Goal: Task Accomplishment & Management: Use online tool/utility

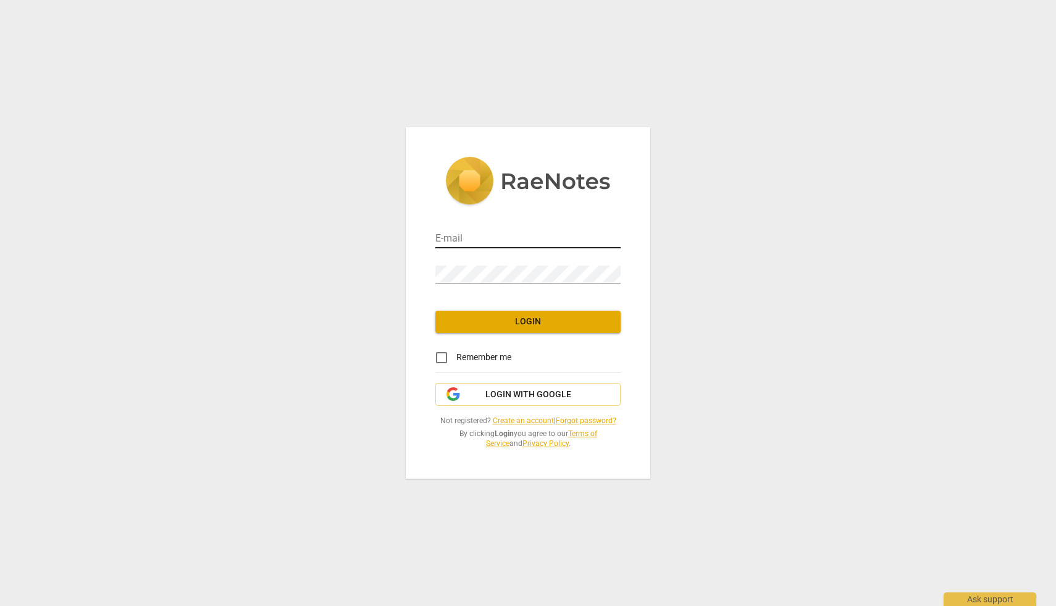
click at [492, 241] on input "email" at bounding box center [528, 239] width 185 height 18
click at [490, 398] on span "Login with Google" at bounding box center [529, 395] width 86 height 12
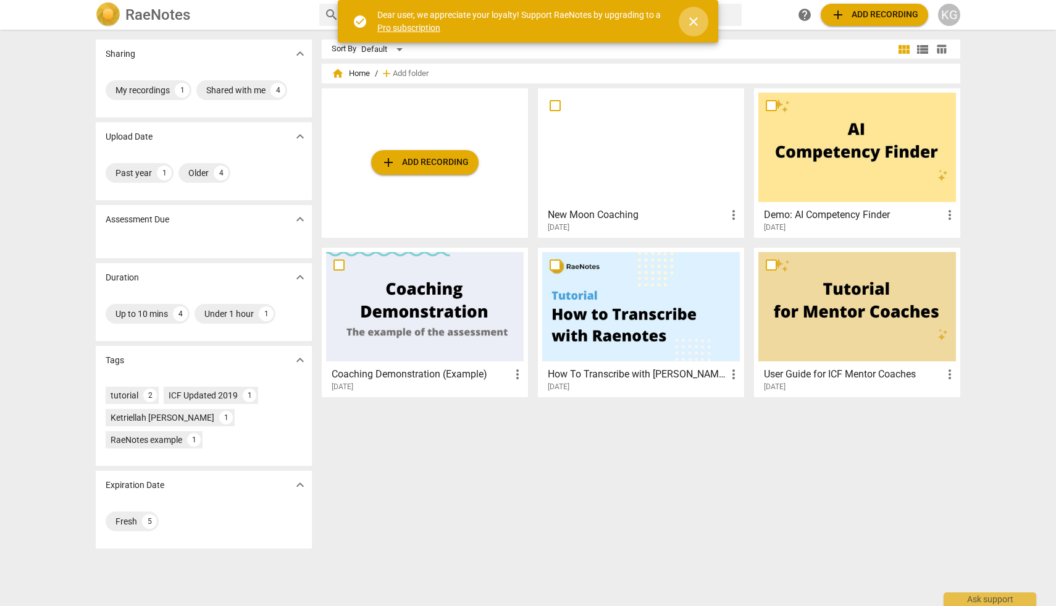
click at [695, 20] on span "close" at bounding box center [693, 21] width 15 height 15
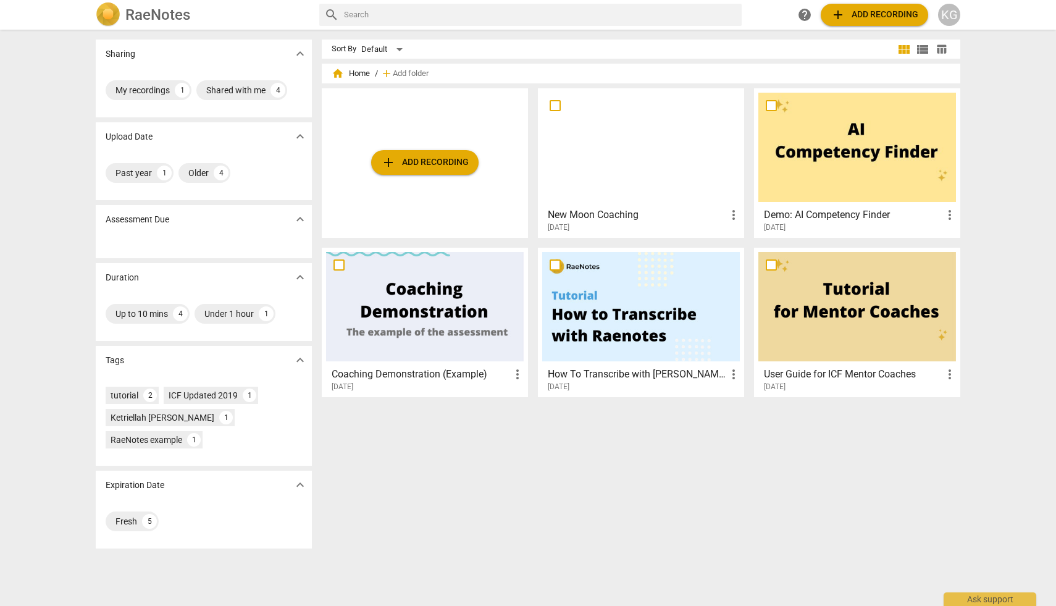
click at [849, 11] on span "add Add recording" at bounding box center [875, 14] width 88 height 15
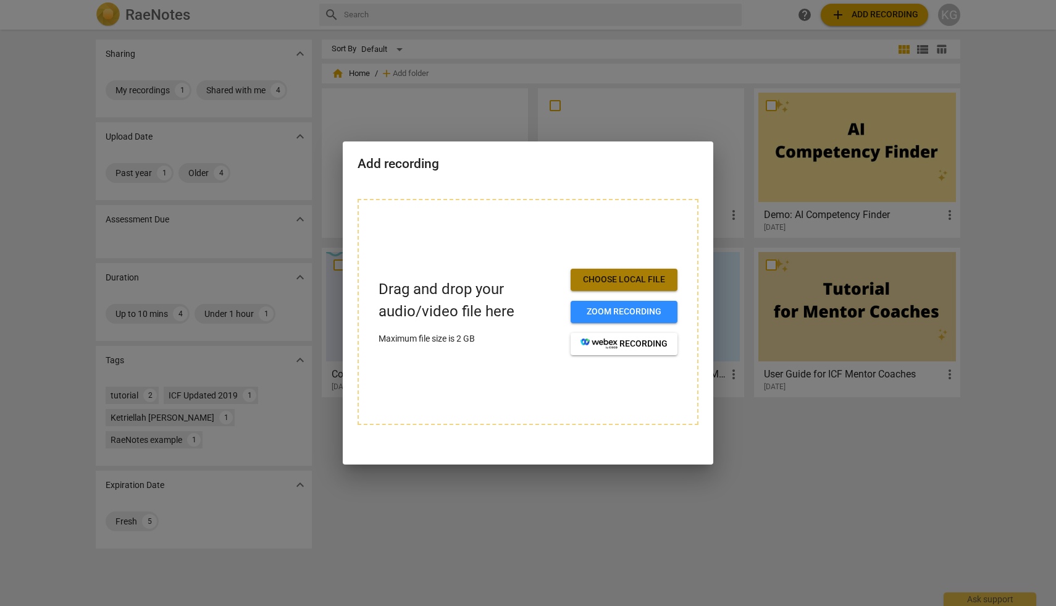
click at [627, 279] on span "Choose local file" at bounding box center [624, 280] width 87 height 12
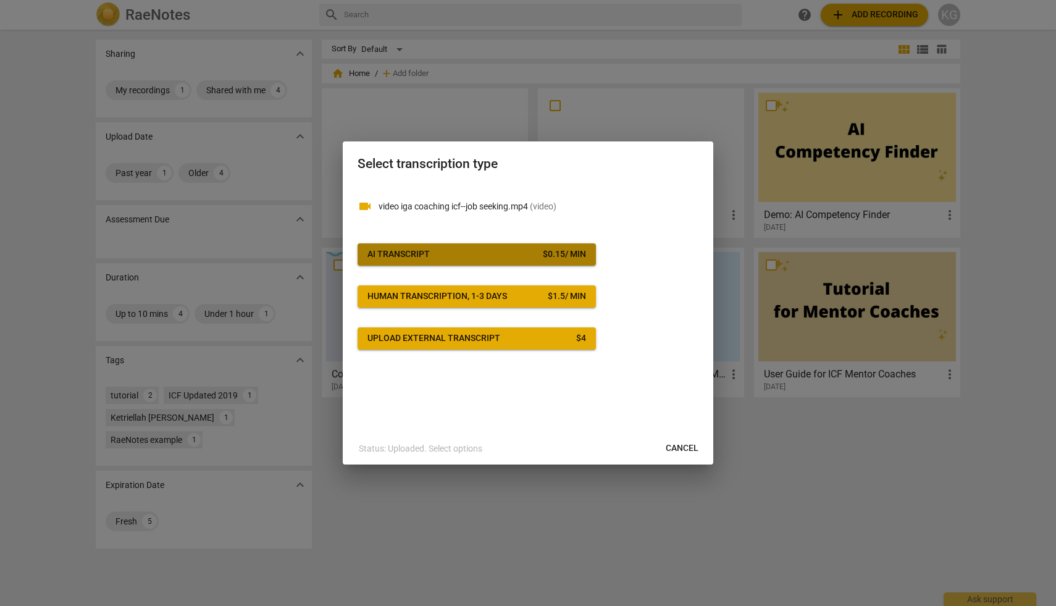
click at [453, 249] on span "AI Transcript $ 0.15 / min" at bounding box center [477, 254] width 219 height 12
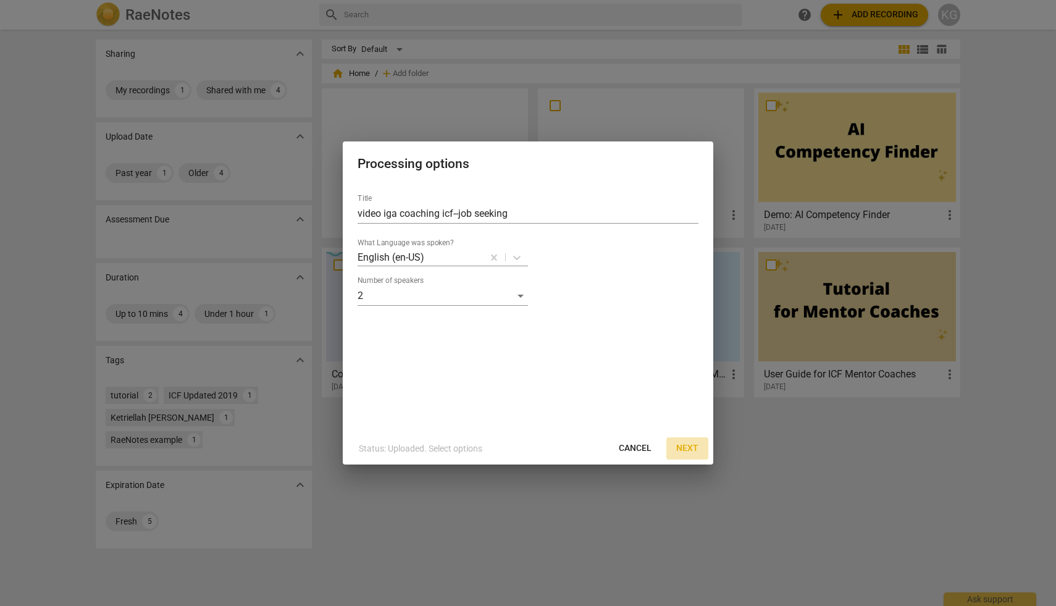
click at [688, 447] on span "Next" at bounding box center [687, 448] width 22 height 12
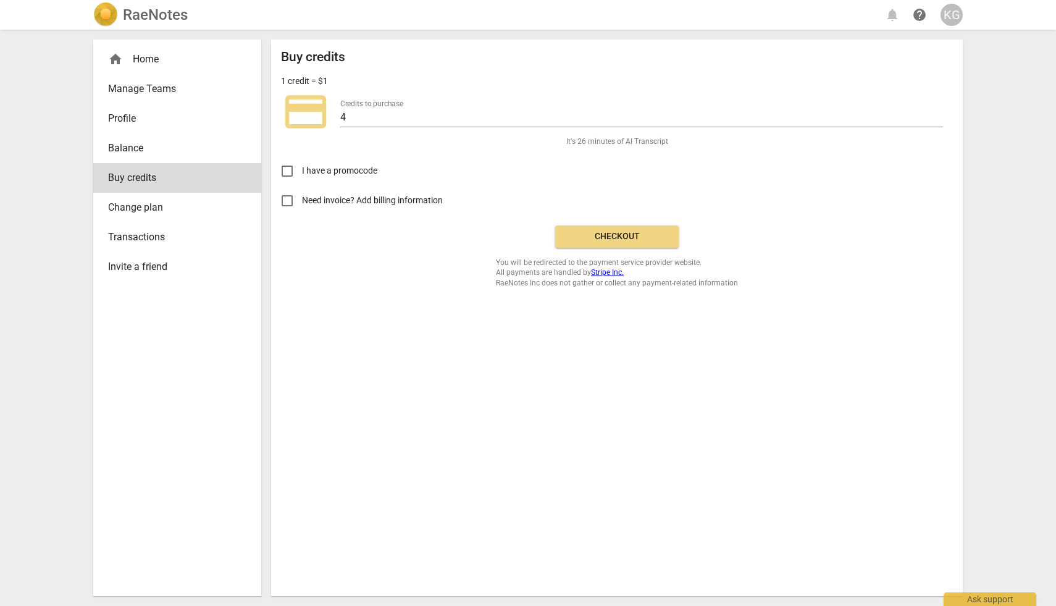
click at [613, 235] on span "Checkout" at bounding box center [617, 236] width 104 height 12
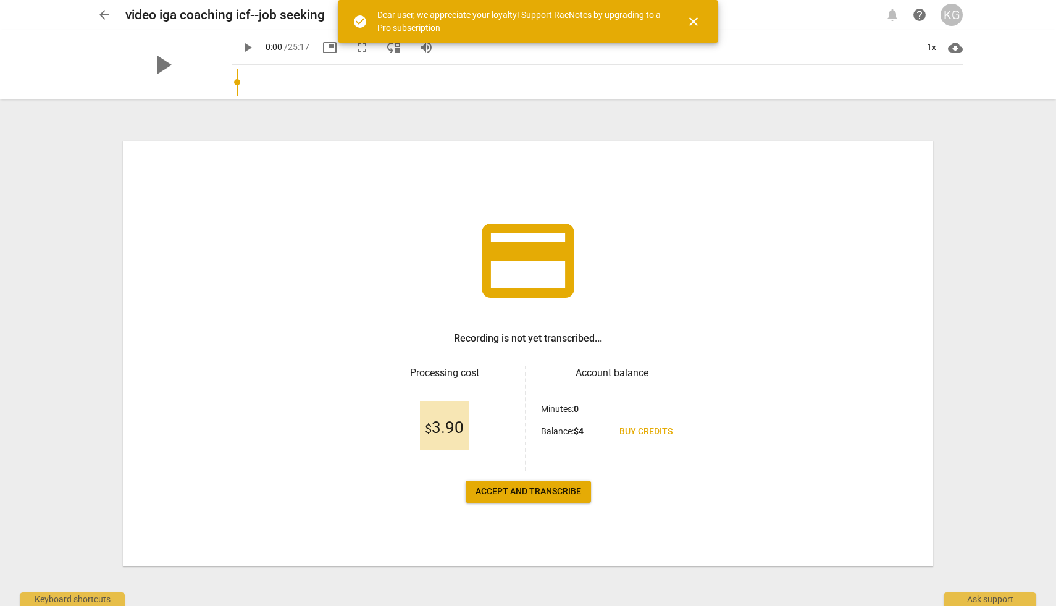
click at [689, 20] on span "close" at bounding box center [693, 21] width 15 height 15
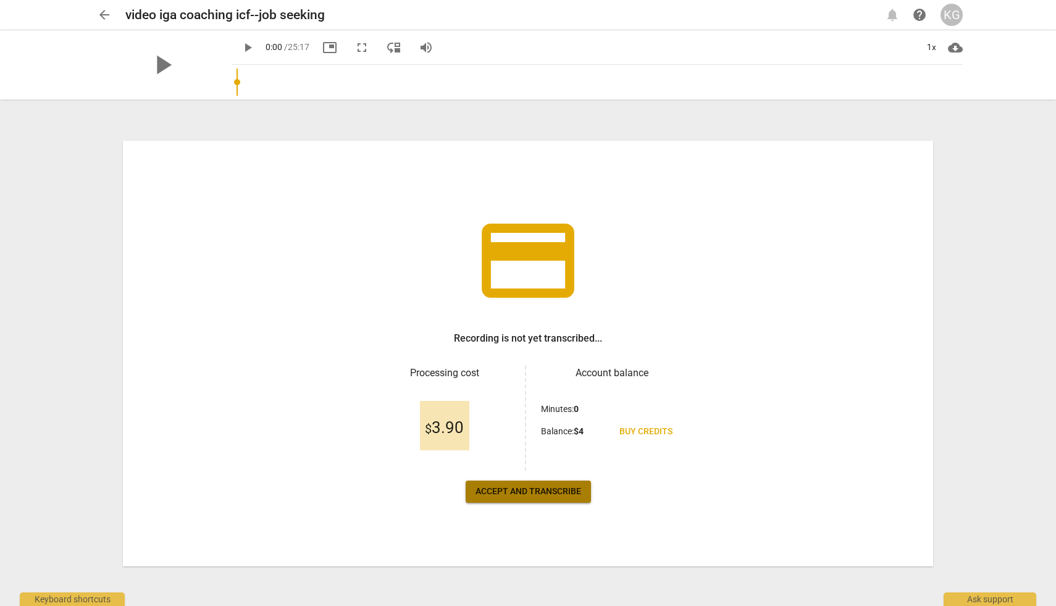
click at [563, 494] on span "Accept and transcribe" at bounding box center [529, 492] width 106 height 12
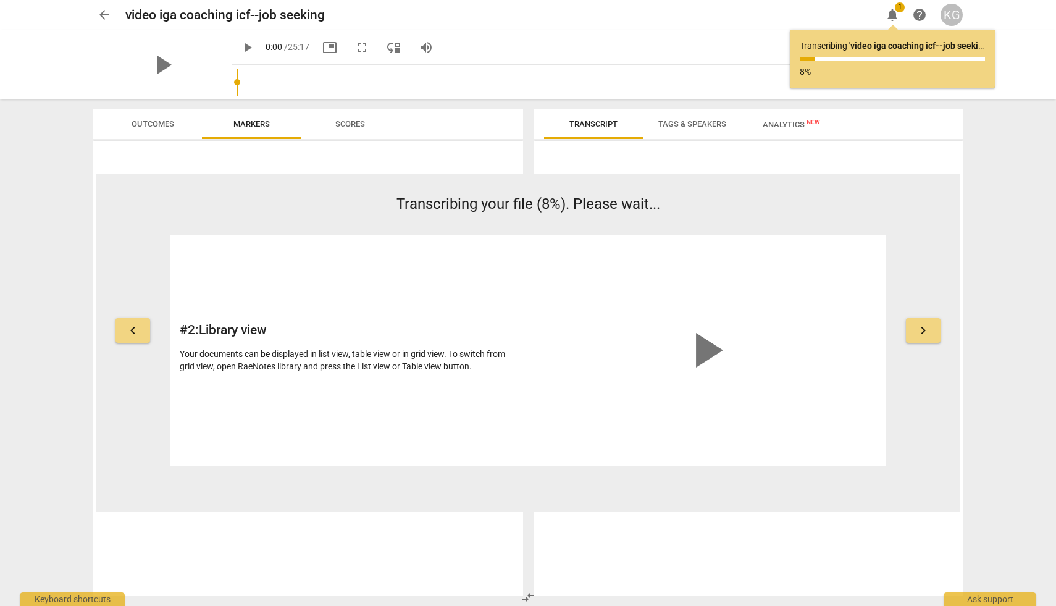
click at [172, 85] on div "play_arrow" at bounding box center [162, 64] width 138 height 69
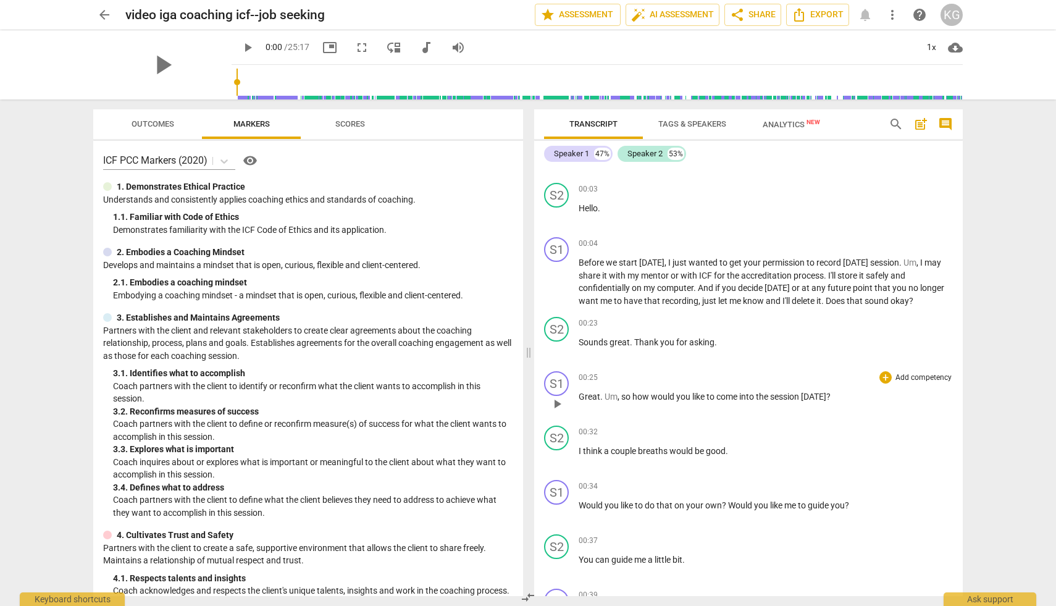
scroll to position [45, 0]
click at [943, 122] on span "comment" at bounding box center [945, 124] width 15 height 15
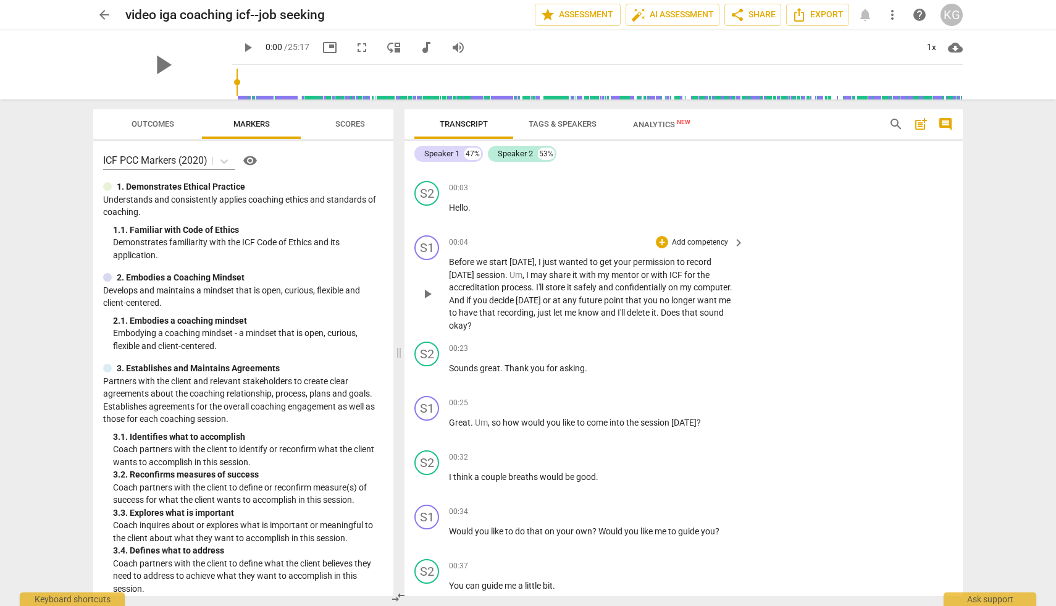
click at [733, 240] on span "keyboard_arrow_right" at bounding box center [738, 242] width 15 height 15
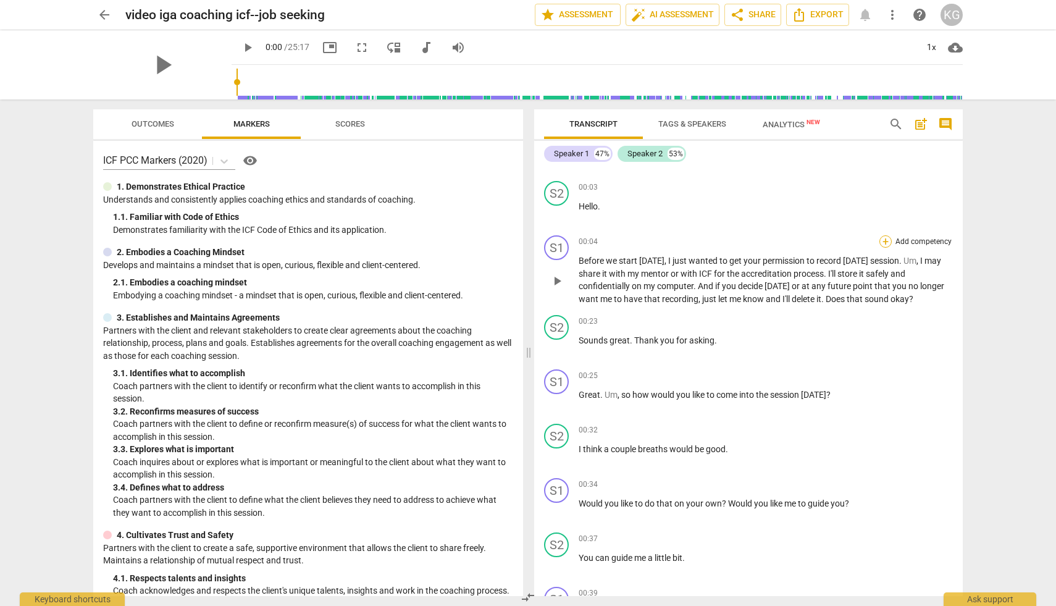
click at [883, 240] on div "+" at bounding box center [886, 241] width 12 height 12
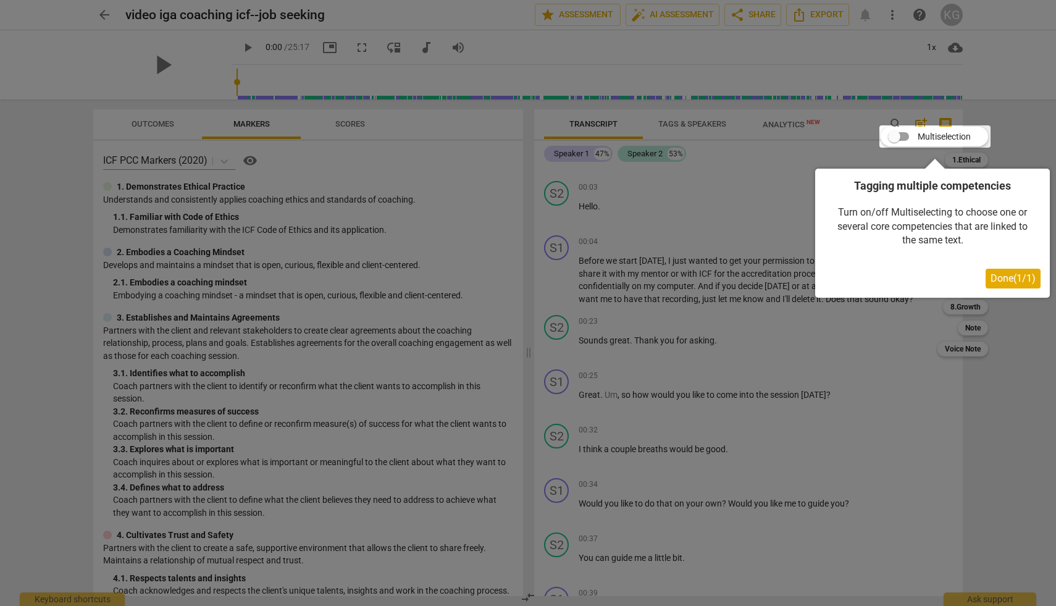
click at [792, 224] on div at bounding box center [528, 303] width 1056 height 606
click at [1021, 276] on span "Done ( 1 / 1 )" at bounding box center [1013, 278] width 45 height 12
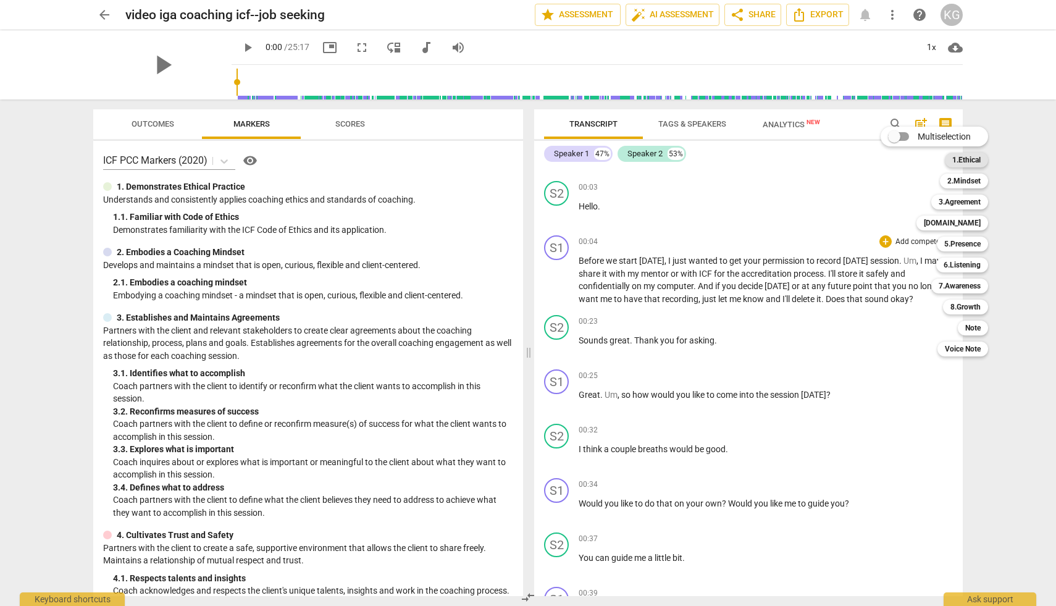
click at [974, 159] on b "1.Ethical" at bounding box center [967, 160] width 28 height 15
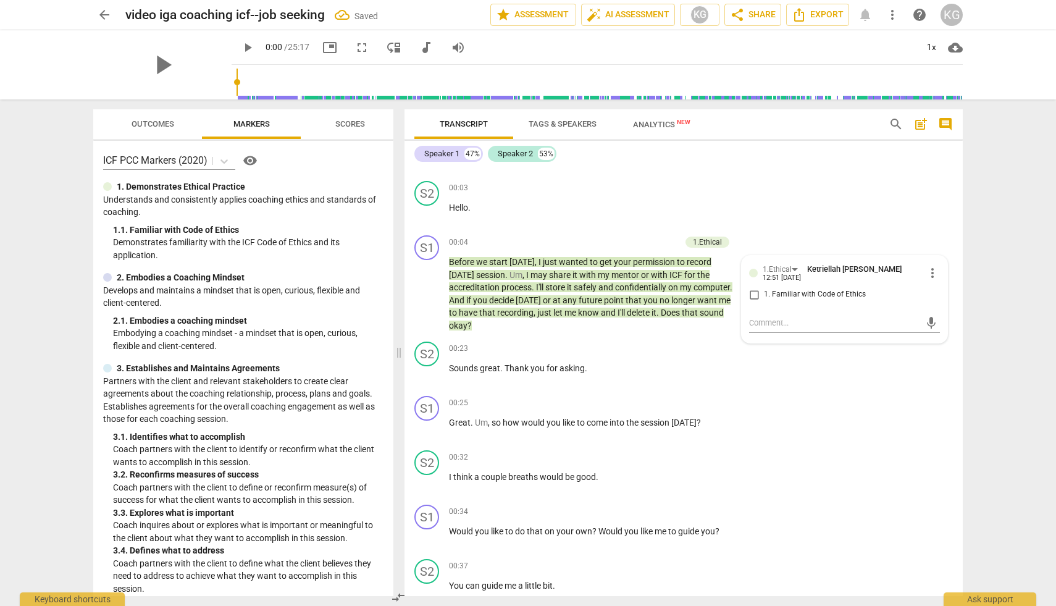
scroll to position [0, 0]
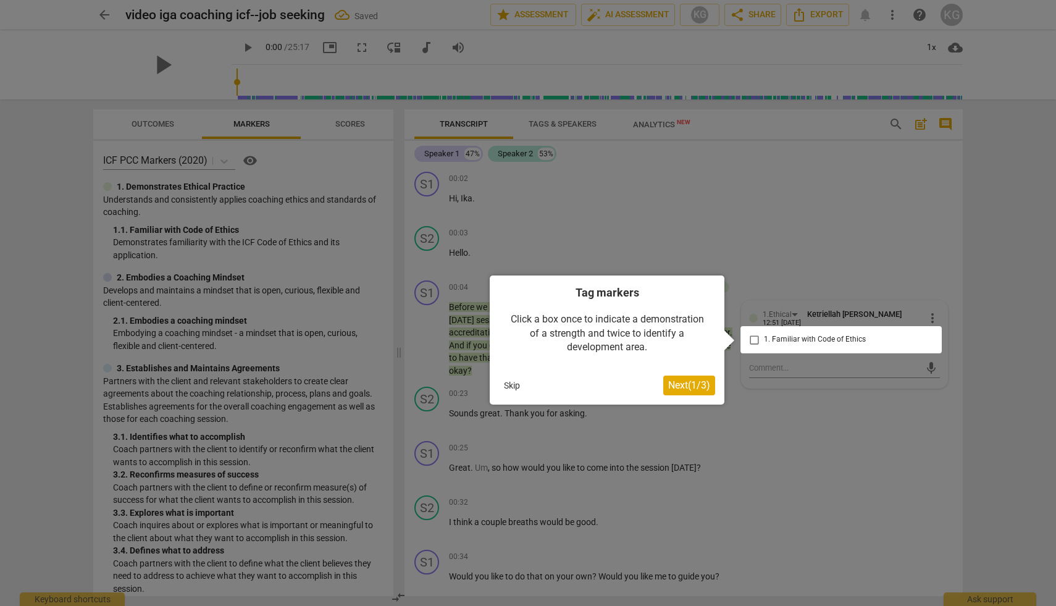
click at [765, 234] on div at bounding box center [528, 303] width 1056 height 606
click at [742, 408] on div at bounding box center [528, 303] width 1056 height 606
click at [512, 382] on button "Skip" at bounding box center [512, 385] width 26 height 19
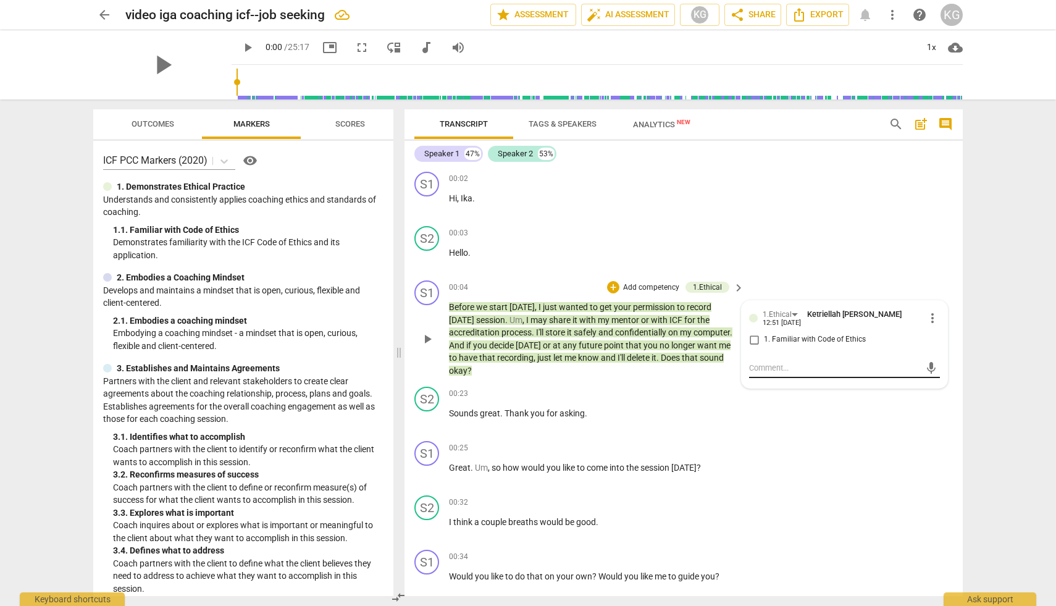
click at [798, 362] on textarea at bounding box center [834, 368] width 171 height 12
type textarea "G"
type textarea "Ge"
type textarea "Get"
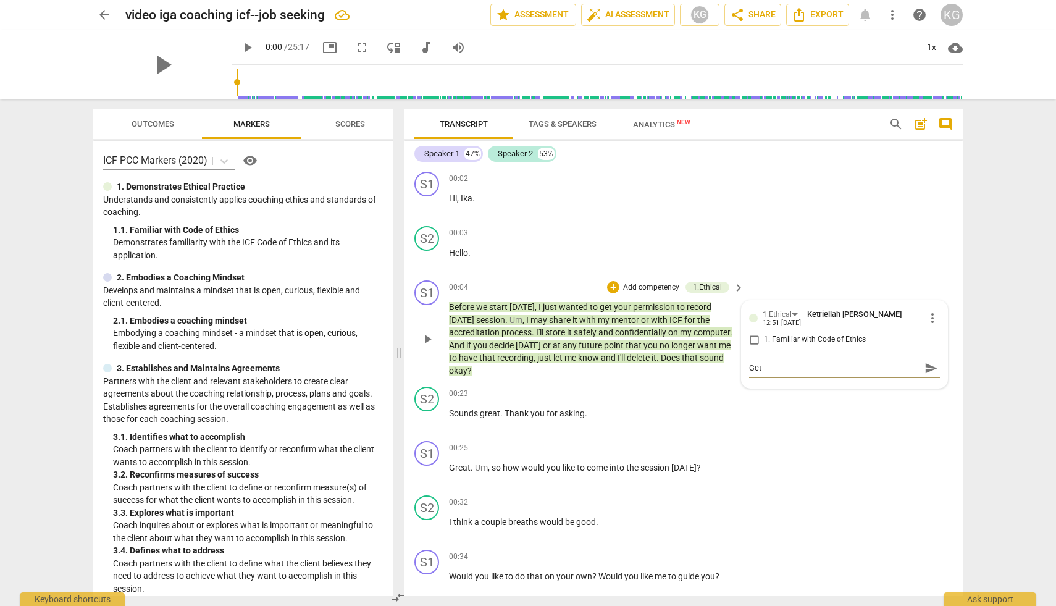
type textarea "Gett"
type textarea "Getti"
type textarea "Gettin"
type textarea "Getting"
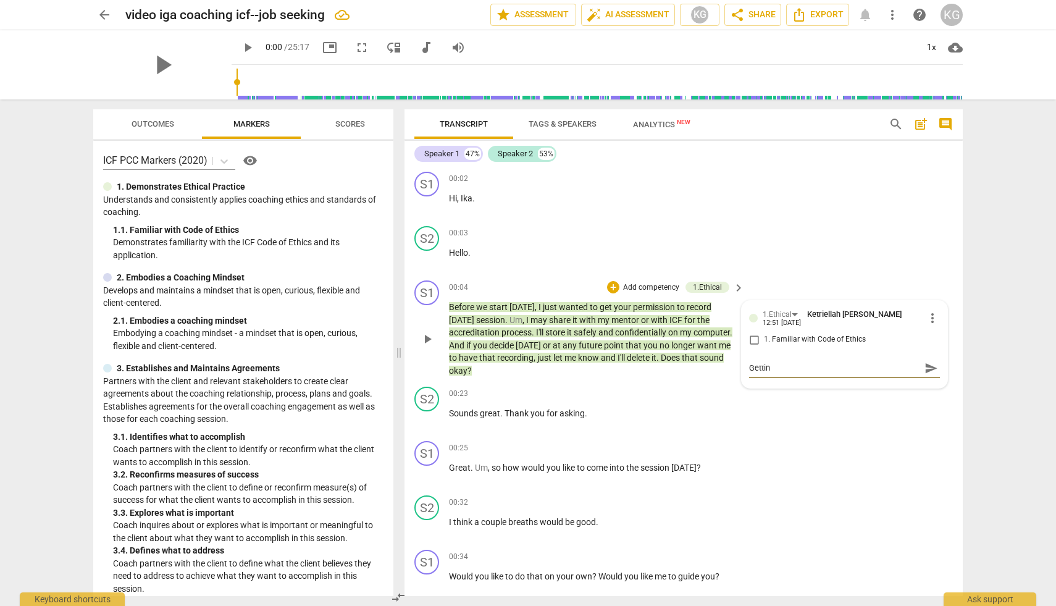
type textarea "Getting"
type textarea "Getting P"
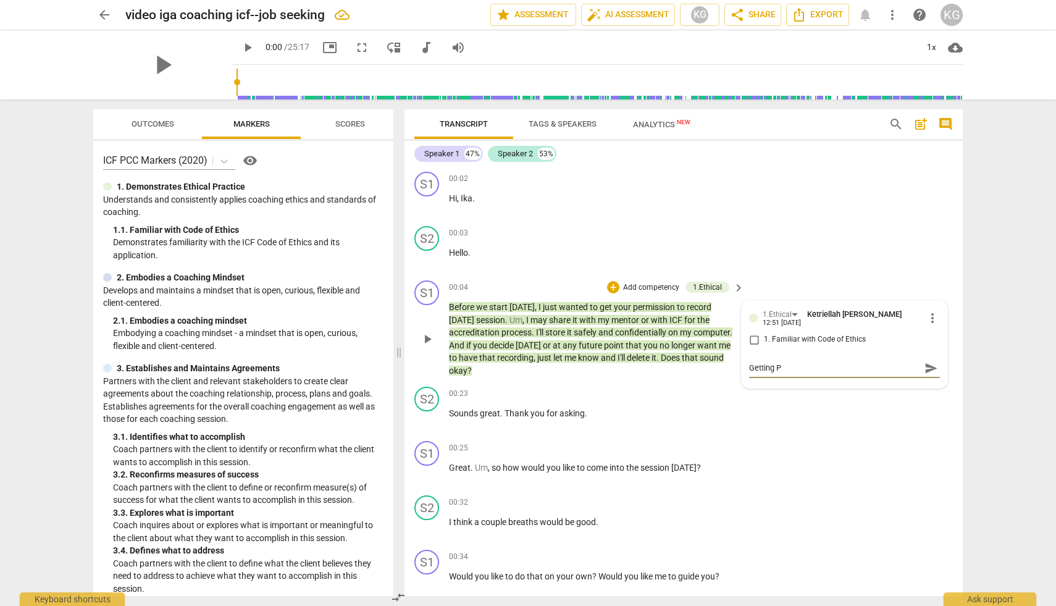
type textarea "Getting Pe"
type textarea "Getting Per"
type textarea "Getting Perm"
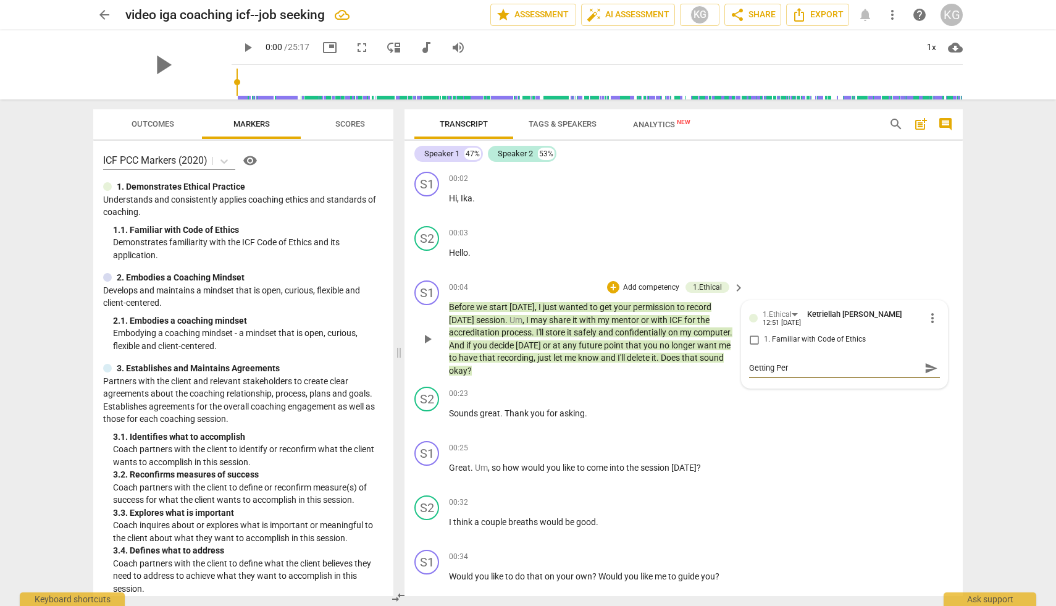
type textarea "Getting Perm"
type textarea "Getting Permi"
type textarea "Getting Permis"
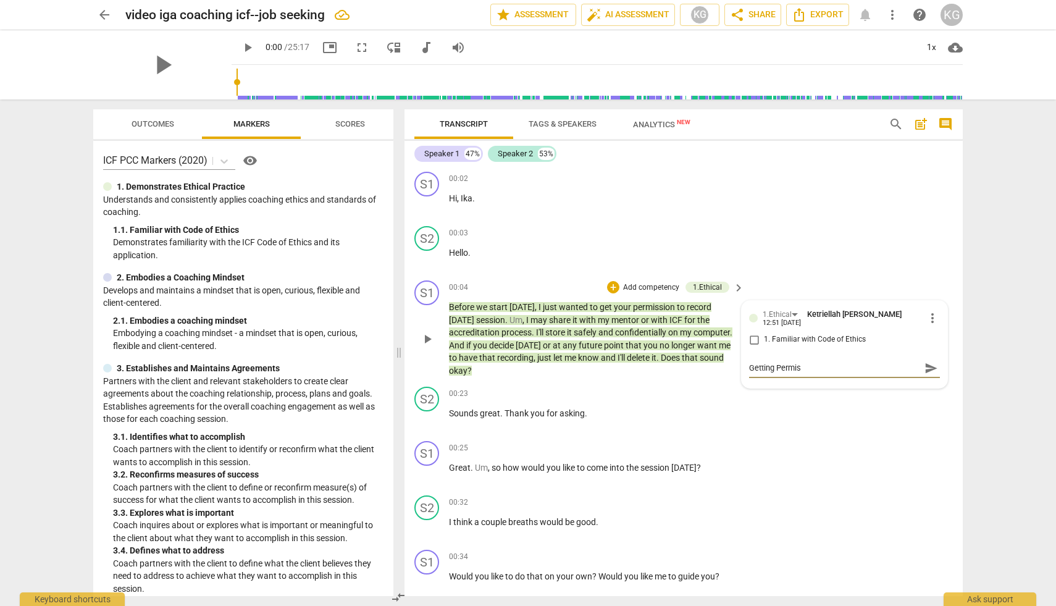
type textarea "Getting Permiss"
type textarea "Getting Permissio"
type textarea "Getting Permission"
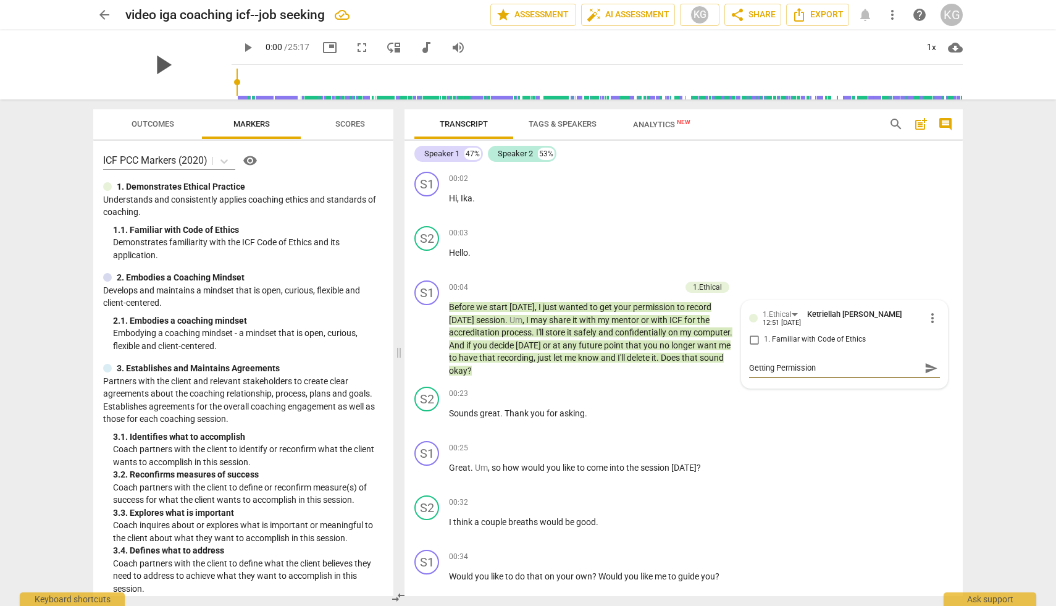
type textarea "Getting Permission"
click at [158, 69] on span "play_arrow" at bounding box center [162, 65] width 32 height 32
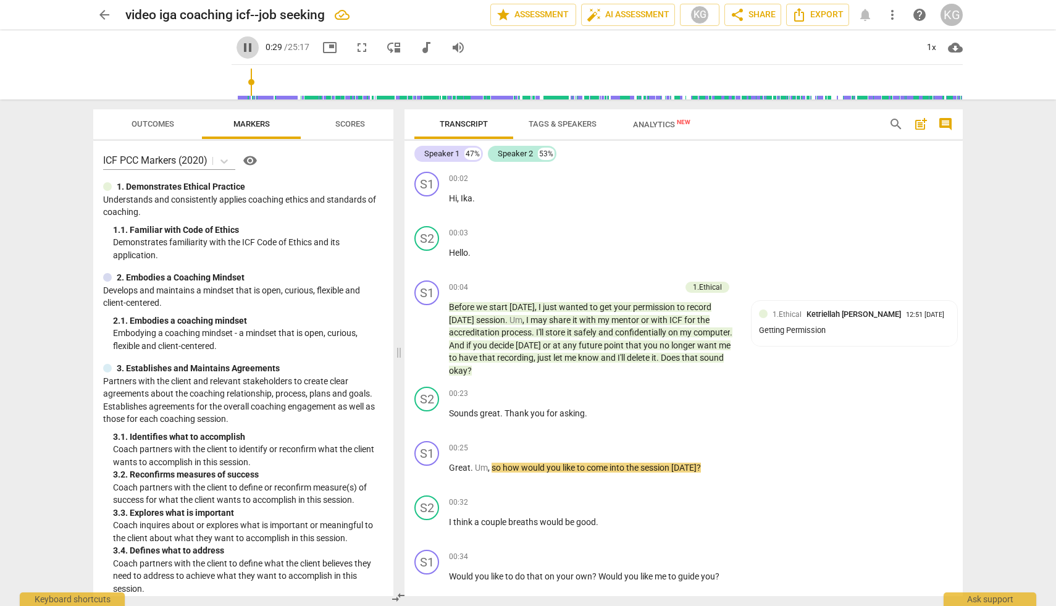
click at [240, 49] on span "pause" at bounding box center [247, 47] width 15 height 15
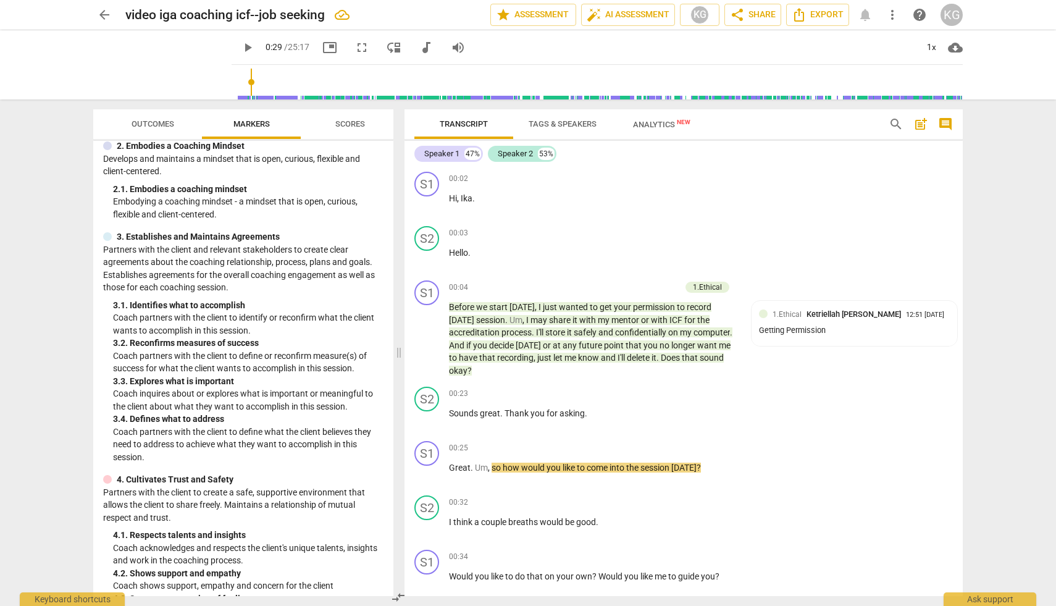
scroll to position [132, 0]
click at [702, 446] on p "Add competency" at bounding box center [700, 448] width 59 height 11
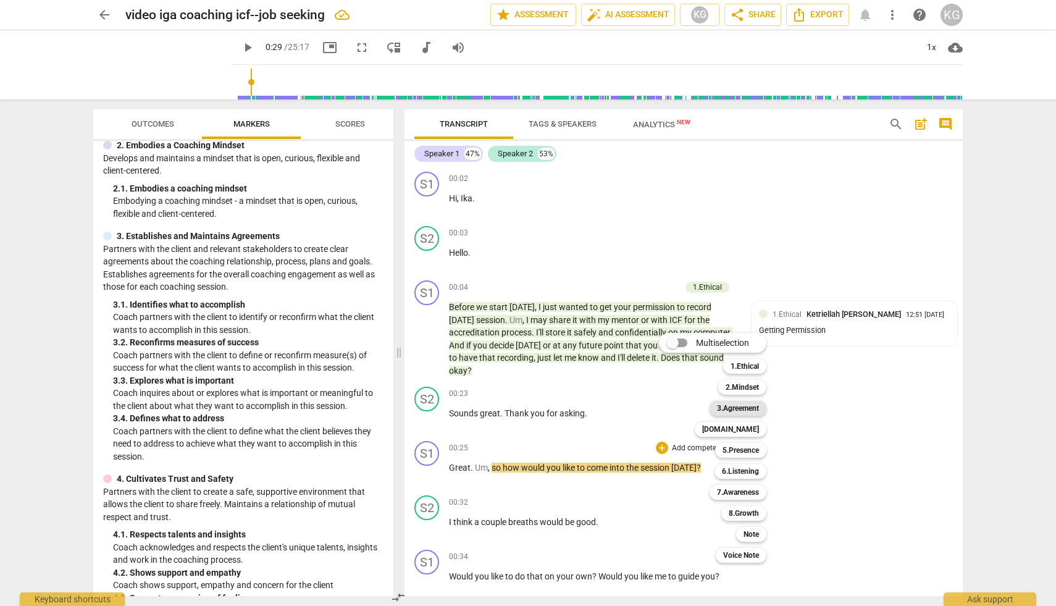
click at [742, 409] on b "3.Agreement" at bounding box center [738, 408] width 42 height 15
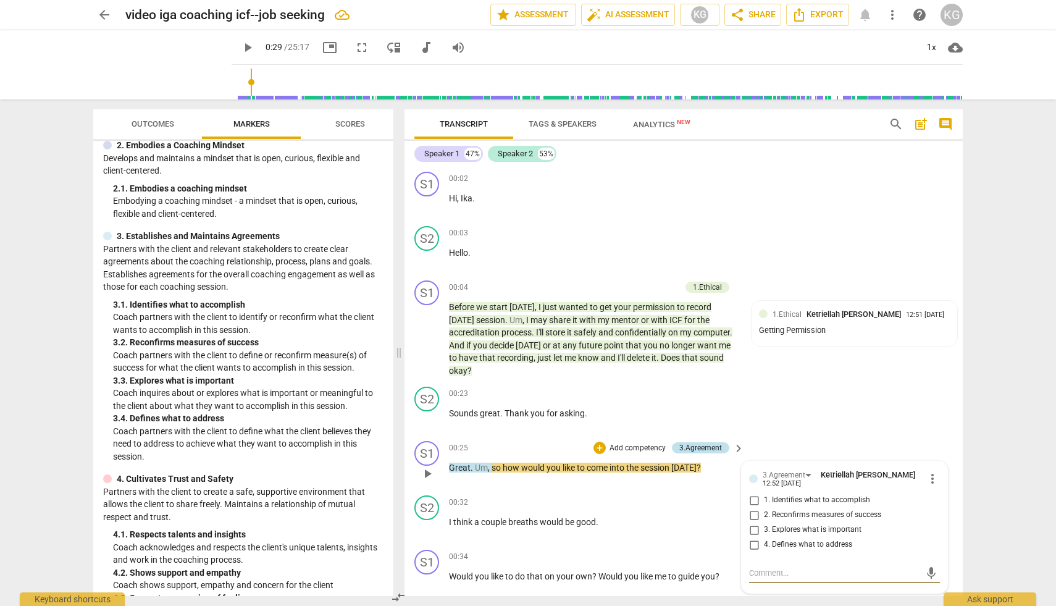
click at [720, 445] on div "3.Agreement" at bounding box center [700, 447] width 57 height 11
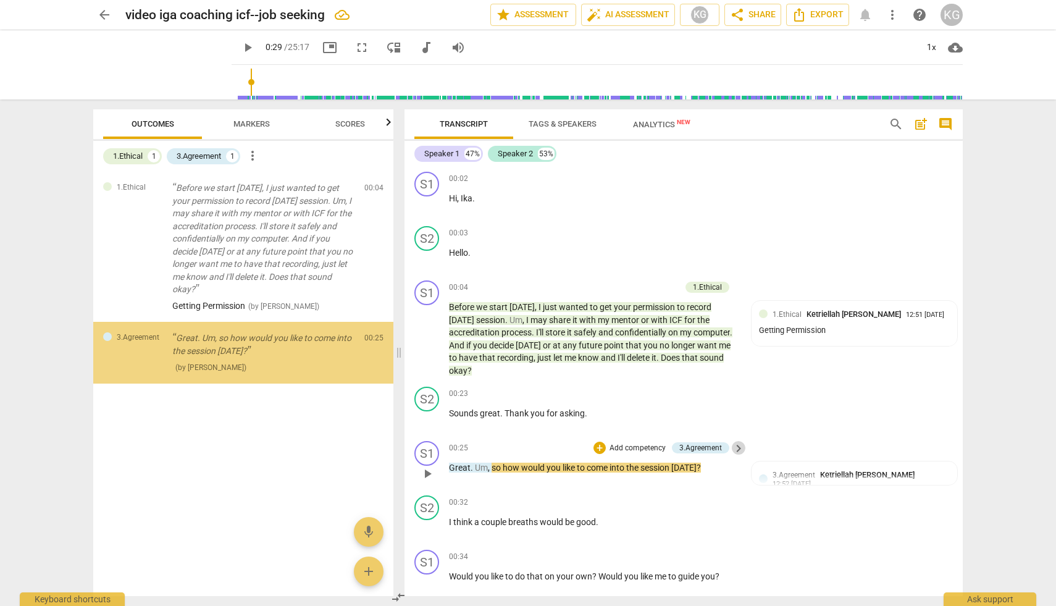
click at [736, 447] on span "keyboard_arrow_right" at bounding box center [738, 448] width 15 height 15
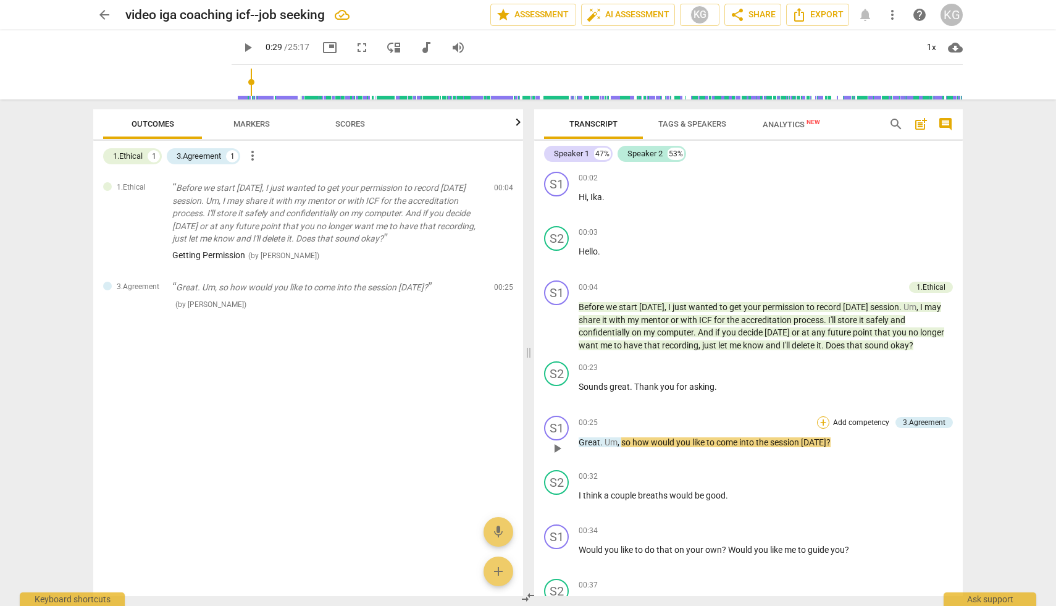
click at [822, 419] on div "+" at bounding box center [823, 422] width 12 height 12
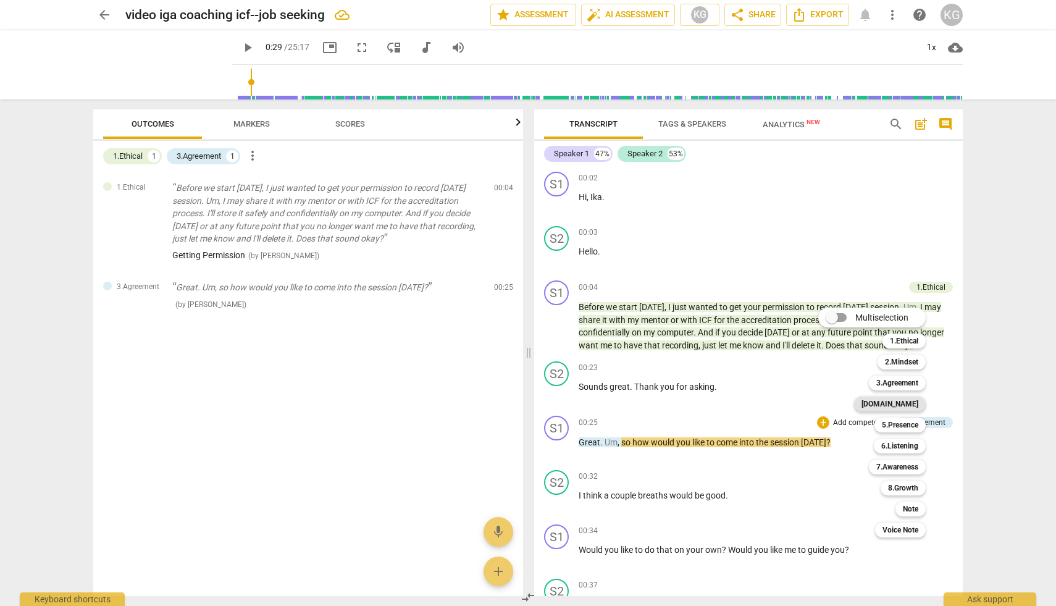
click at [903, 401] on b "[DOMAIN_NAME]" at bounding box center [890, 404] width 57 height 15
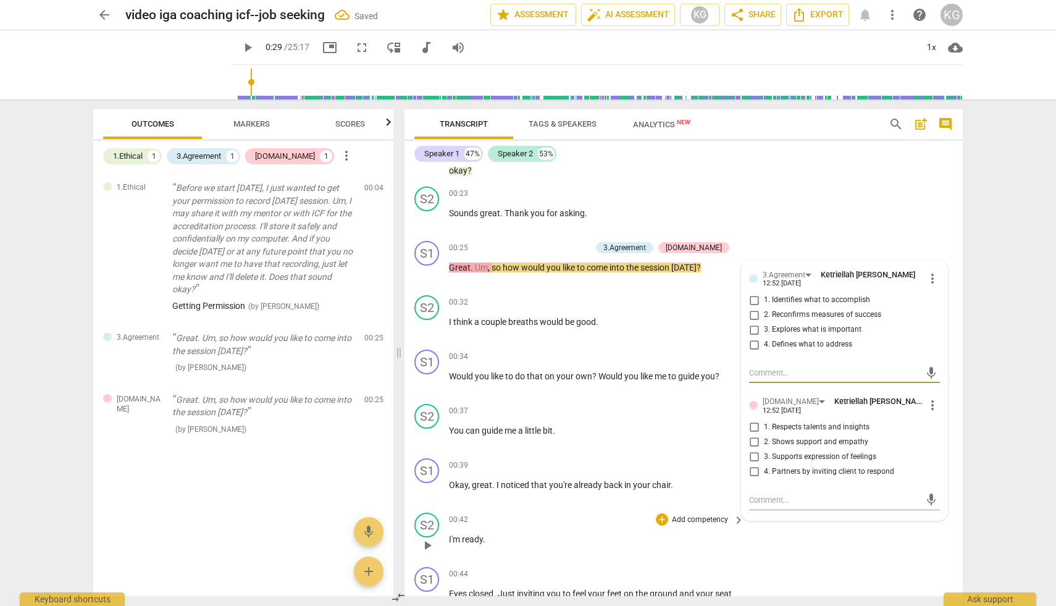
scroll to position [214, 0]
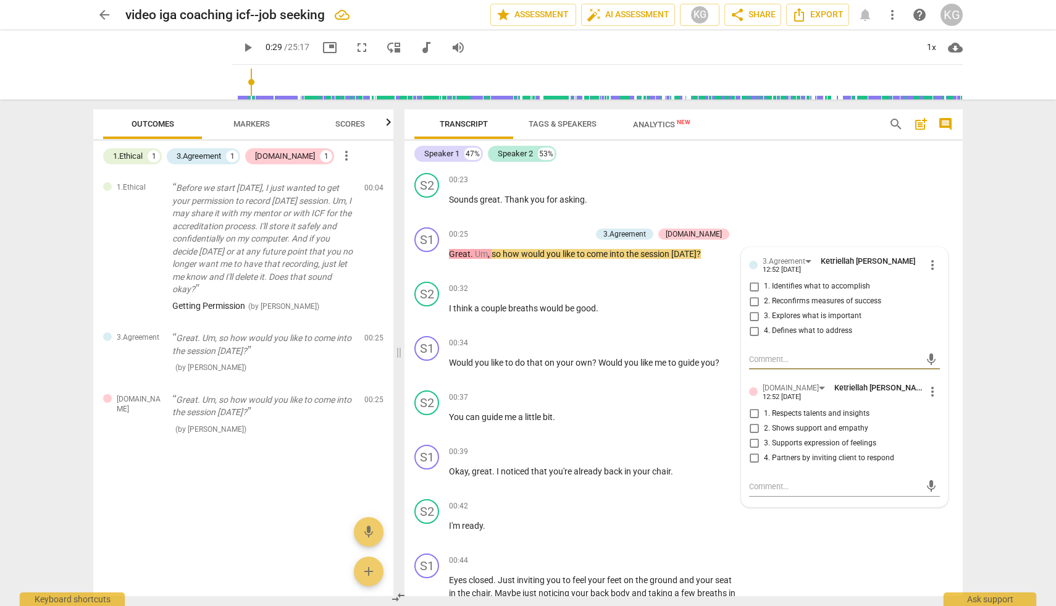
click at [999, 271] on div "arrow_back video iga coaching icf--job seeking edit star Assessment auto_fix_hi…" at bounding box center [528, 303] width 1056 height 606
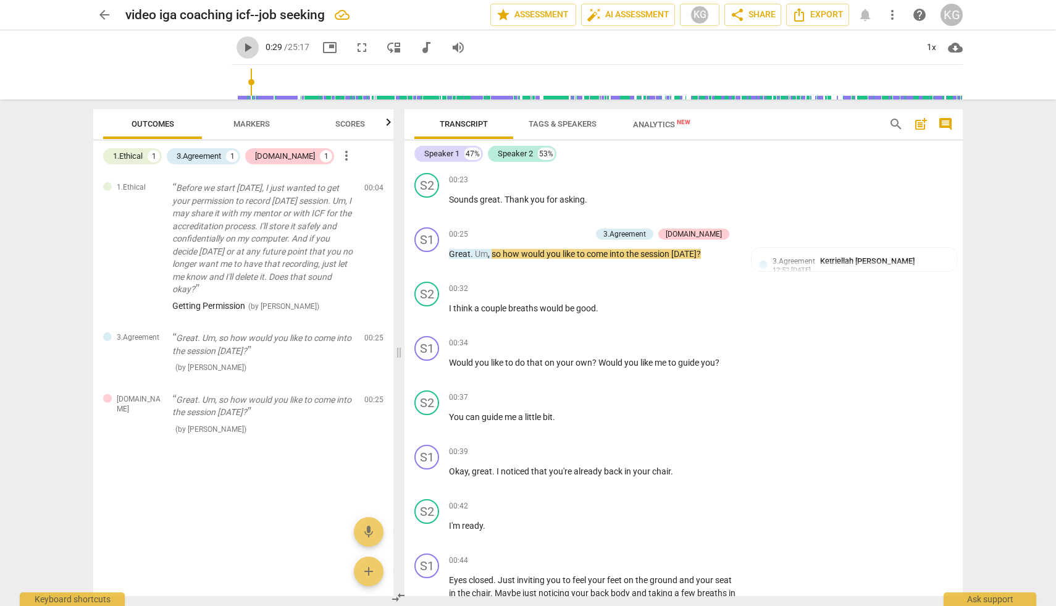
click at [240, 48] on span "play_arrow" at bounding box center [247, 47] width 15 height 15
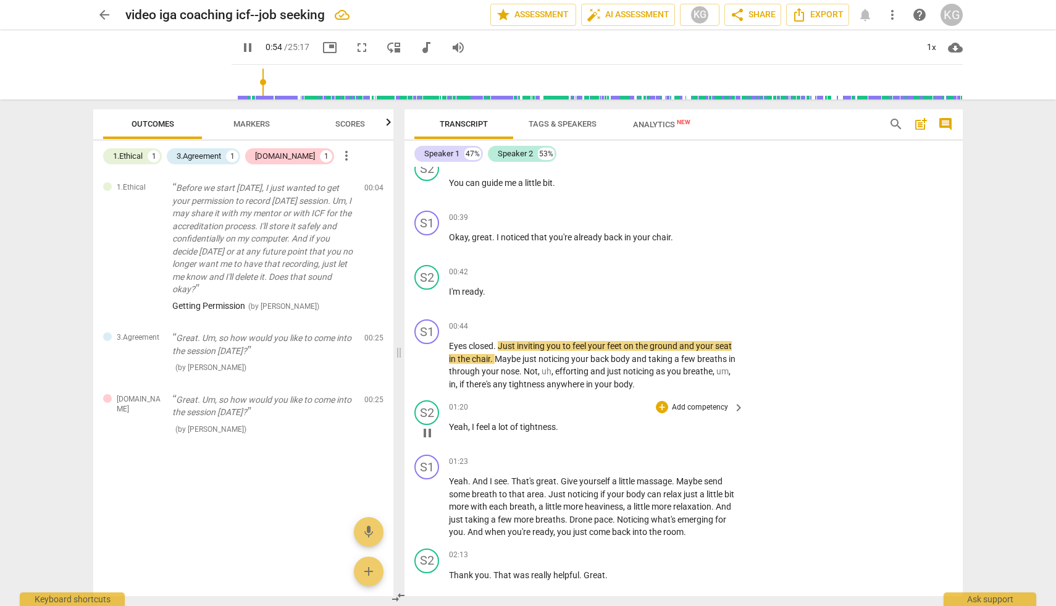
scroll to position [424, 0]
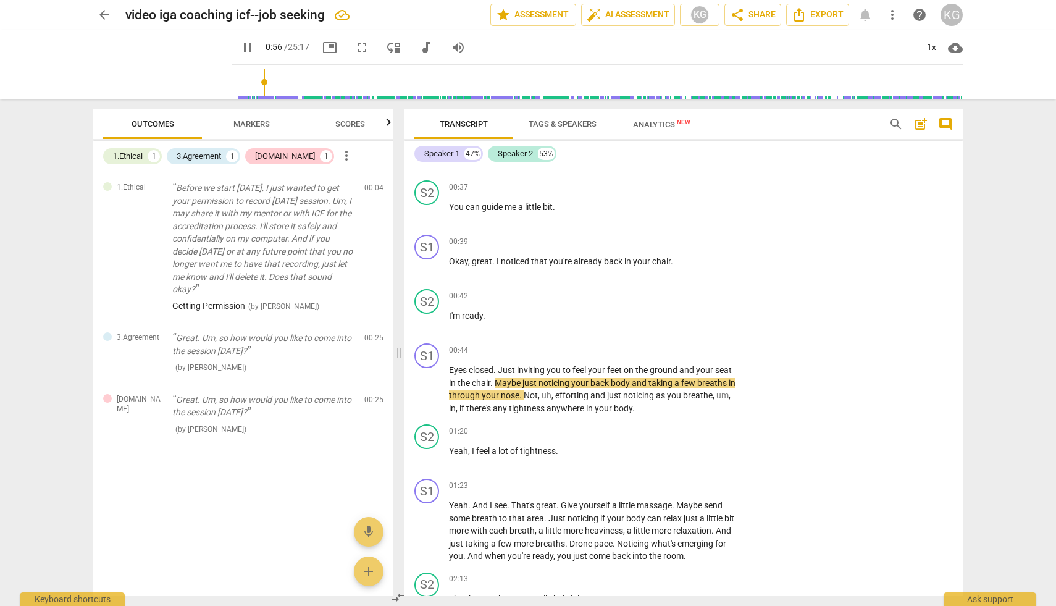
click at [240, 44] on span "pause" at bounding box center [247, 47] width 15 height 15
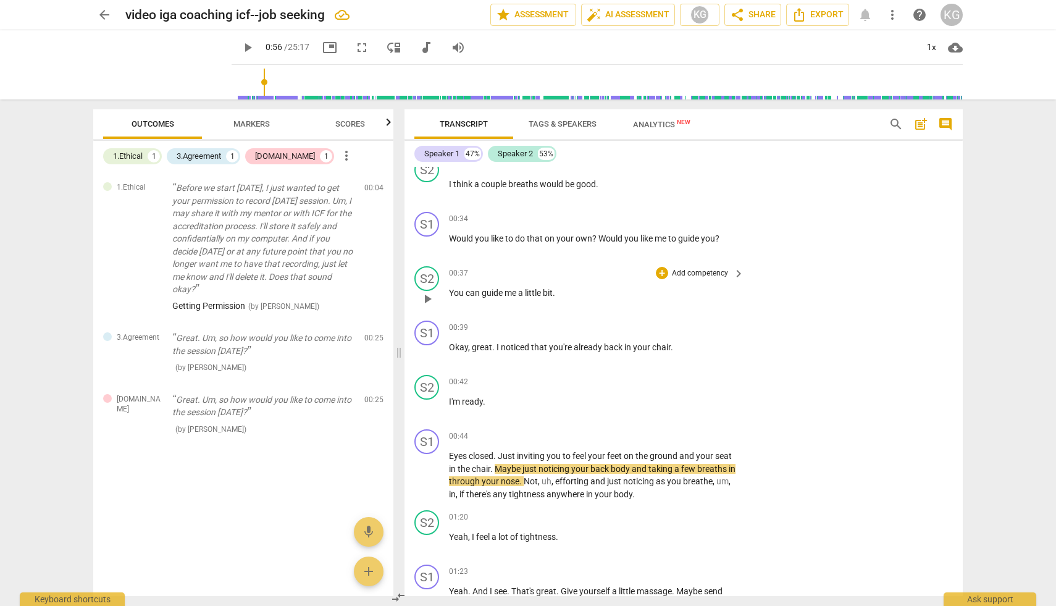
scroll to position [341, 0]
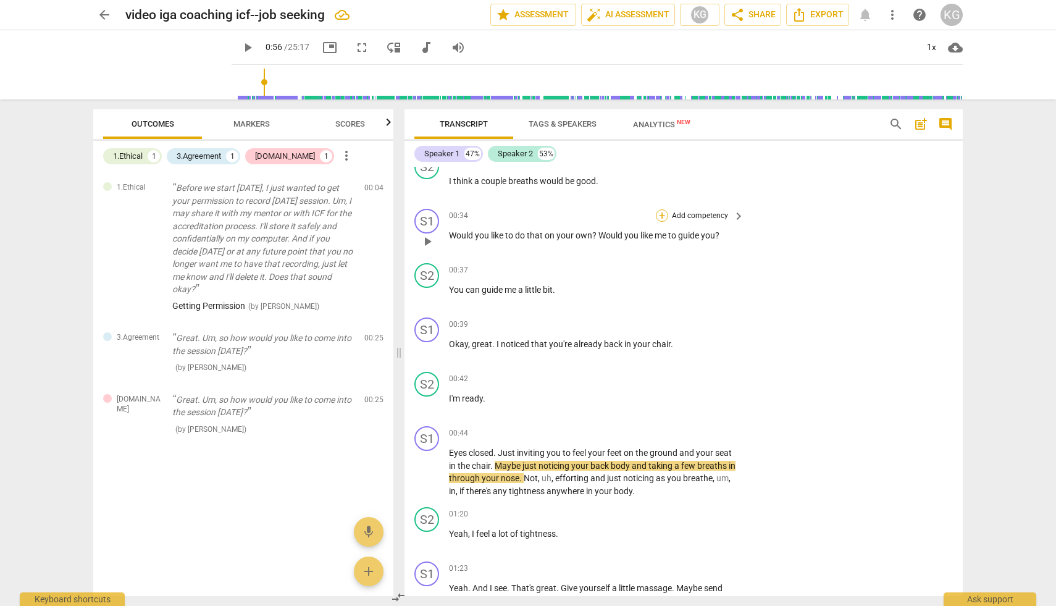
click at [660, 215] on div "+" at bounding box center [662, 215] width 12 height 12
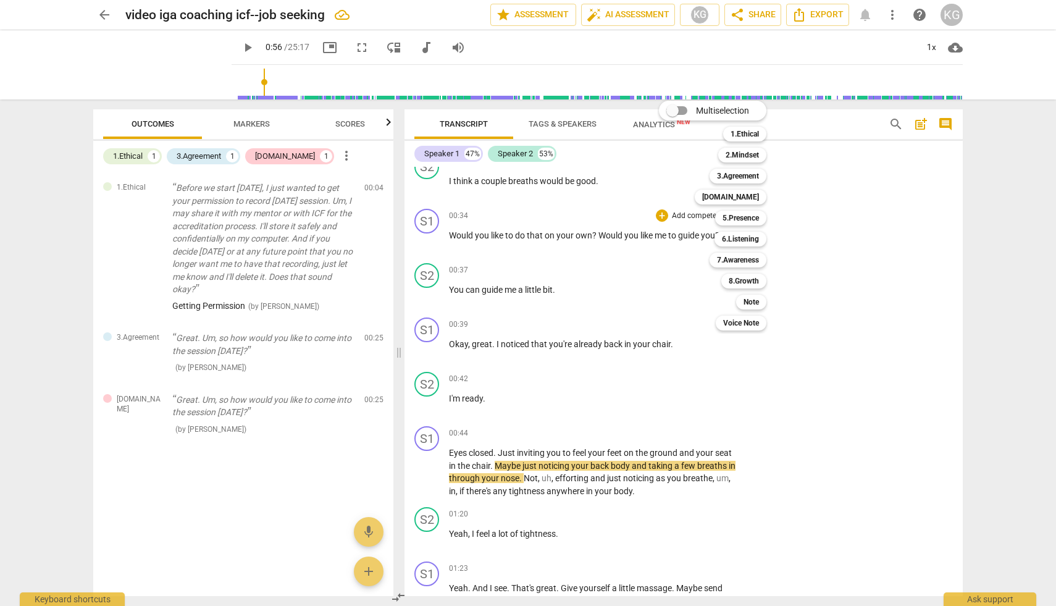
click at [993, 206] on div at bounding box center [528, 303] width 1056 height 606
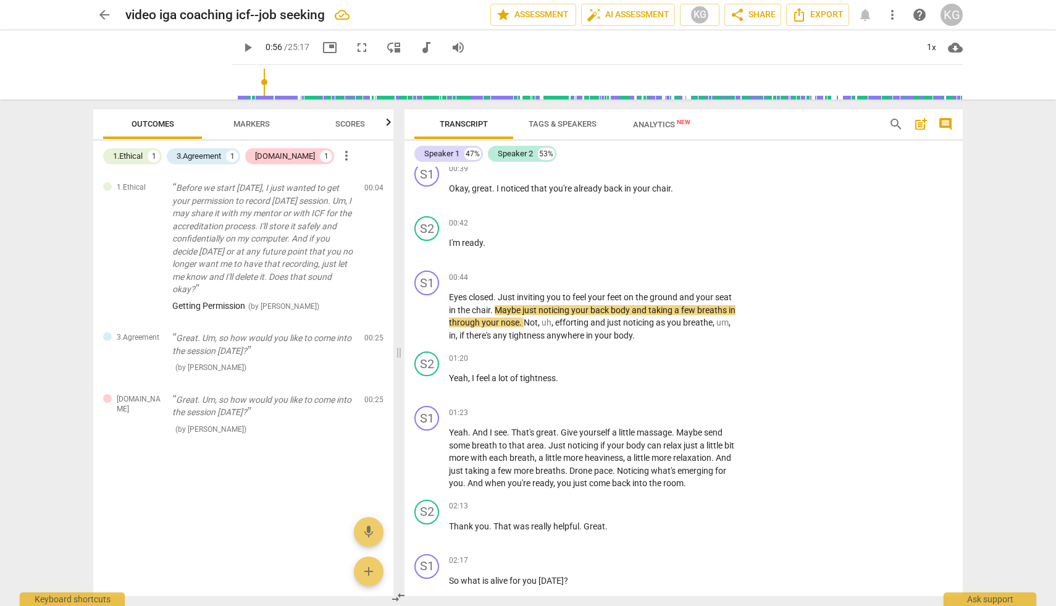
scroll to position [558, 0]
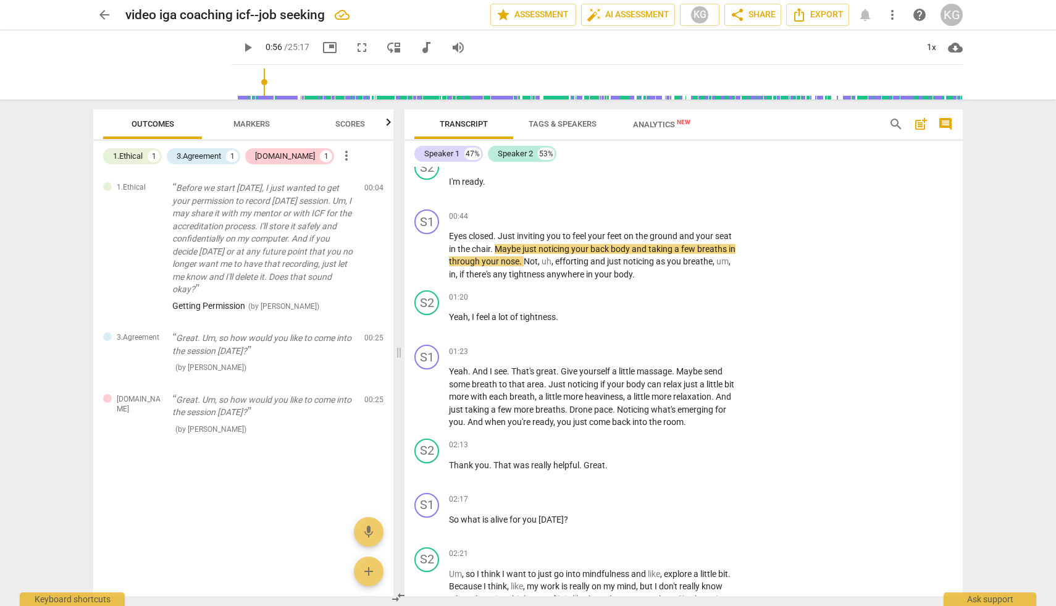
click at [240, 46] on span "play_arrow" at bounding box center [247, 47] width 15 height 15
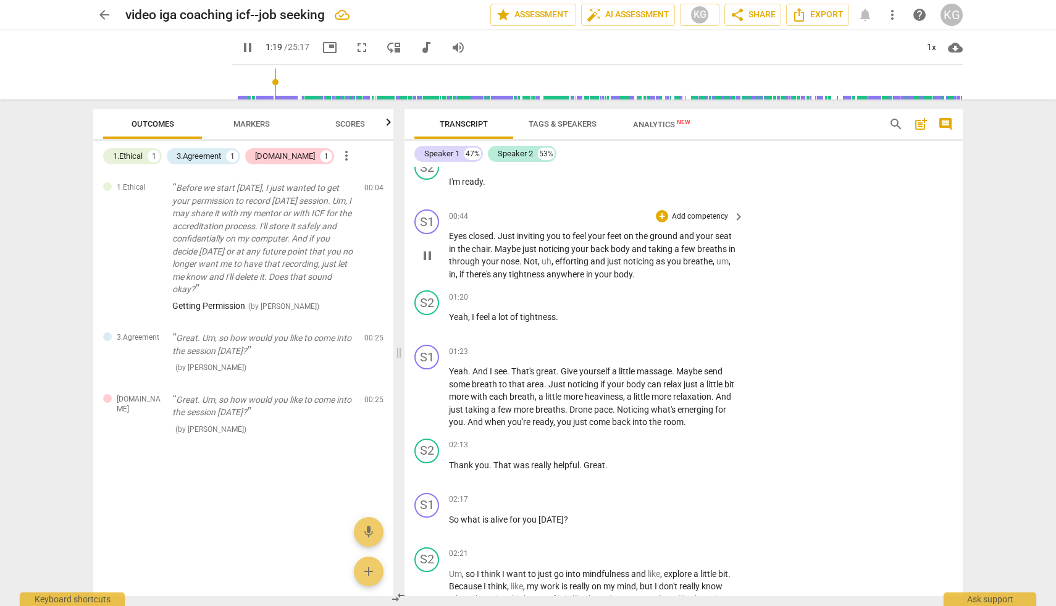
click at [428, 255] on span "pause" at bounding box center [427, 255] width 15 height 15
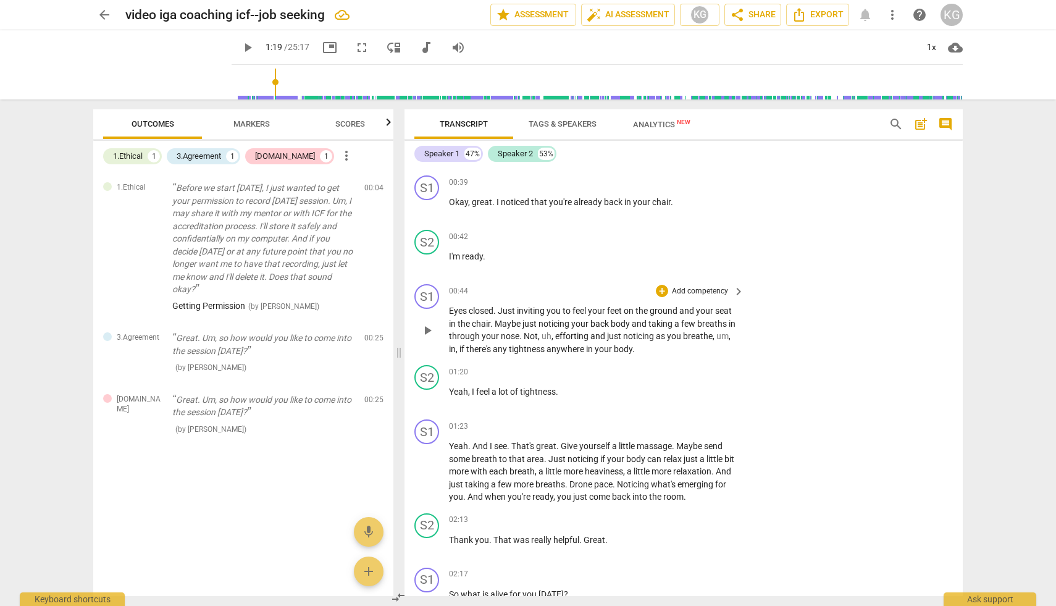
scroll to position [484, 0]
click at [946, 122] on span "comment" at bounding box center [945, 124] width 15 height 15
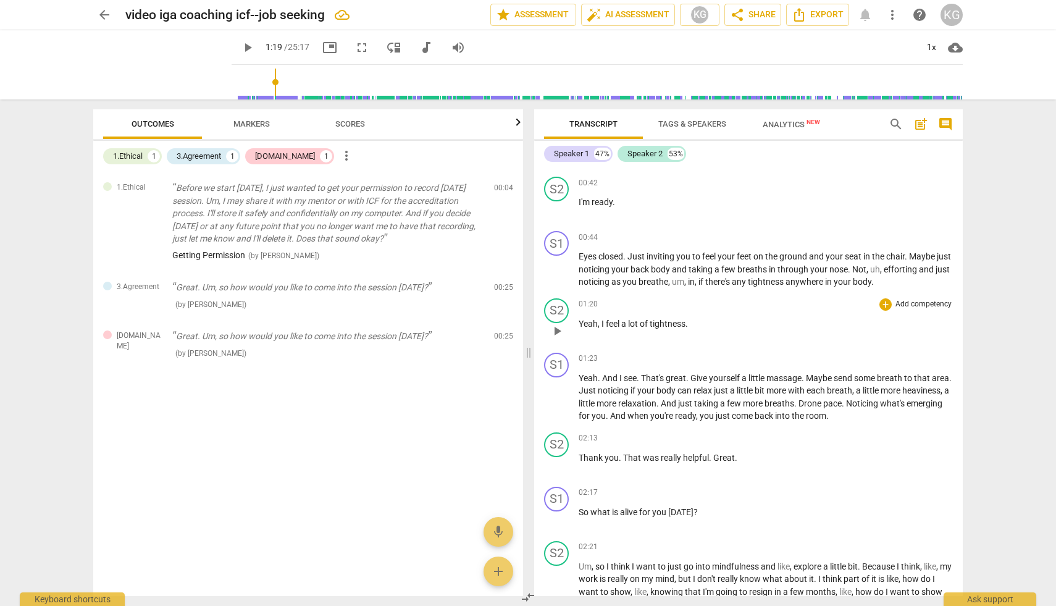
scroll to position [515, 0]
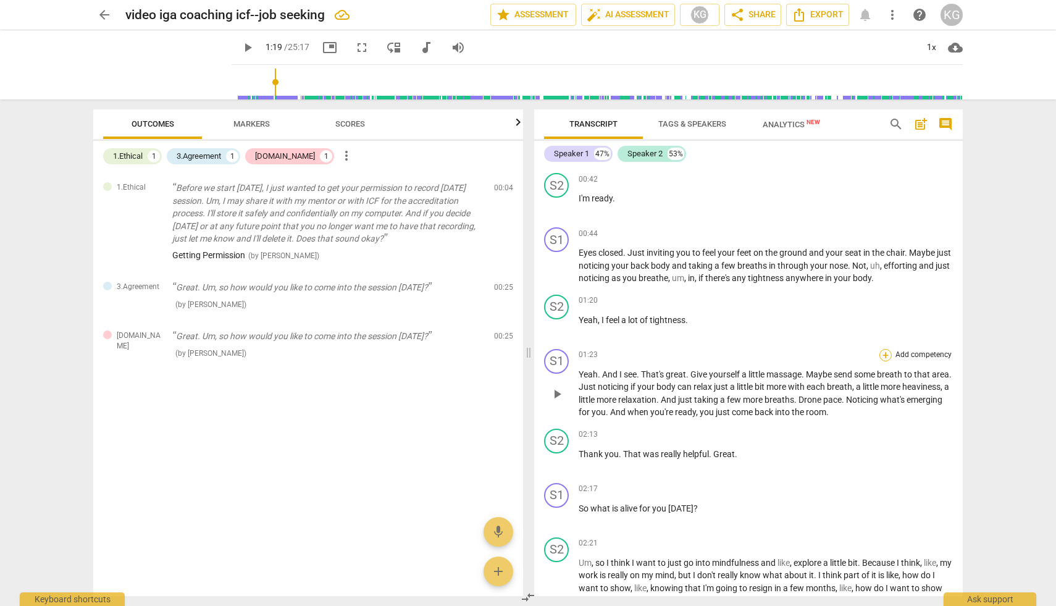
click at [883, 358] on div "+" at bounding box center [886, 355] width 12 height 12
click at [927, 447] on div "Multiselection m 1.Ethical 1 2.Mindset 2 3.Agreement 3 [DOMAIN_NAME] 4 5.Presen…" at bounding box center [944, 355] width 136 height 236
click at [877, 321] on div "Multiselection m 1.Ethical 1 2.Mindset 2 3.Agreement 3 [DOMAIN_NAME] 4 5.Presen…" at bounding box center [944, 355] width 136 height 236
click at [1004, 151] on div at bounding box center [528, 303] width 1056 height 606
click at [155, 65] on span "play_arrow" at bounding box center [162, 65] width 32 height 32
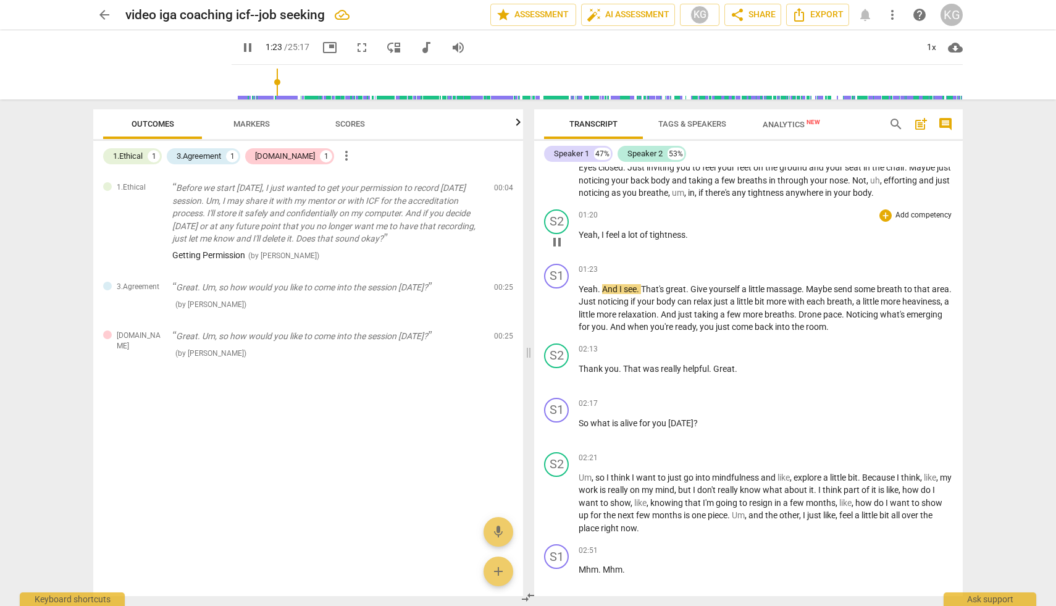
scroll to position [623, 0]
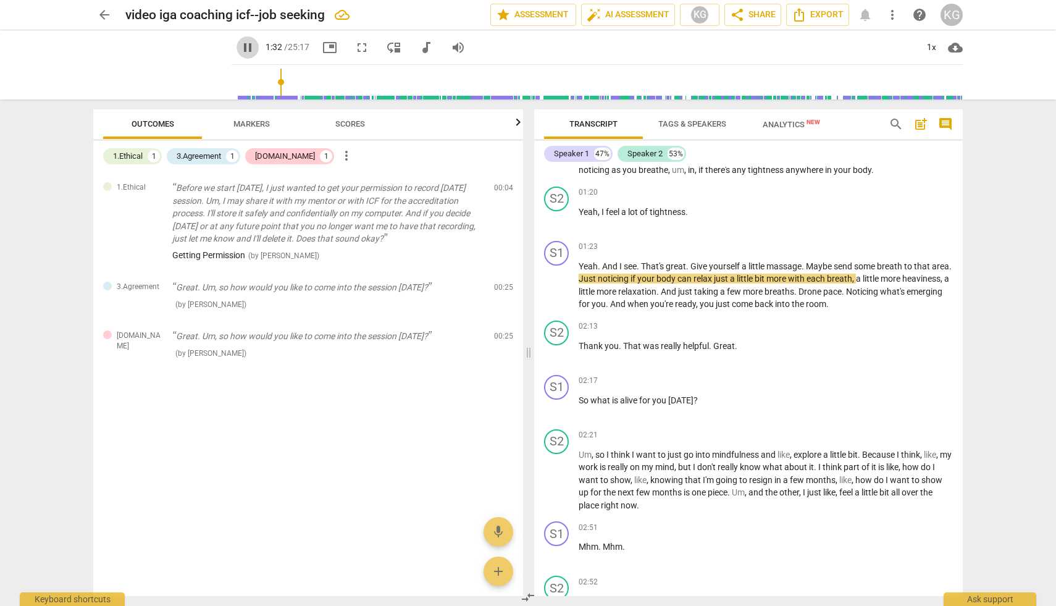
click at [240, 47] on span "pause" at bounding box center [247, 47] width 15 height 15
click at [240, 46] on span "play_arrow" at bounding box center [247, 47] width 15 height 15
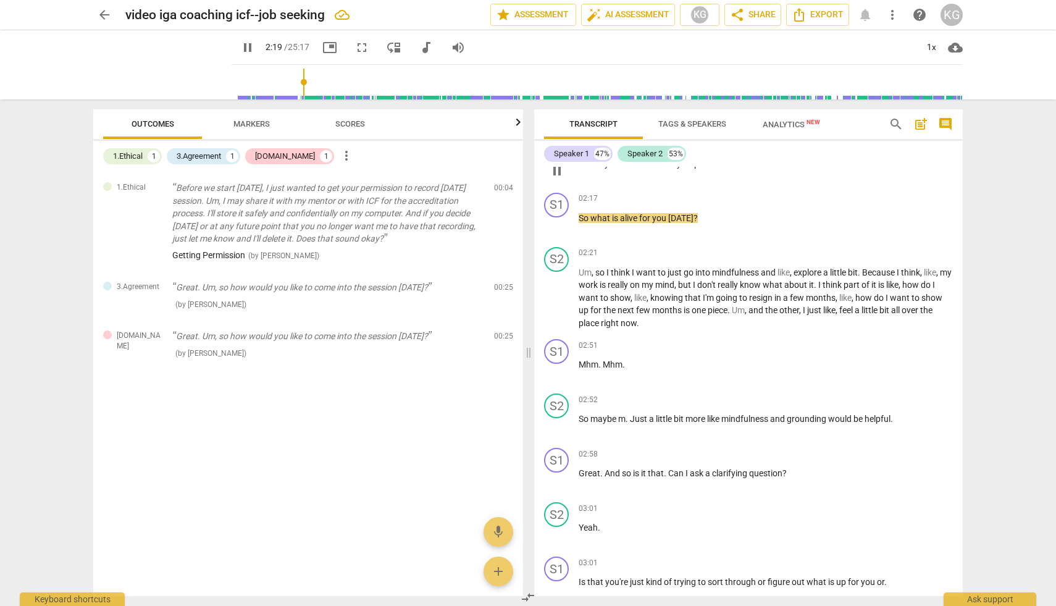
scroll to position [810, 0]
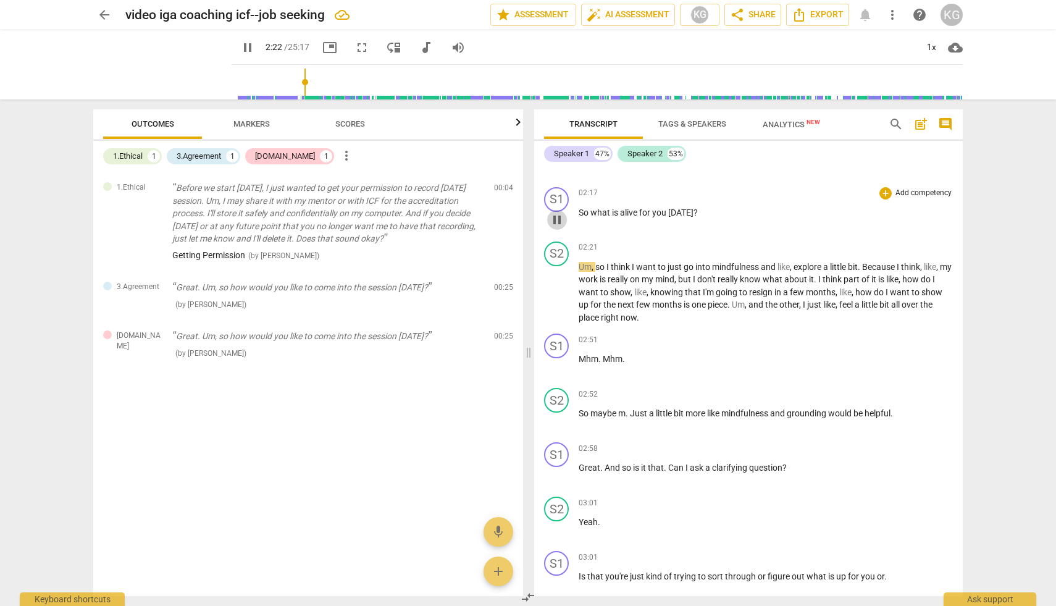
click at [557, 217] on span "pause" at bounding box center [557, 220] width 15 height 15
type input "142"
click at [884, 189] on div "+" at bounding box center [886, 193] width 12 height 12
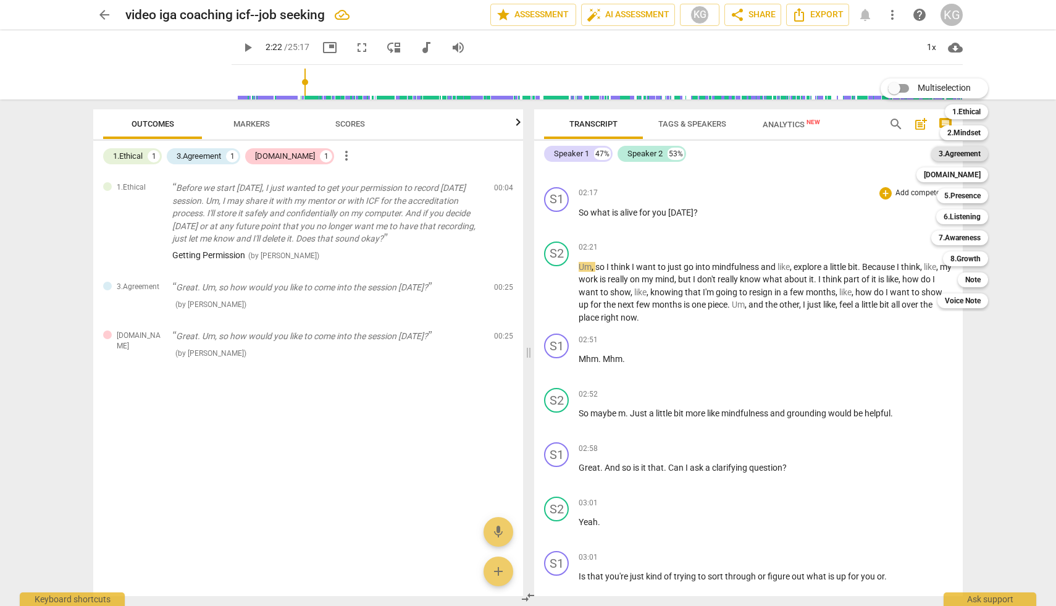
click at [954, 148] on b "3.Agreement" at bounding box center [960, 153] width 42 height 15
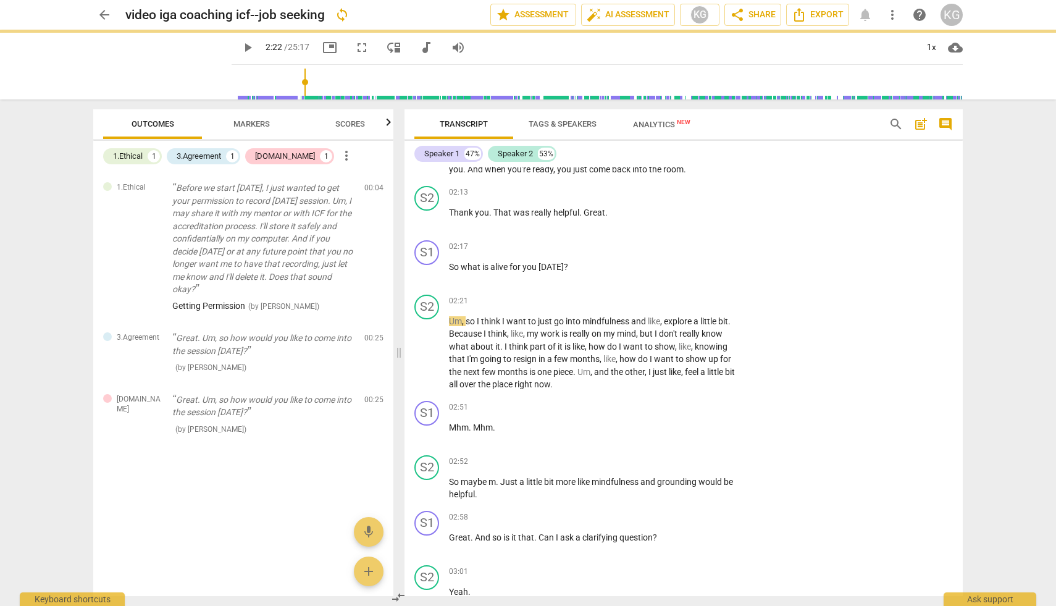
scroll to position [864, 0]
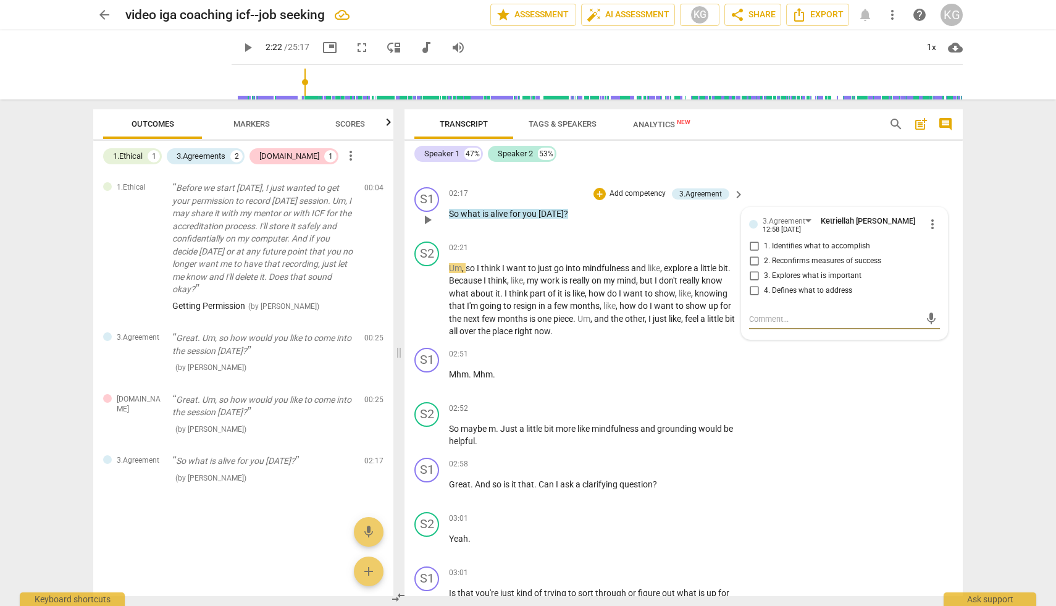
click at [752, 246] on input "1. Identifies what to accomplish" at bounding box center [754, 246] width 20 height 15
checkbox input "true"
click at [768, 318] on textarea at bounding box center [834, 319] width 171 height 12
type textarea "W"
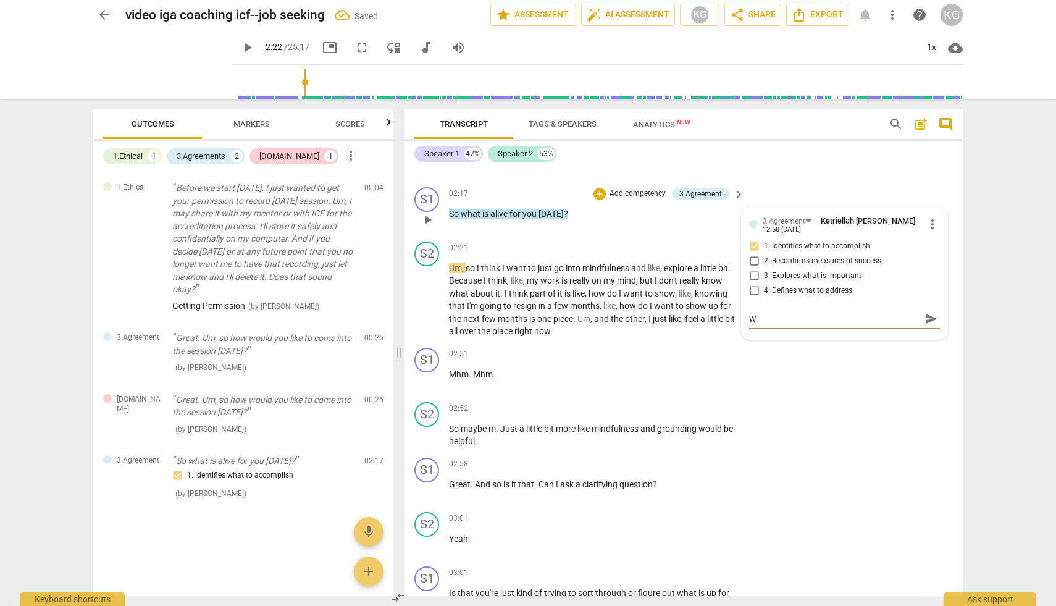
type textarea "Wh"
type textarea "Wha"
type textarea "What"
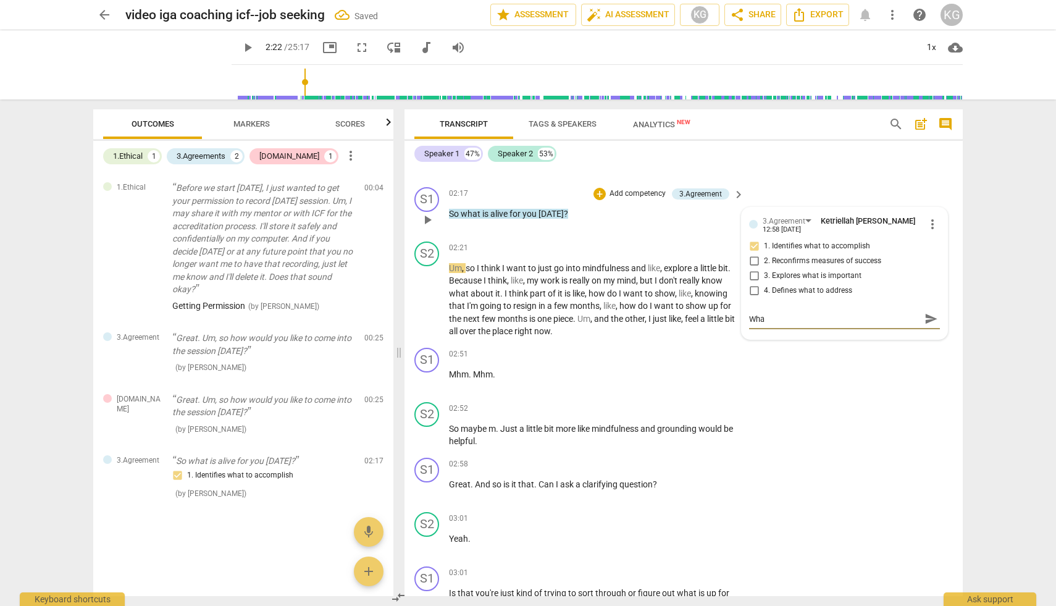
type textarea "What"
type textarea "What'"
type textarea "What's"
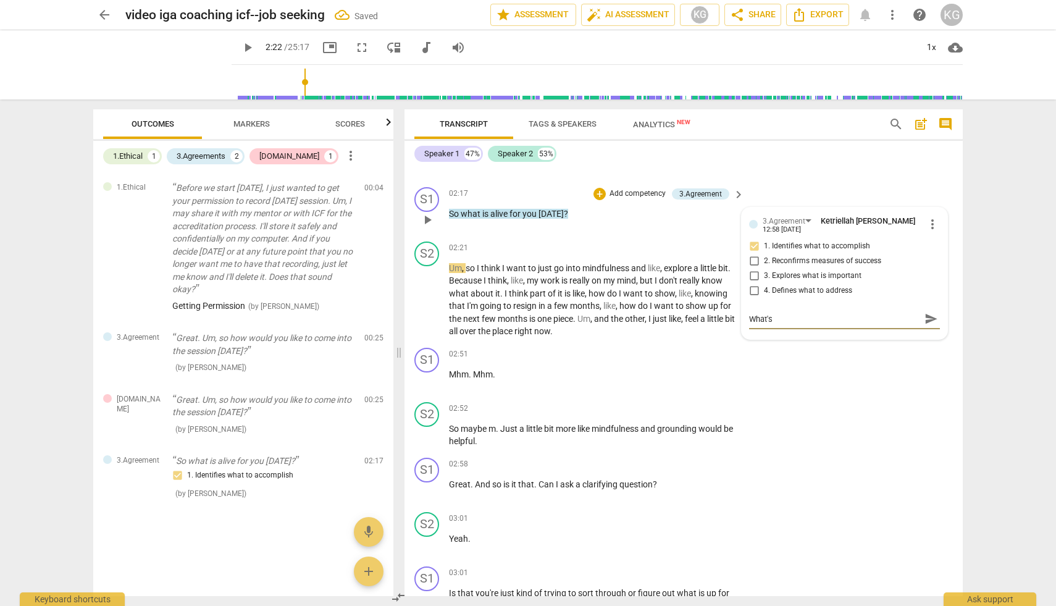
type textarea "What's"
type textarea "What's a"
type textarea "What's al"
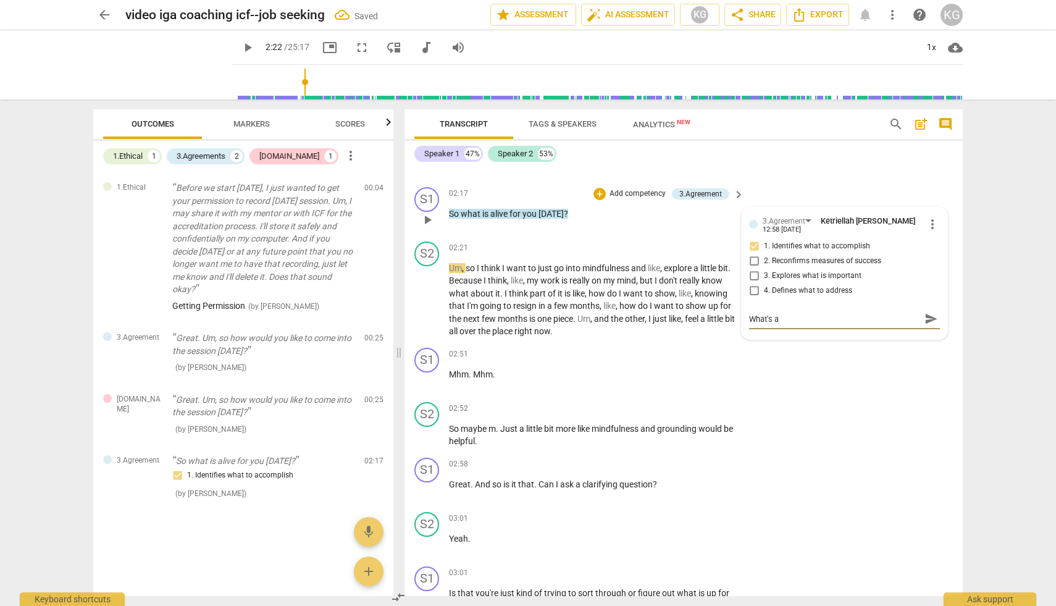
type textarea "What's al"
type textarea "What's [PERSON_NAME]"
type textarea "What's al"
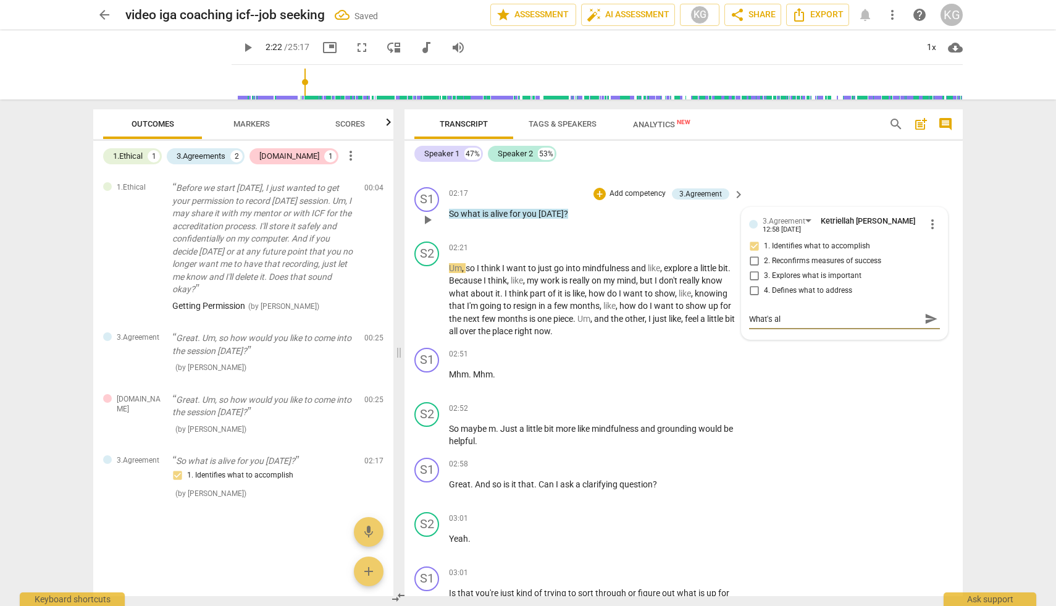
type textarea "What's a"
type textarea "What's"
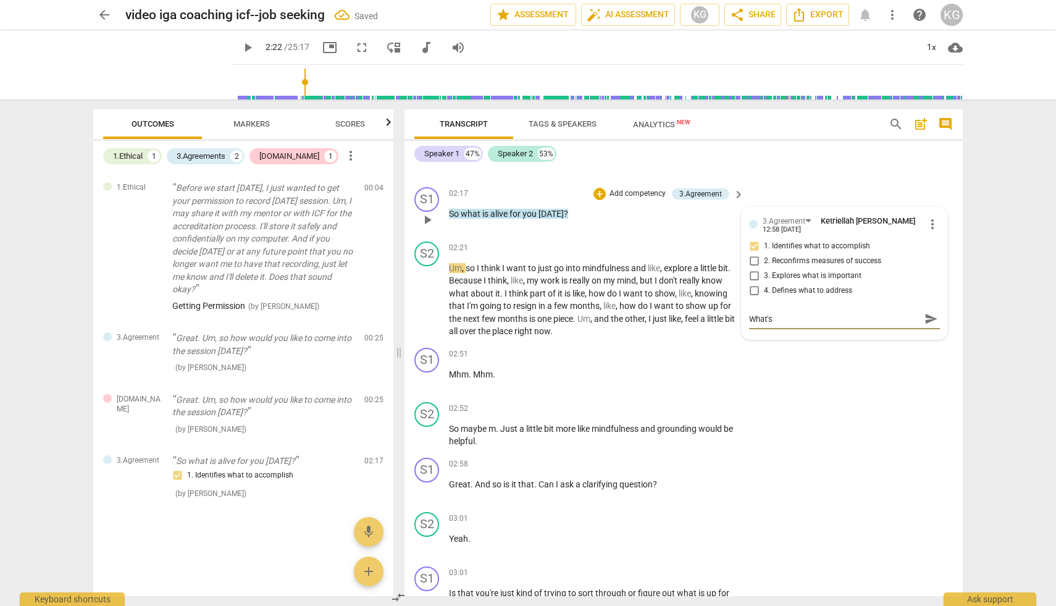
type textarea "What's"
type textarea "What'"
type textarea "What"
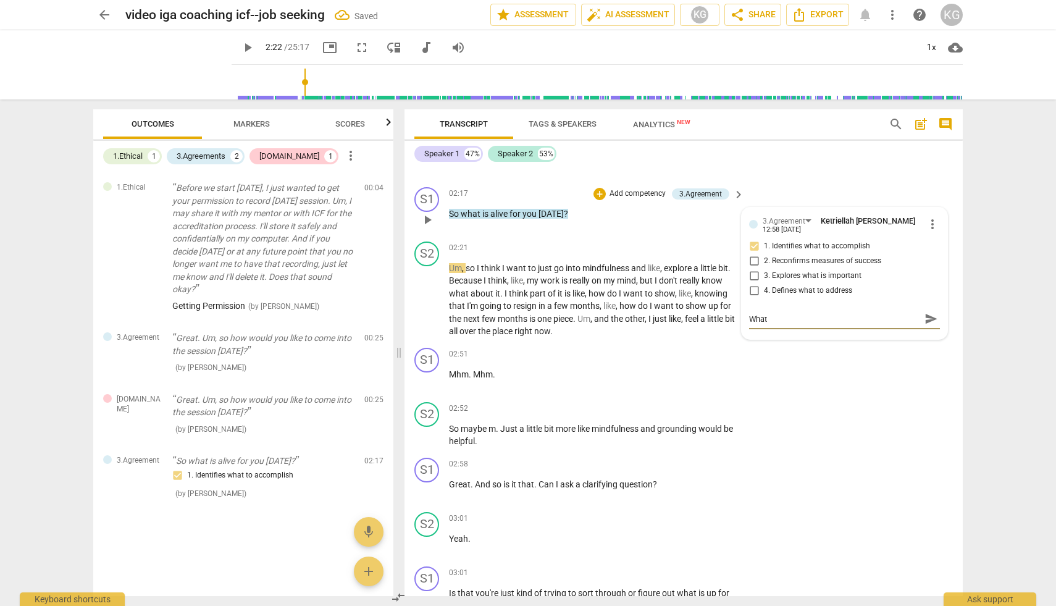
type textarea "Wha"
type textarea "Wh"
type textarea "W"
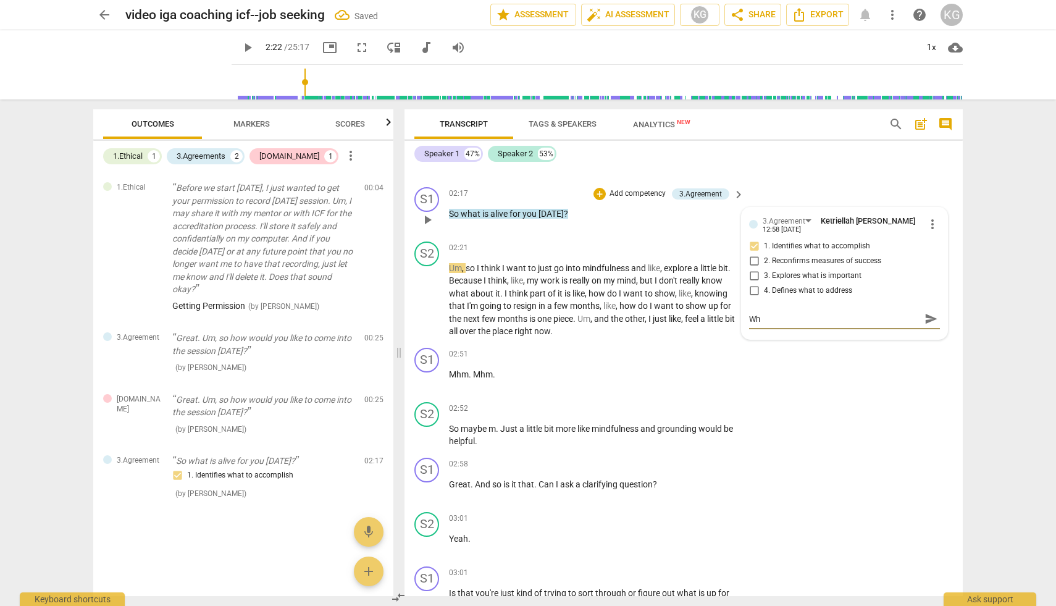
type textarea "W"
click at [842, 347] on div "S1 play_arrow pause 02:51 + Add competency keyboard_arrow_right Mhm . Mhm ." at bounding box center [684, 370] width 558 height 54
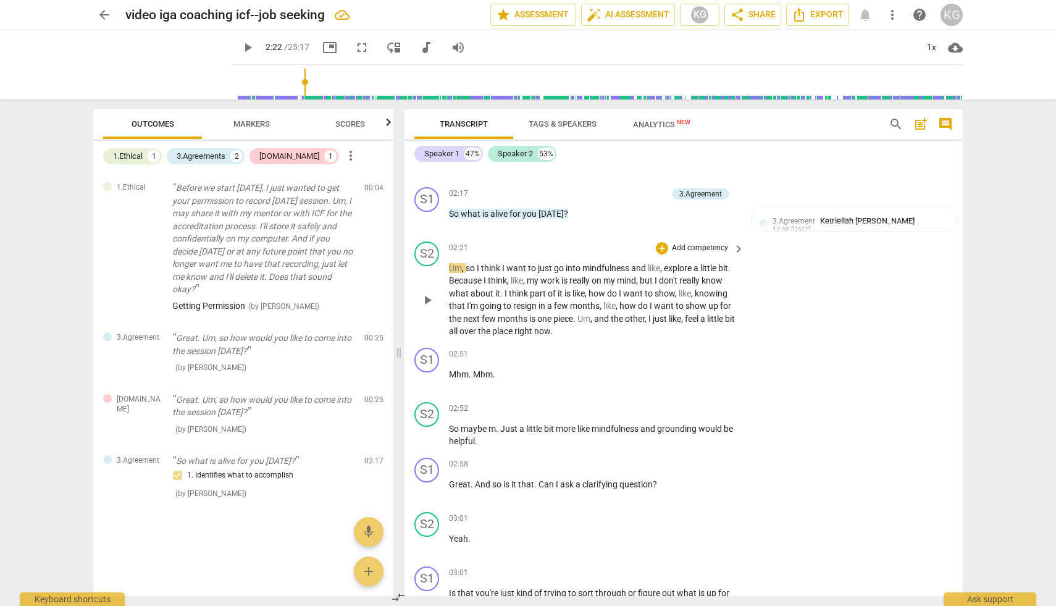
click at [428, 298] on span "play_arrow" at bounding box center [427, 300] width 15 height 15
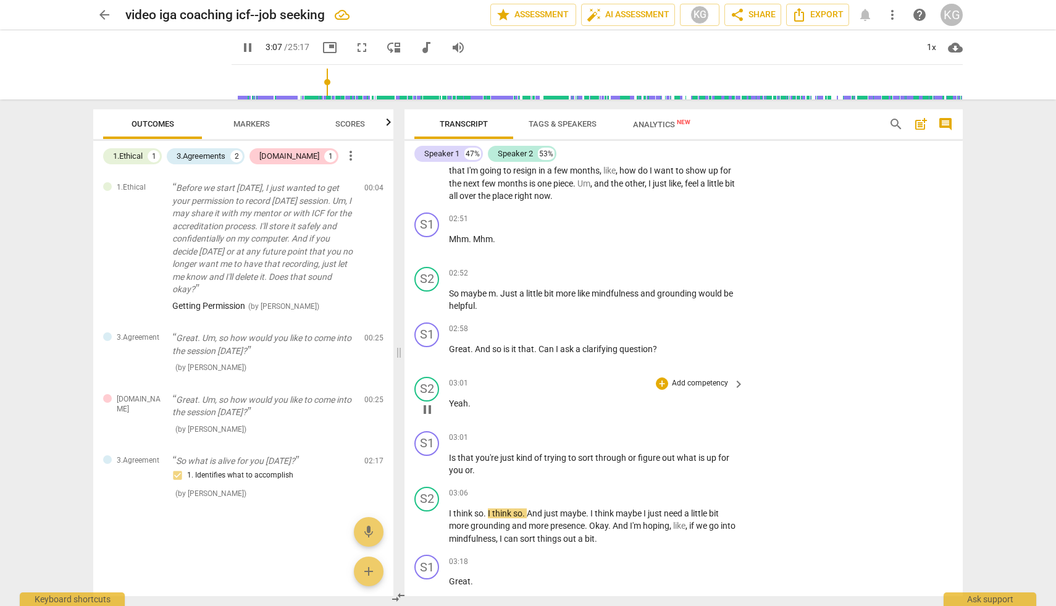
scroll to position [1000, 0]
click at [428, 462] on span "pause" at bounding box center [427, 463] width 15 height 15
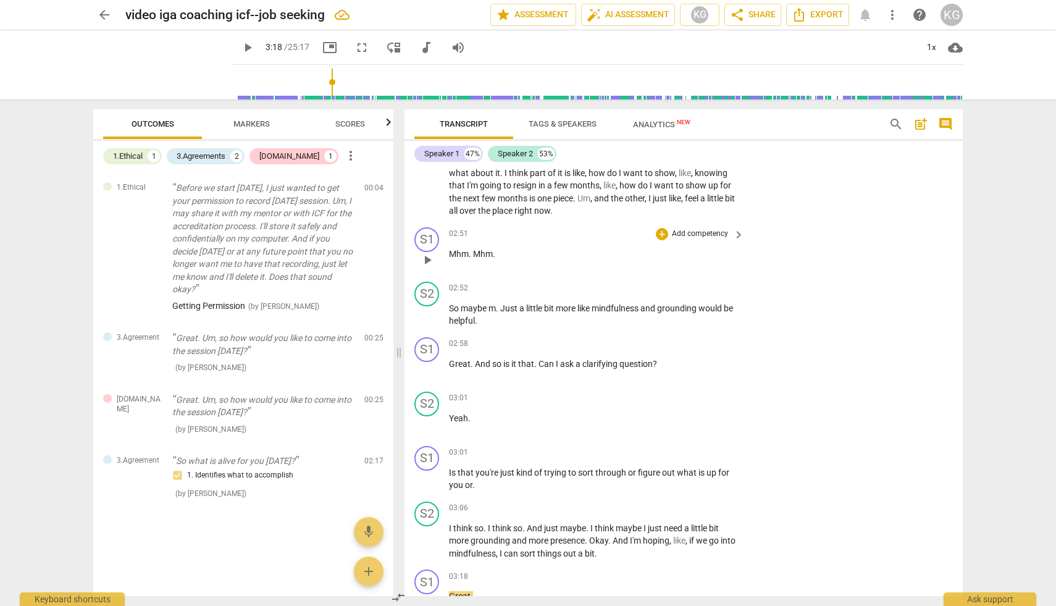
scroll to position [991, 0]
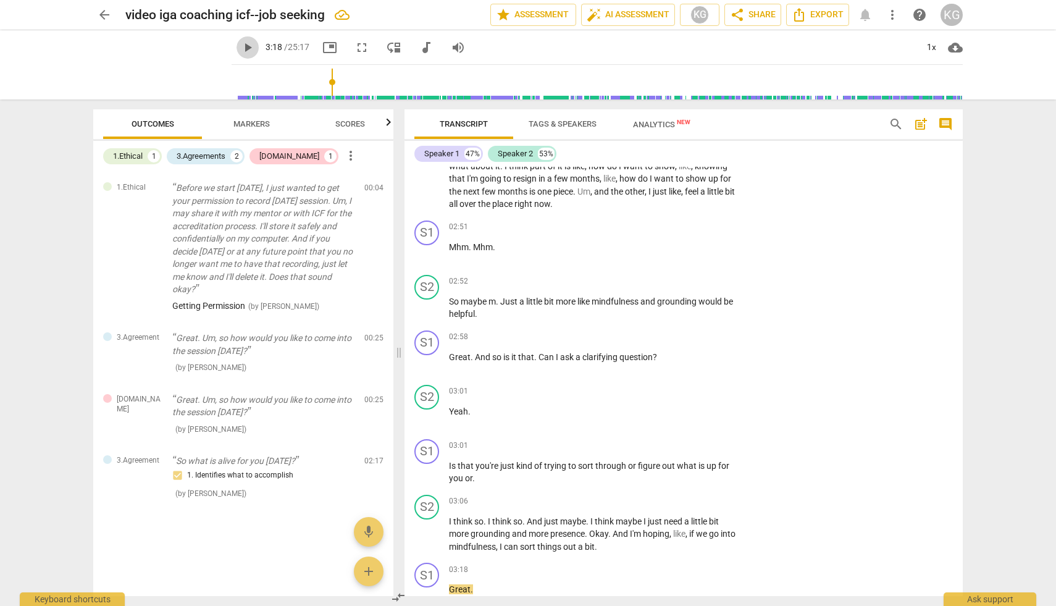
click at [240, 51] on span "play_arrow" at bounding box center [247, 47] width 15 height 15
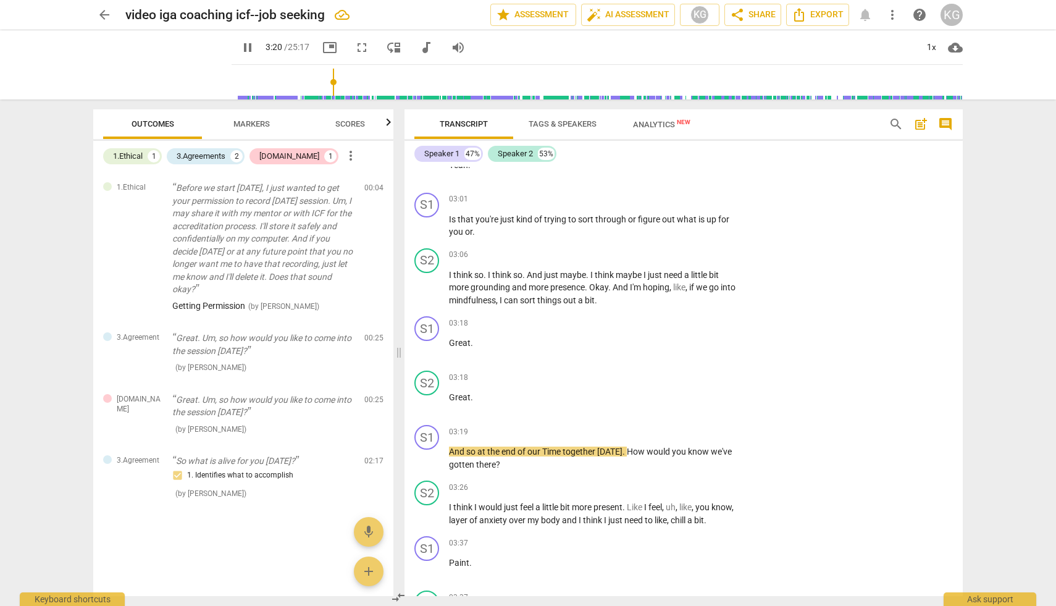
scroll to position [1264, 0]
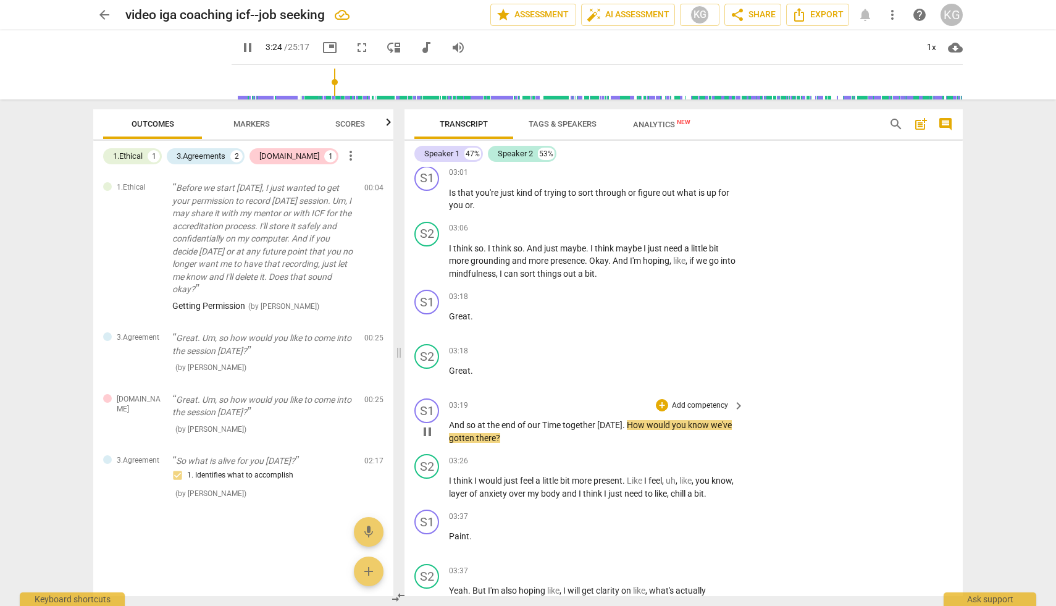
click at [426, 434] on span "pause" at bounding box center [427, 431] width 15 height 15
type input "205"
click at [732, 404] on span "keyboard_arrow_right" at bounding box center [738, 405] width 15 height 15
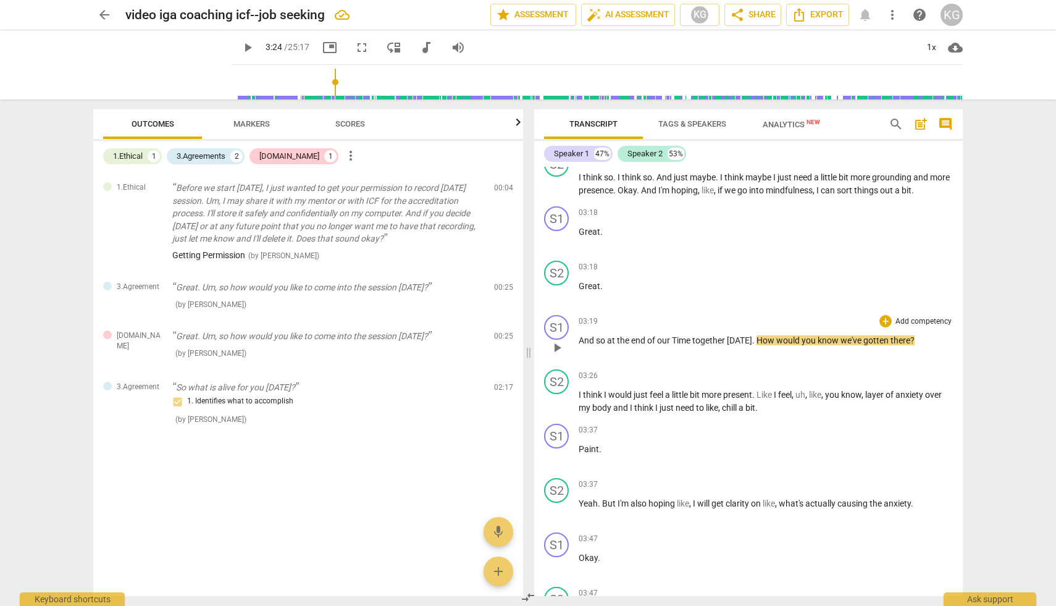
scroll to position [1195, 0]
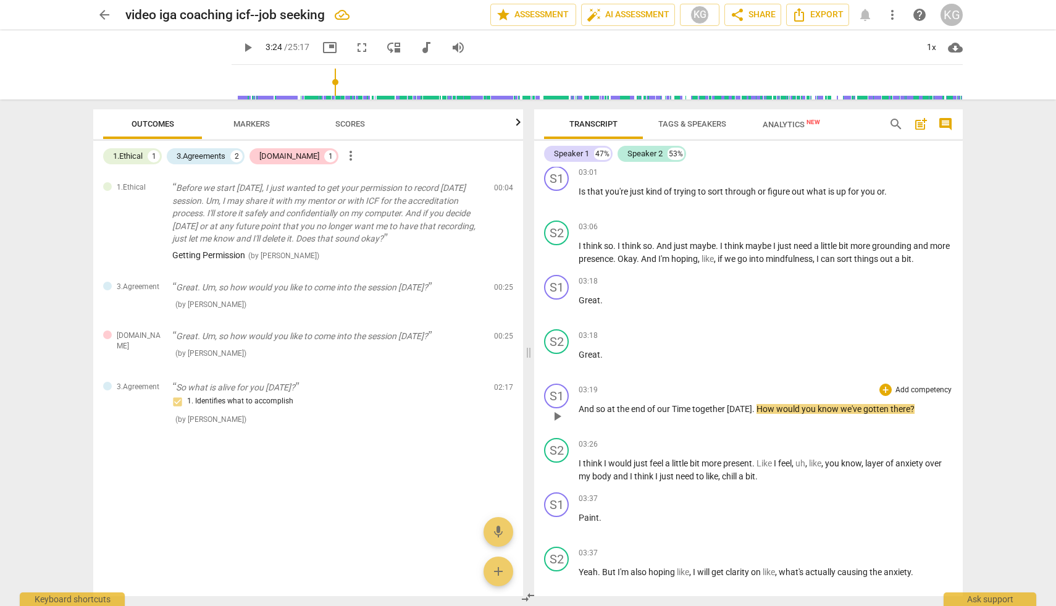
click at [908, 390] on p "Add competency" at bounding box center [924, 390] width 59 height 11
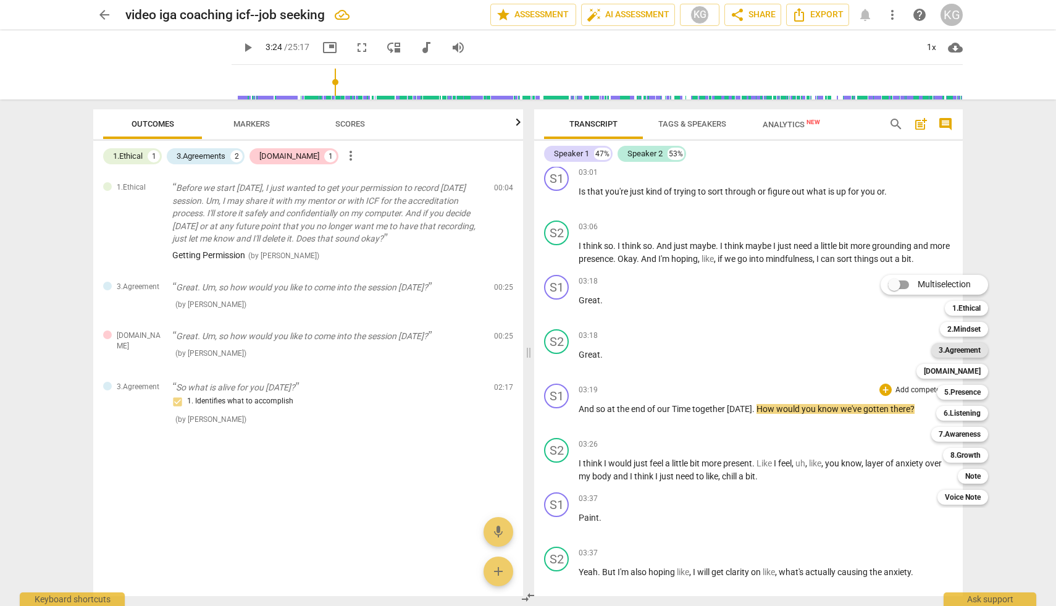
click at [979, 353] on b "3.Agreement" at bounding box center [960, 350] width 42 height 15
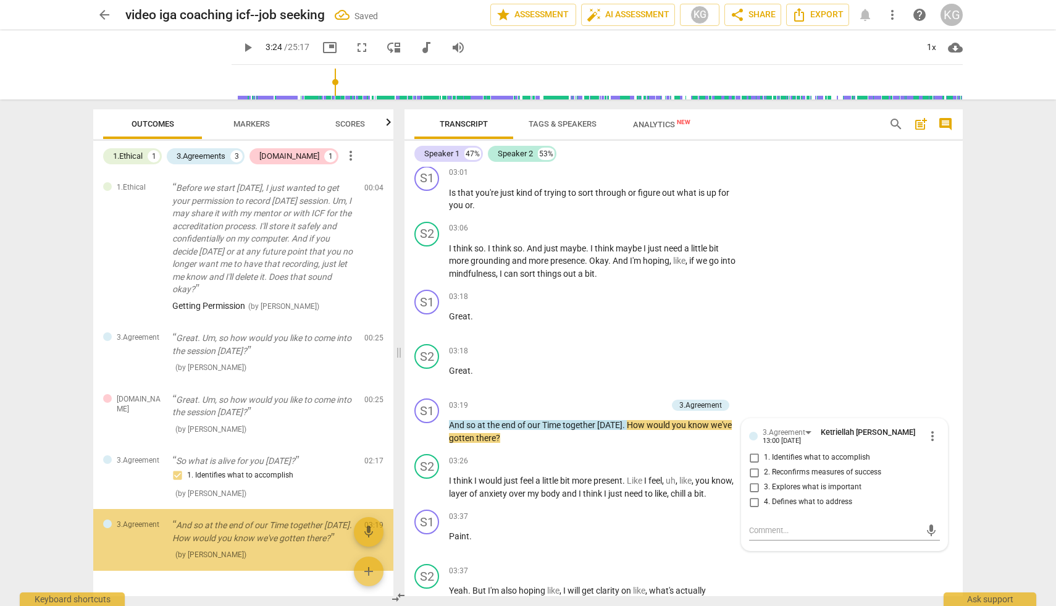
scroll to position [36, 0]
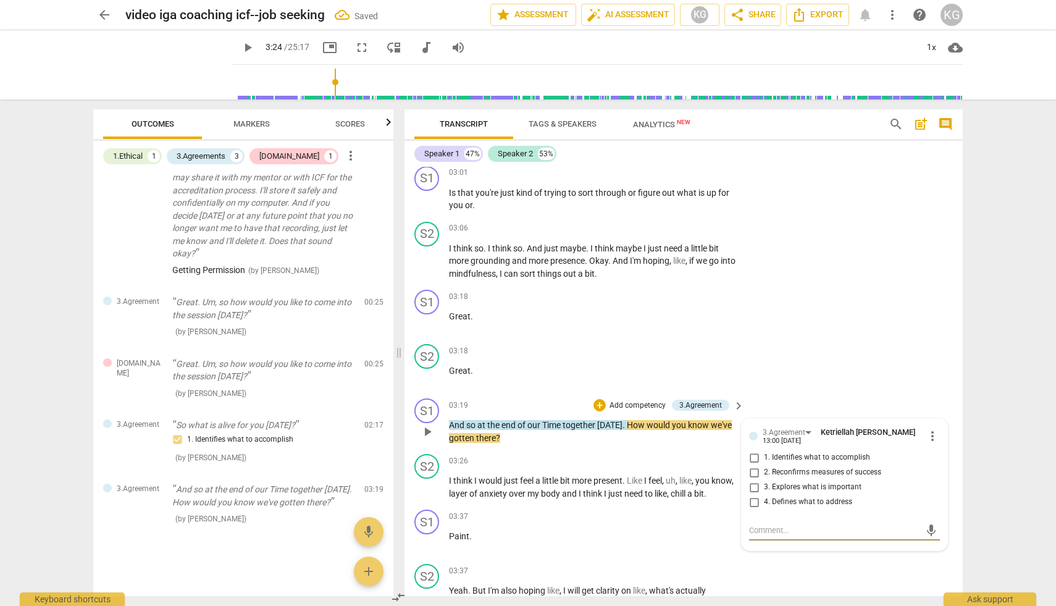
click at [751, 459] on input "1. Identifies what to accomplish" at bounding box center [754, 457] width 20 height 15
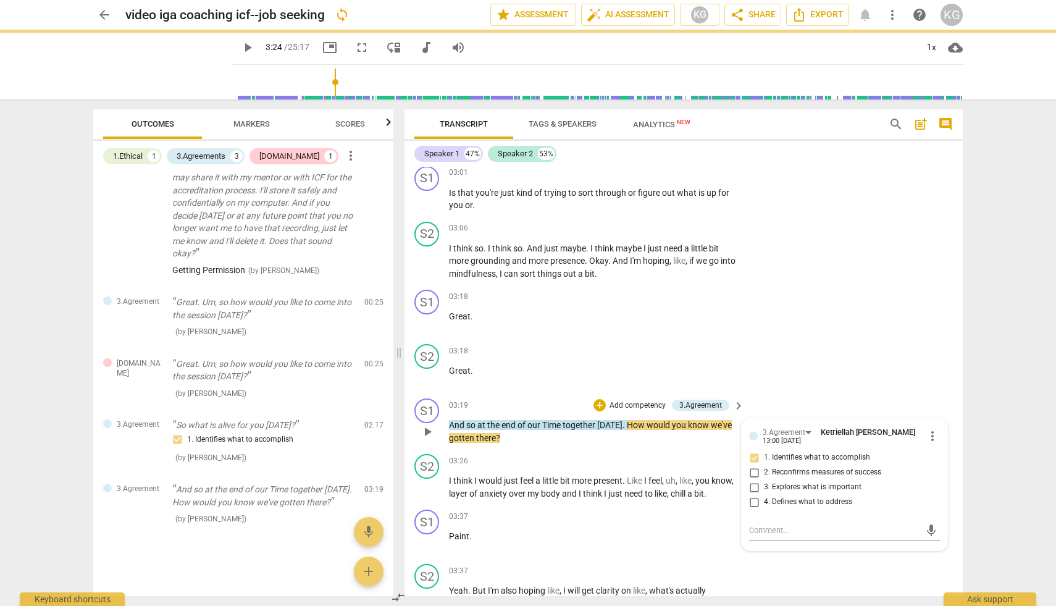
click at [751, 459] on input "1. Identifies what to accomplish" at bounding box center [754, 457] width 20 height 15
checkbox input "true"
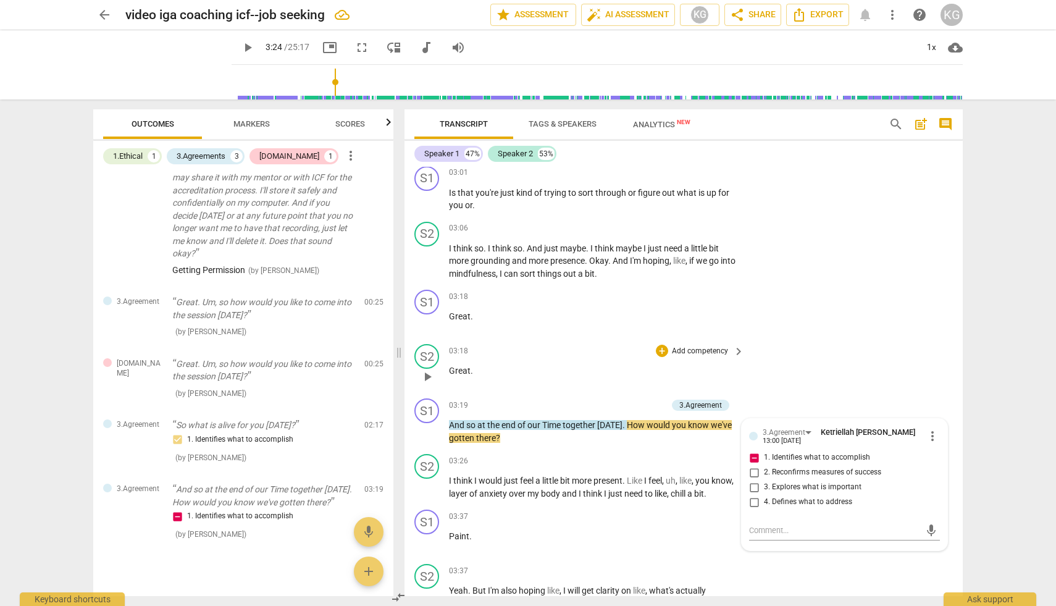
click at [886, 358] on div "S2 play_arrow pause 03:18 + Add competency keyboard_arrow_right Great ." at bounding box center [684, 366] width 558 height 54
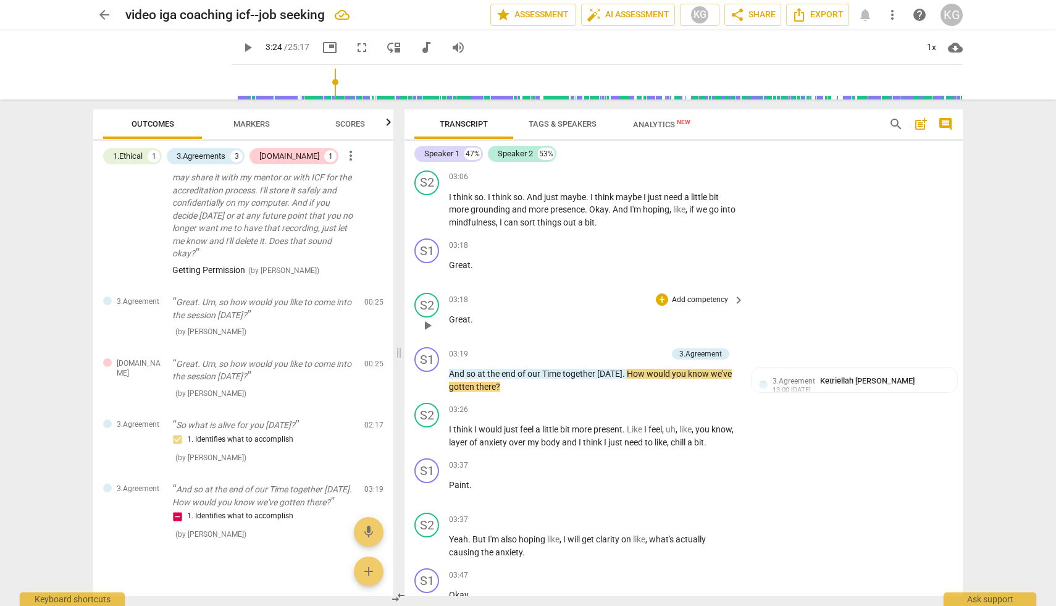
scroll to position [1328, 0]
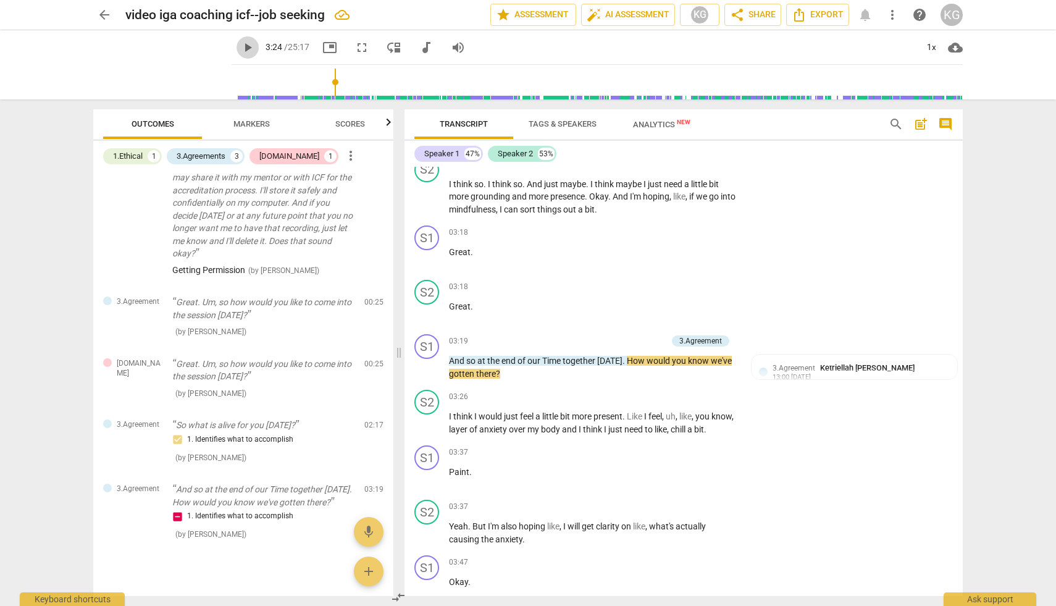
click at [240, 46] on span "play_arrow" at bounding box center [247, 47] width 15 height 15
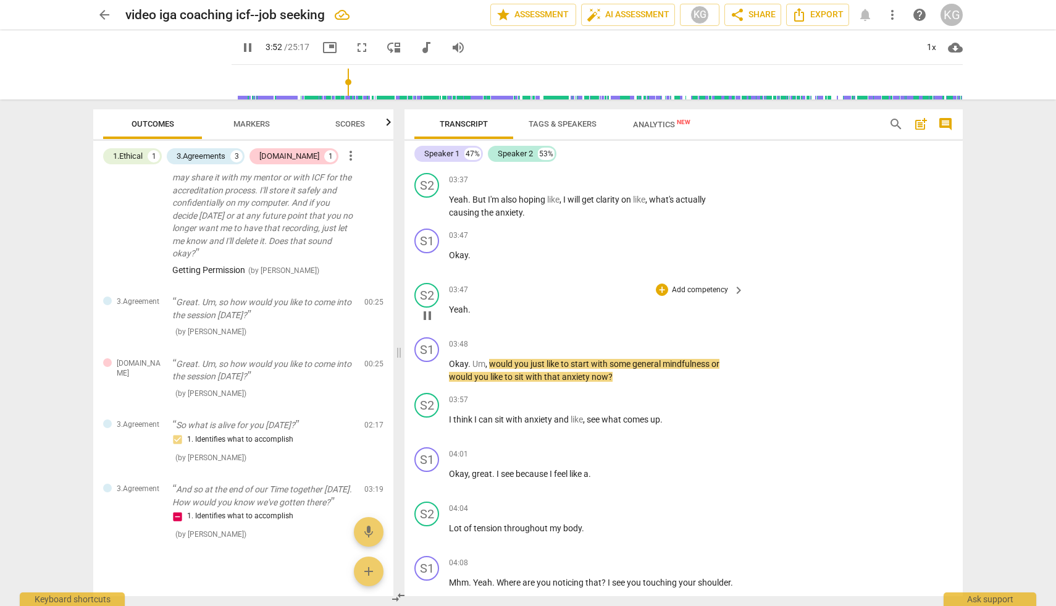
scroll to position [1656, 0]
click at [428, 371] on span "pause" at bounding box center [427, 370] width 15 height 15
click at [240, 48] on span "play_arrow" at bounding box center [247, 47] width 15 height 15
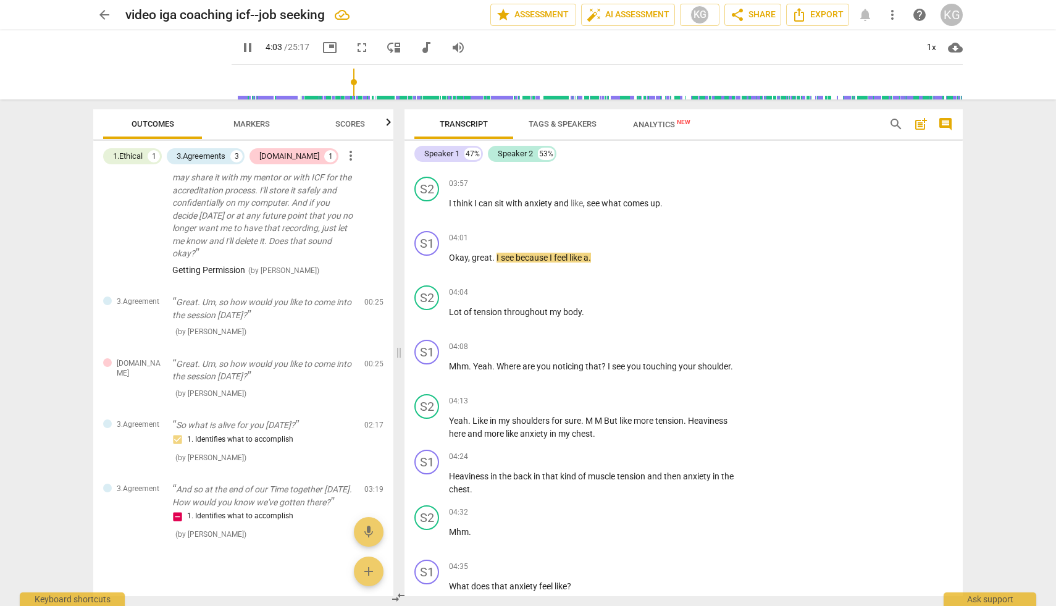
scroll to position [1874, 0]
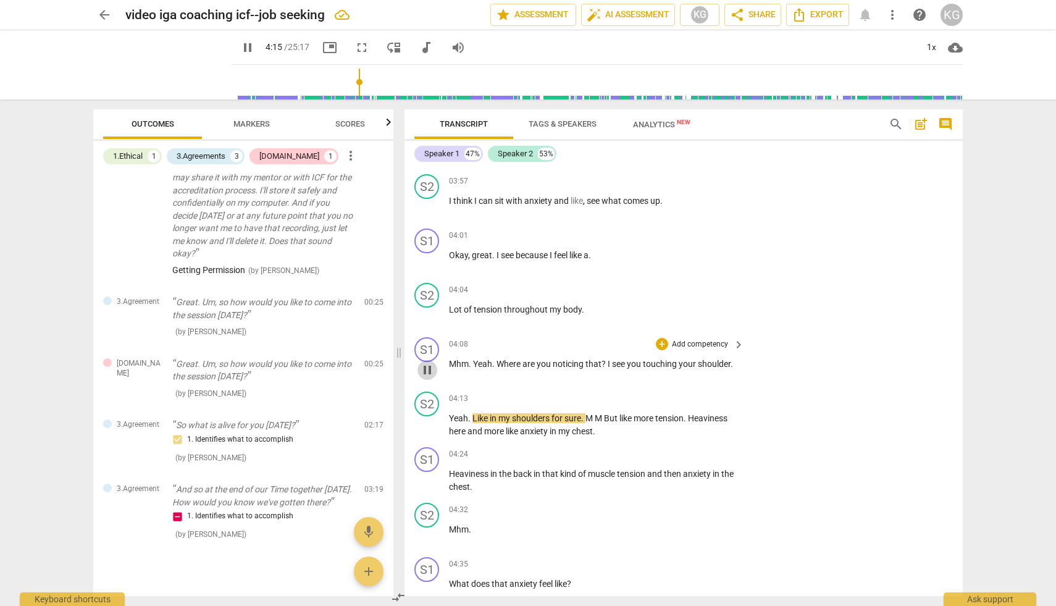
click at [426, 370] on span "pause" at bounding box center [427, 370] width 15 height 15
click at [426, 368] on span "play_arrow" at bounding box center [427, 370] width 15 height 15
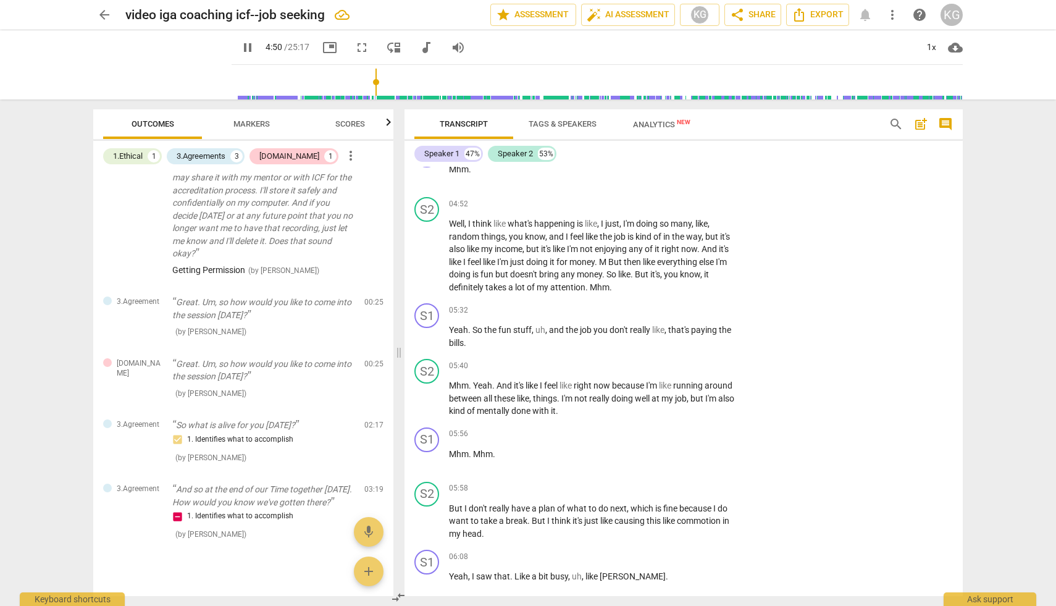
scroll to position [2404, 0]
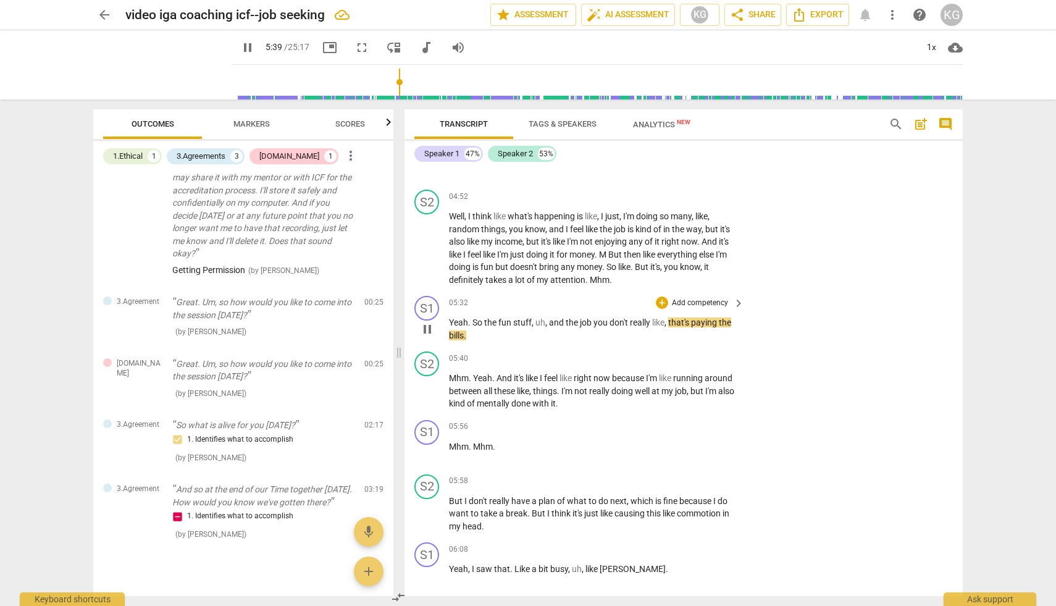
click at [427, 334] on span "pause" at bounding box center [427, 329] width 15 height 15
click at [426, 332] on span "play_arrow" at bounding box center [427, 329] width 15 height 15
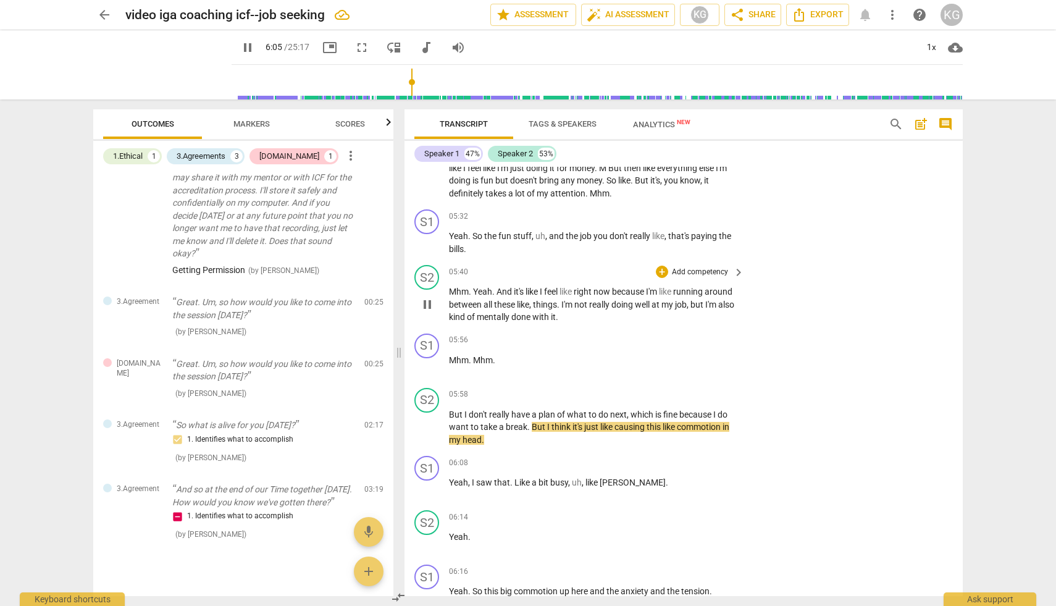
scroll to position [2493, 0]
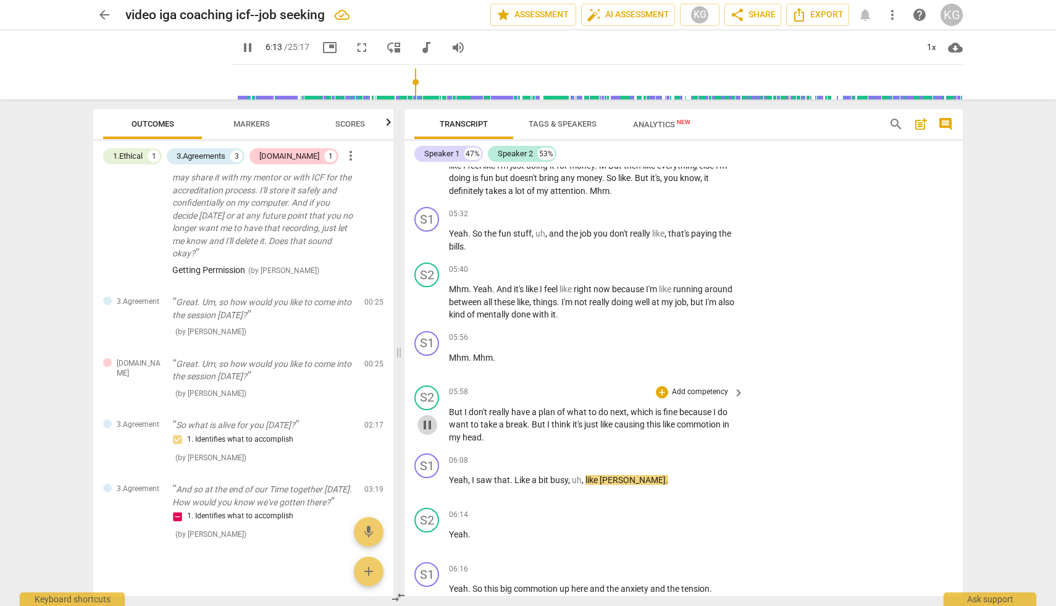
click at [429, 427] on span "pause" at bounding box center [427, 425] width 15 height 15
click at [429, 427] on span "play_arrow" at bounding box center [427, 425] width 15 height 15
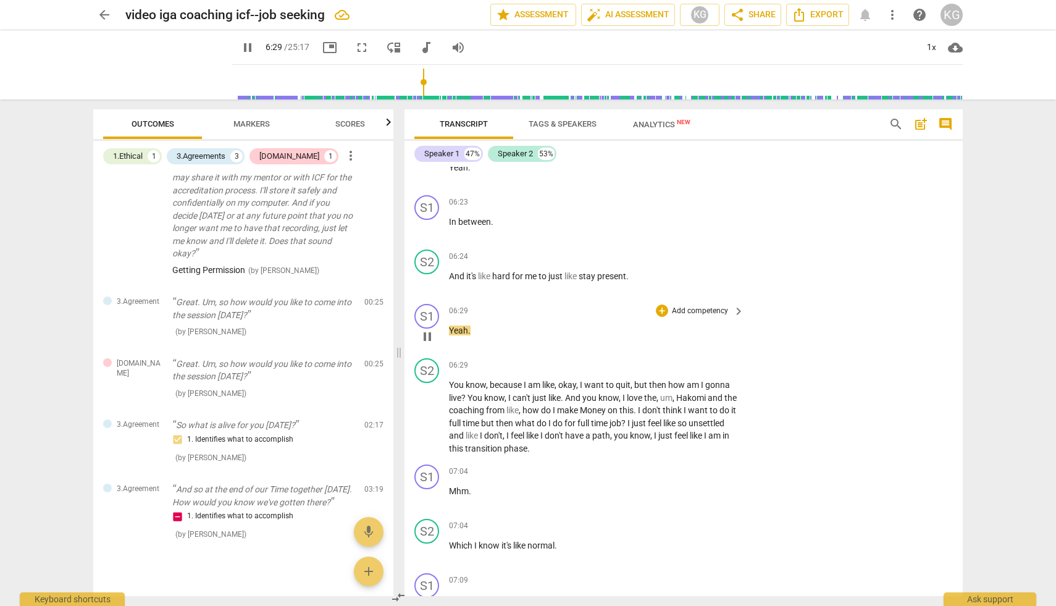
scroll to position [2971, 0]
click at [429, 413] on span "pause" at bounding box center [427, 415] width 15 height 15
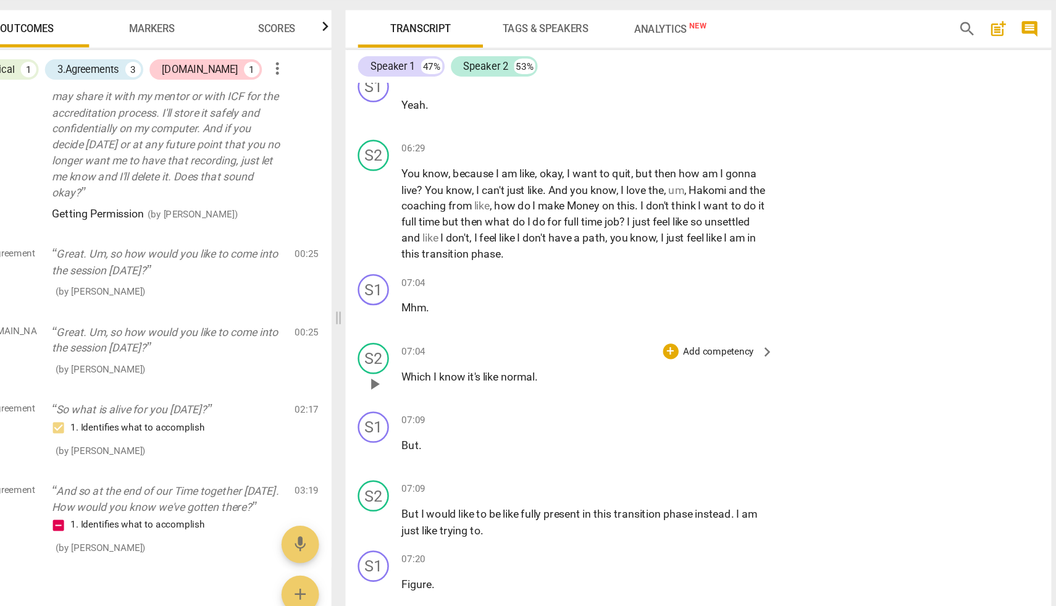
scroll to position [3116, 0]
click at [429, 350] on span "play_arrow" at bounding box center [427, 350] width 15 height 15
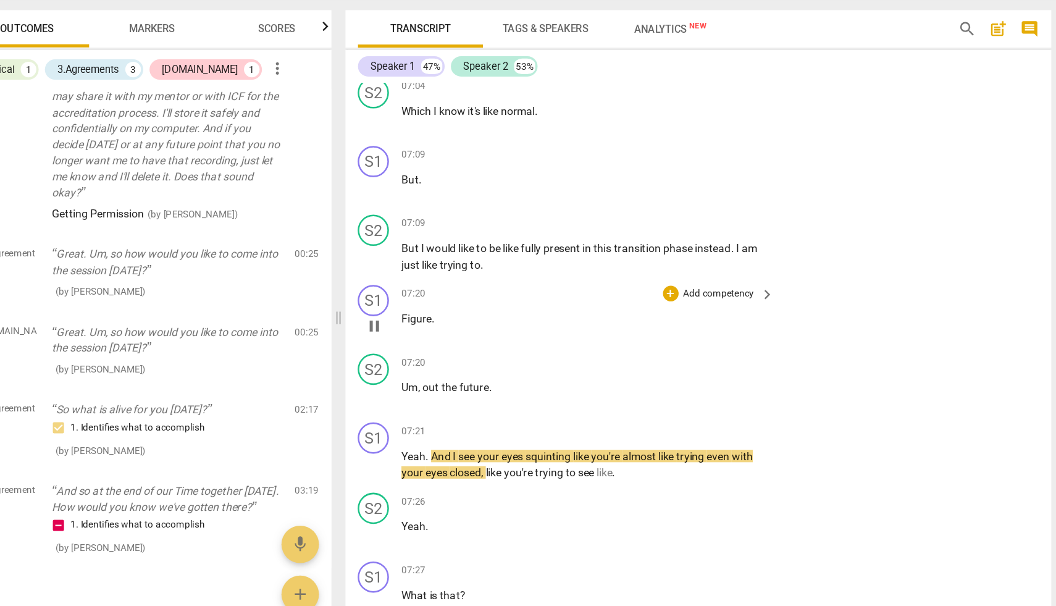
scroll to position [3390, 0]
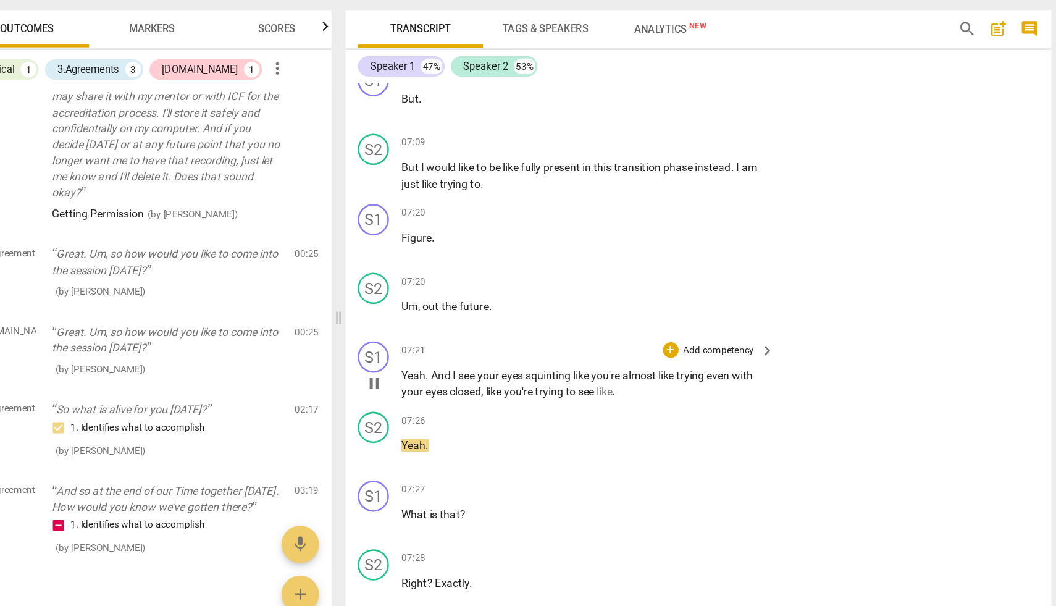
click at [426, 403] on span "pause" at bounding box center [427, 404] width 15 height 15
click at [429, 401] on span "play_arrow" at bounding box center [427, 404] width 15 height 15
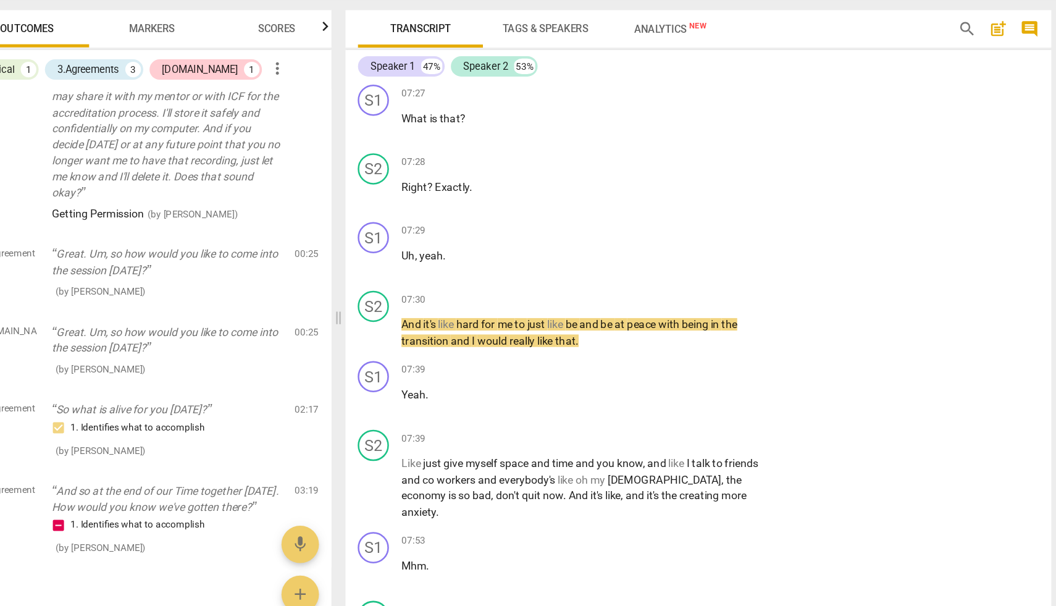
scroll to position [3703, 0]
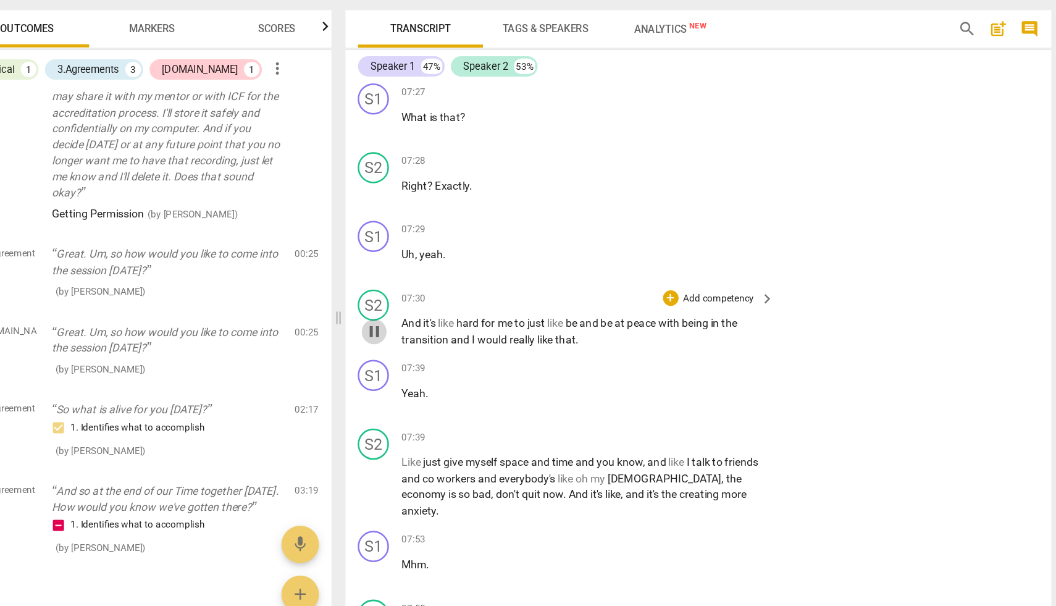
click at [431, 360] on span "pause" at bounding box center [427, 363] width 15 height 15
click at [429, 363] on span "play_arrow" at bounding box center [427, 363] width 15 height 15
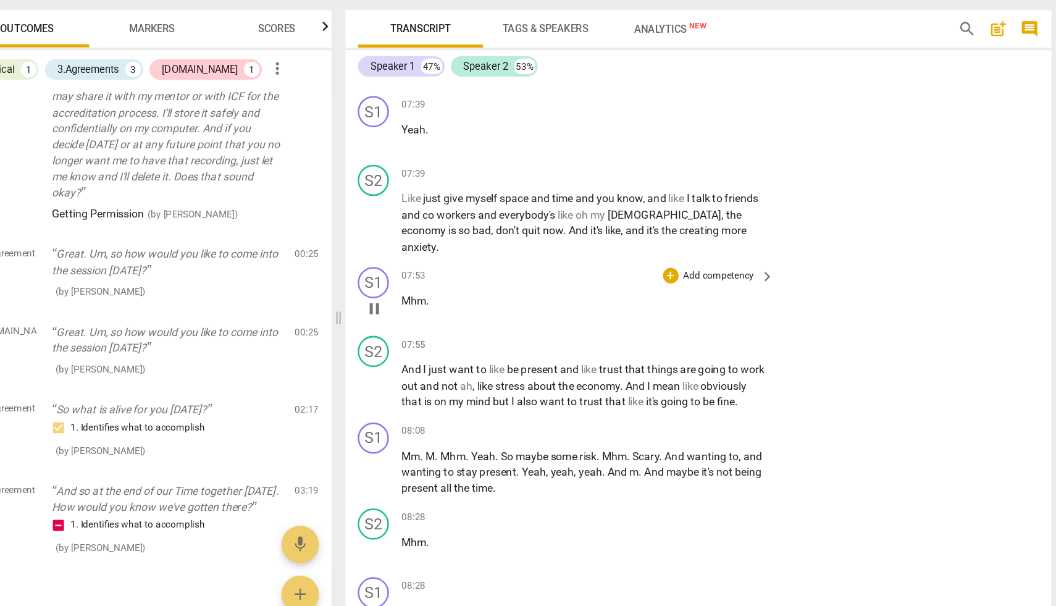
scroll to position [3925, 0]
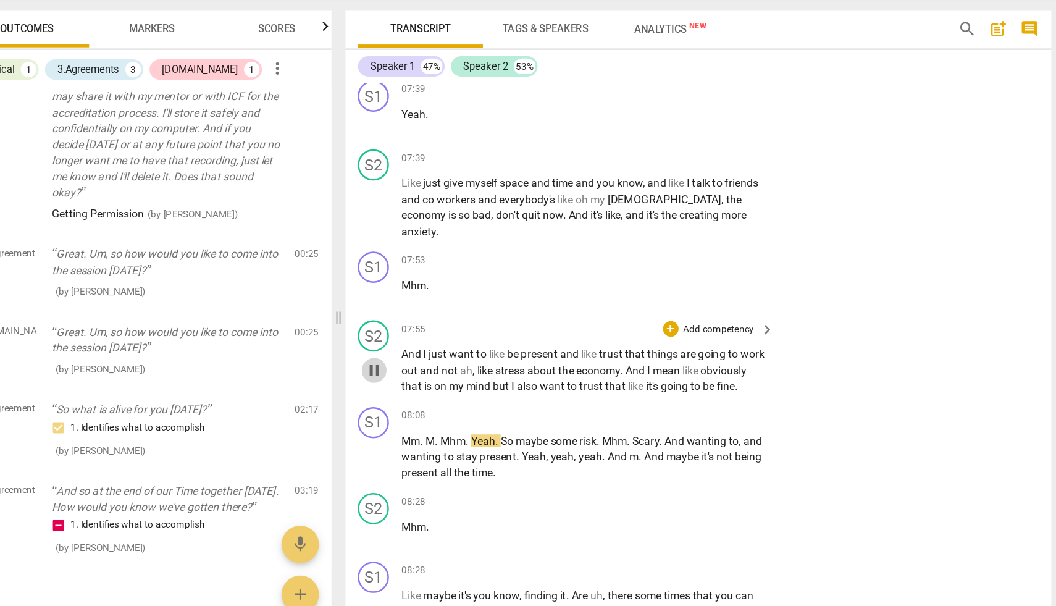
click at [428, 389] on span "pause" at bounding box center [427, 394] width 15 height 15
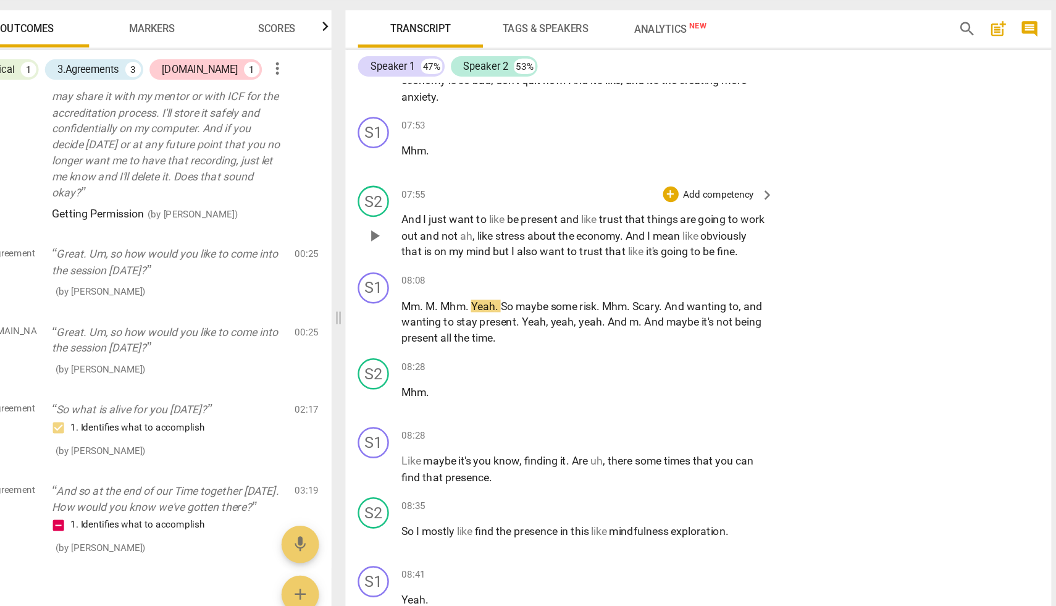
scroll to position [4031, 0]
click at [425, 353] on span "play_arrow" at bounding box center [427, 355] width 15 height 15
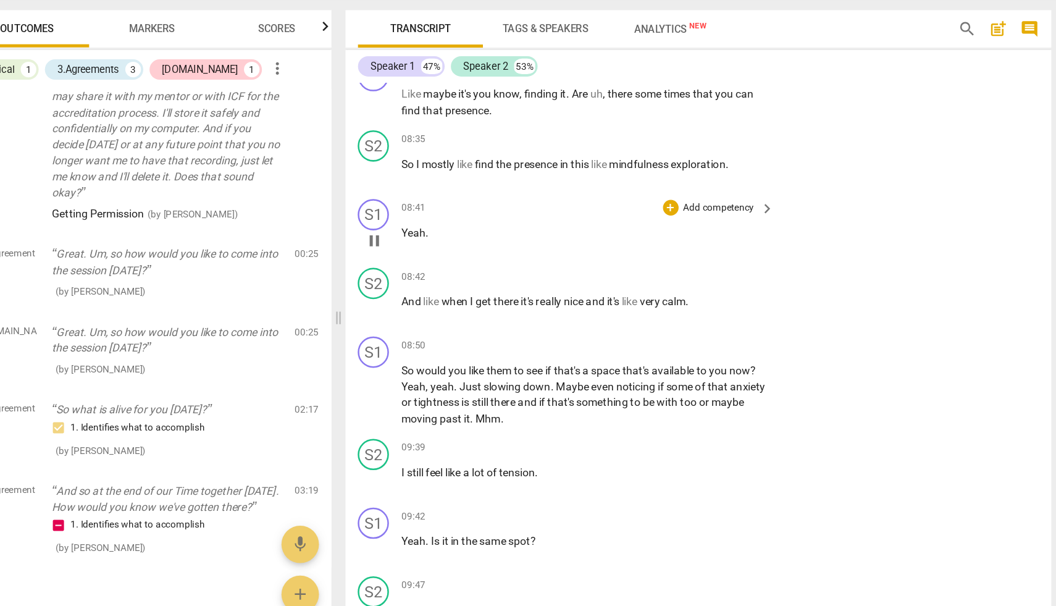
scroll to position [4322, 0]
click at [428, 410] on span "pause" at bounding box center [427, 413] width 15 height 15
click at [427, 411] on span "play_arrow" at bounding box center [427, 413] width 15 height 15
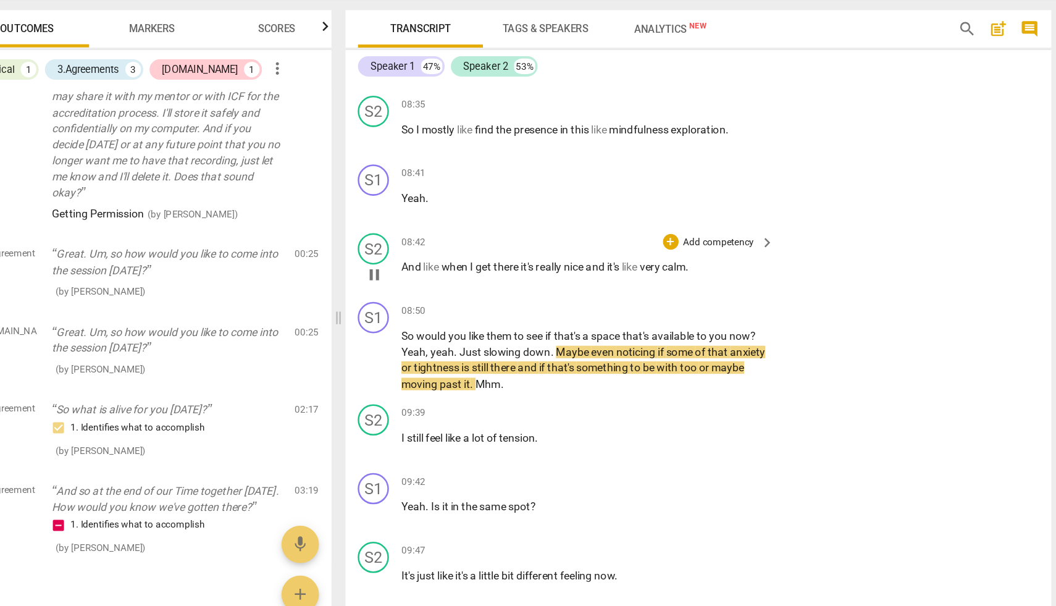
scroll to position [4353, 0]
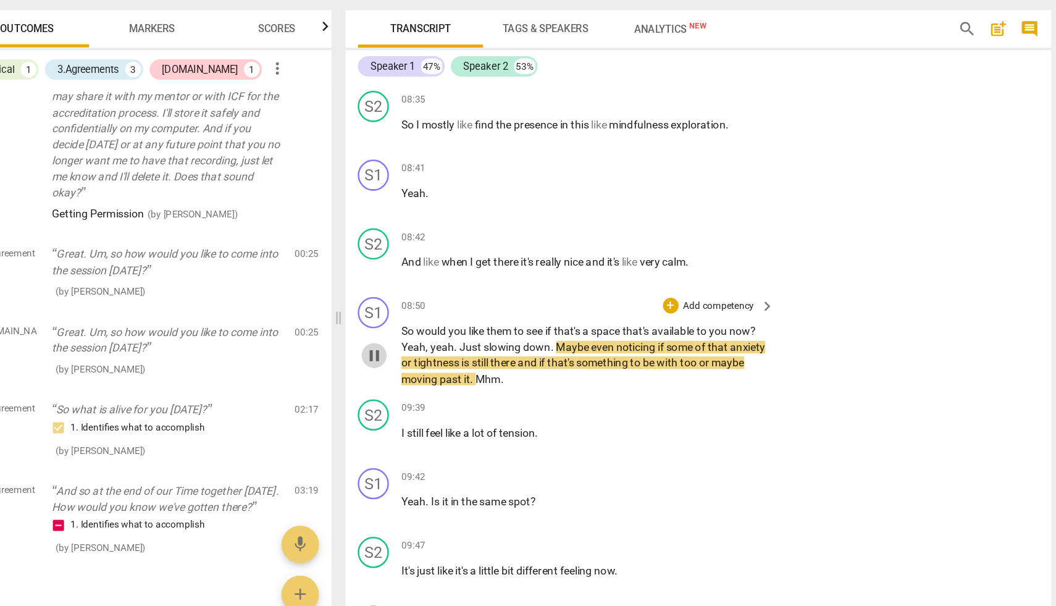
click at [425, 384] on span "pause" at bounding box center [427, 382] width 15 height 15
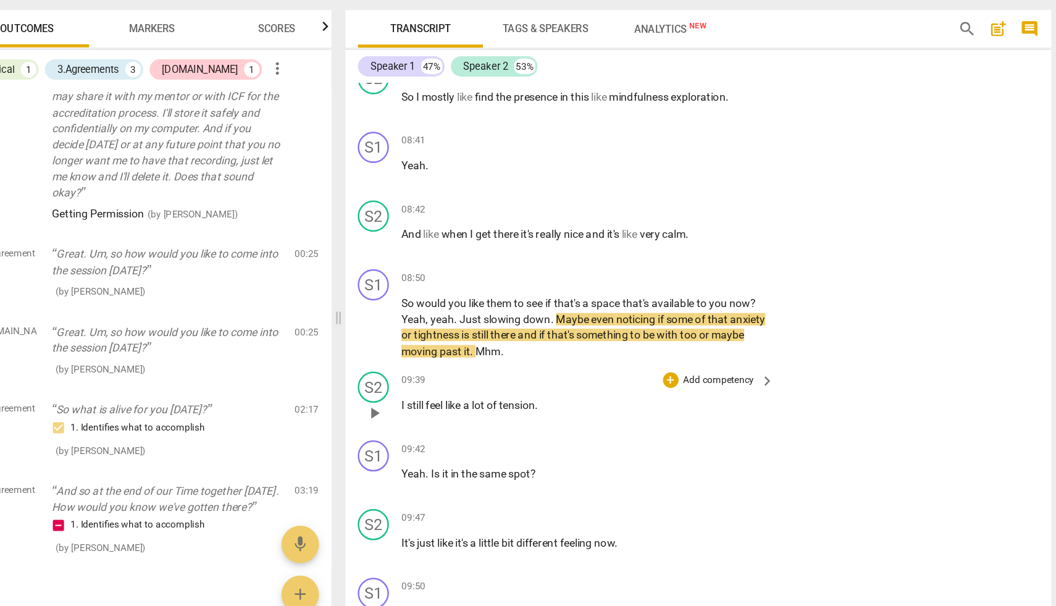
scroll to position [4366, 0]
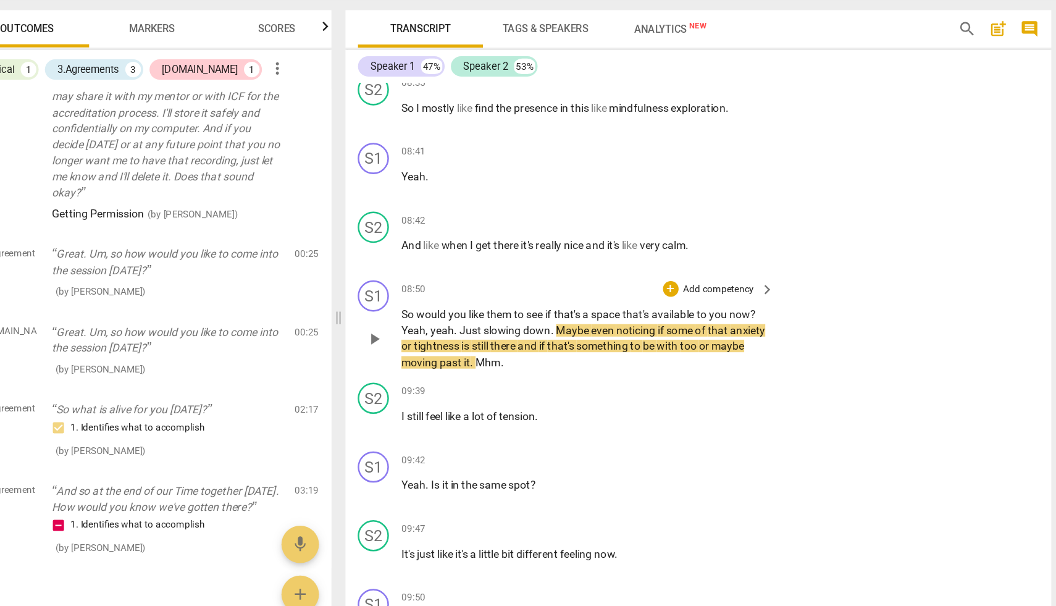
click at [423, 369] on span "play_arrow" at bounding box center [427, 369] width 15 height 15
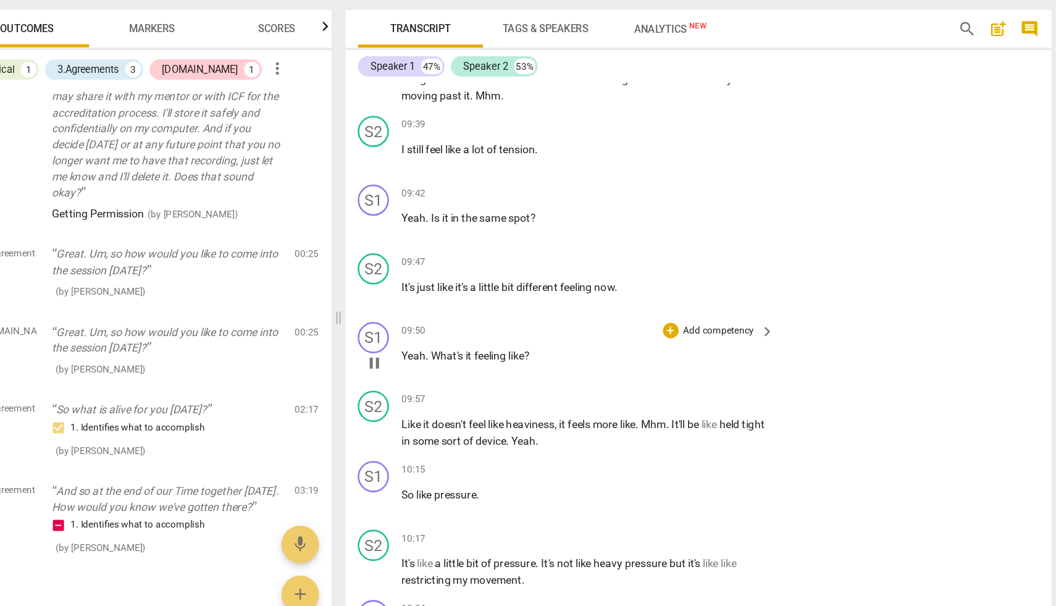
scroll to position [4578, 0]
click at [425, 389] on span "pause" at bounding box center [427, 387] width 15 height 15
click at [430, 389] on span "play_arrow" at bounding box center [427, 387] width 15 height 15
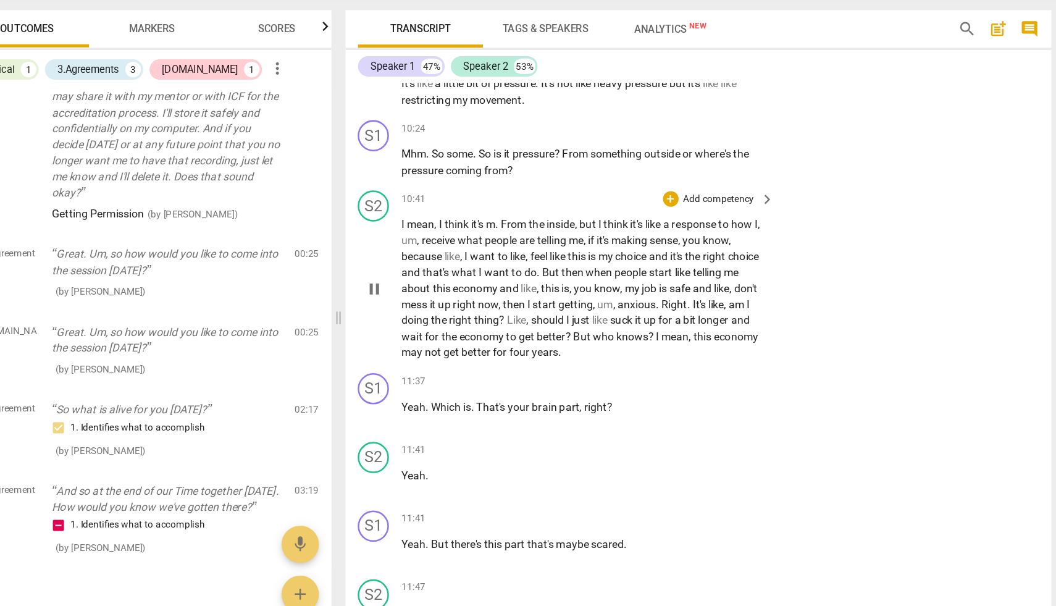
scroll to position [4959, 0]
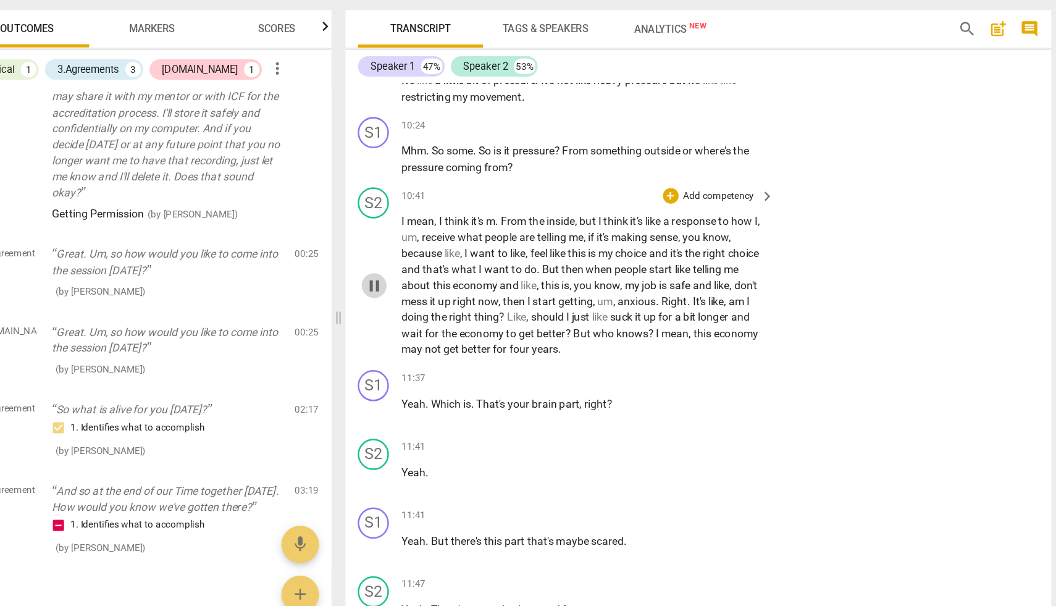
click at [429, 327] on span "pause" at bounding box center [427, 327] width 15 height 15
click at [426, 324] on span "play_arrow" at bounding box center [427, 327] width 15 height 15
click at [423, 321] on span "pause" at bounding box center [427, 327] width 15 height 15
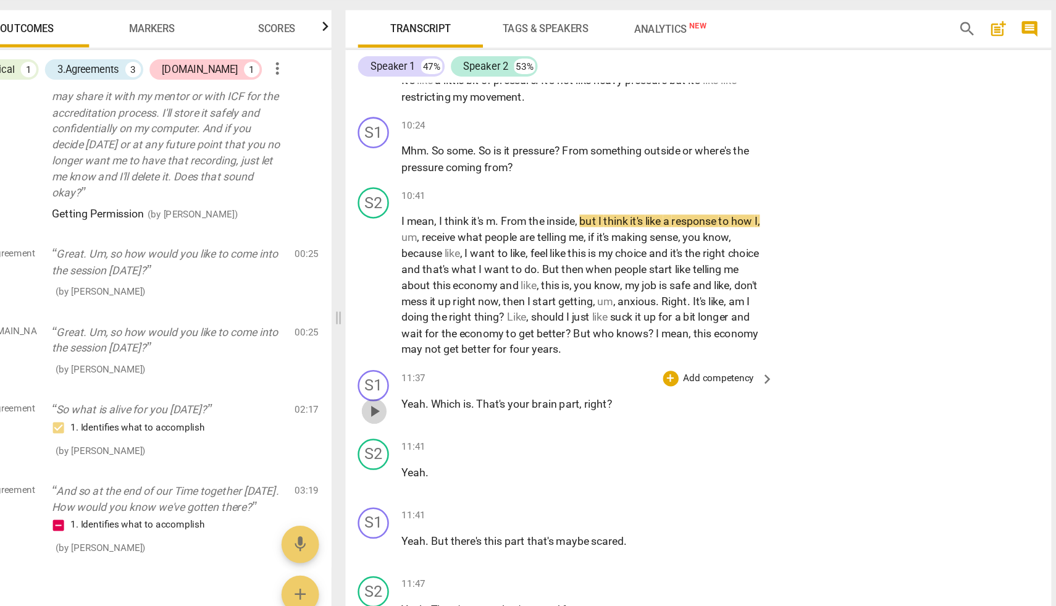
click at [427, 424] on span "play_arrow" at bounding box center [427, 426] width 15 height 15
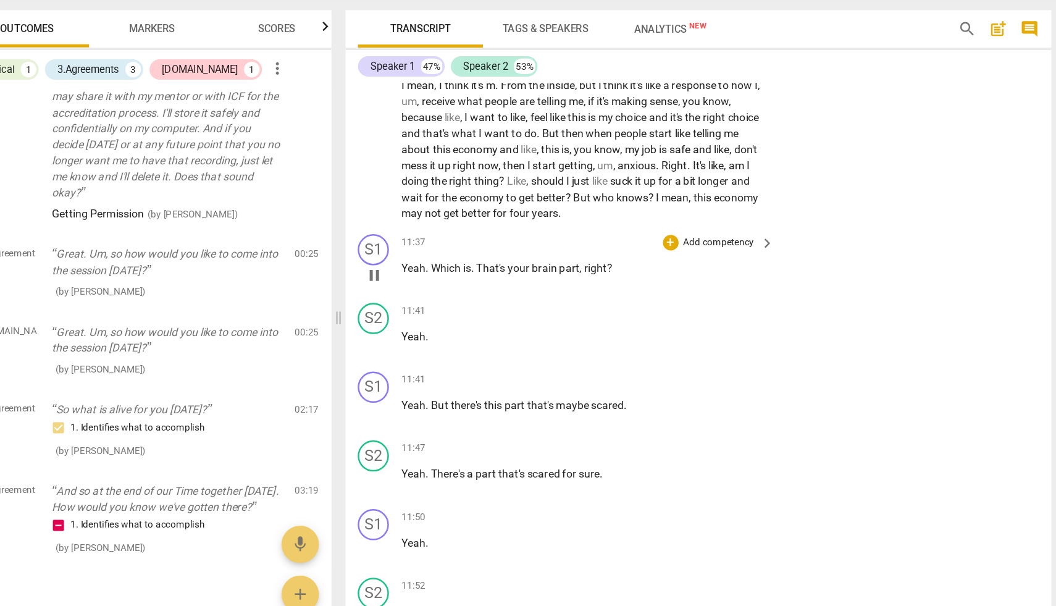
scroll to position [5061, 0]
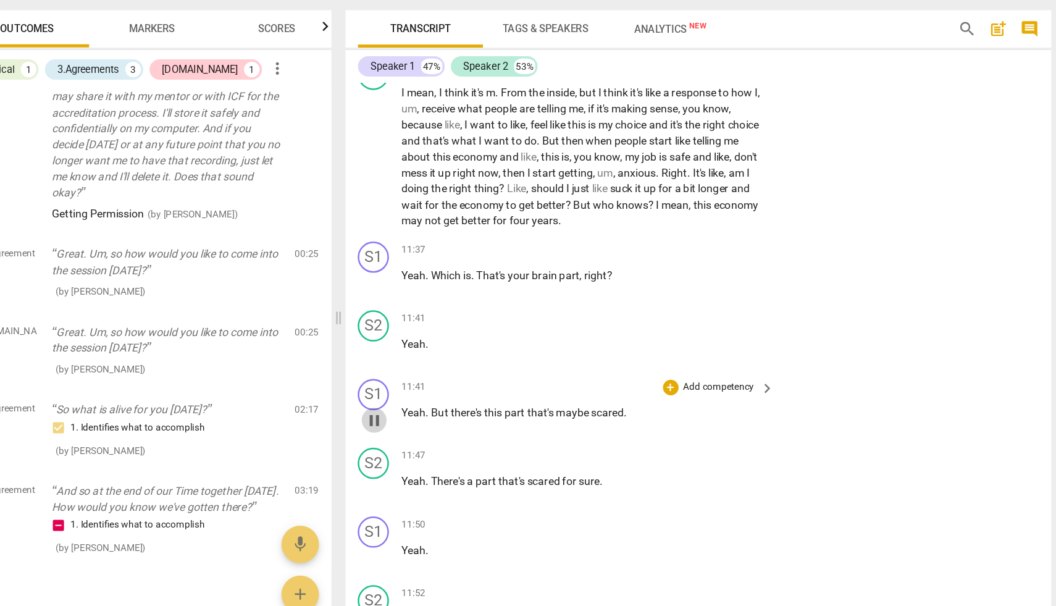
click at [427, 429] on span "pause" at bounding box center [427, 433] width 15 height 15
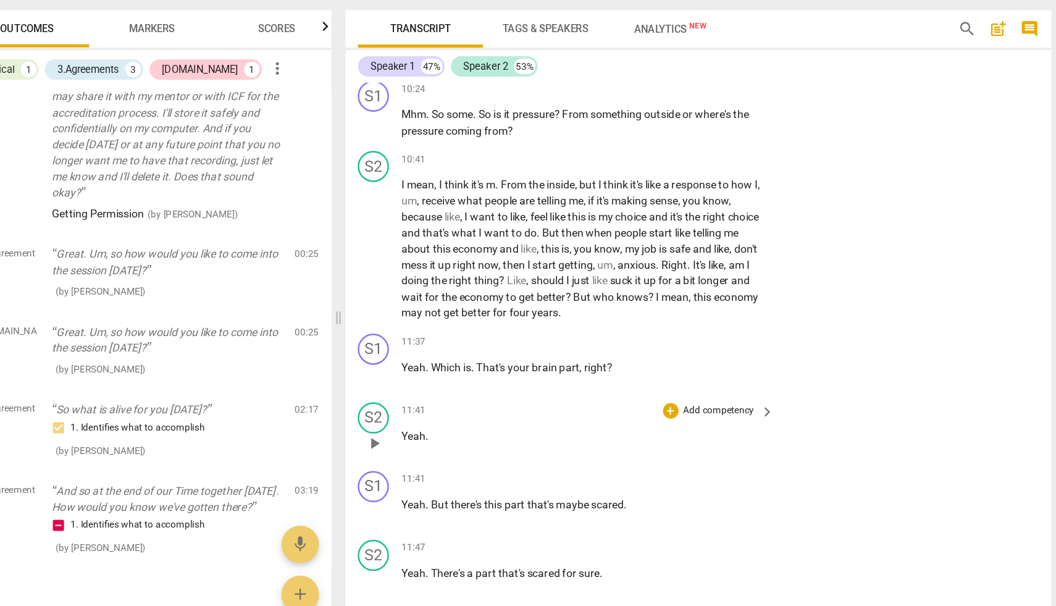
scroll to position [4985, 0]
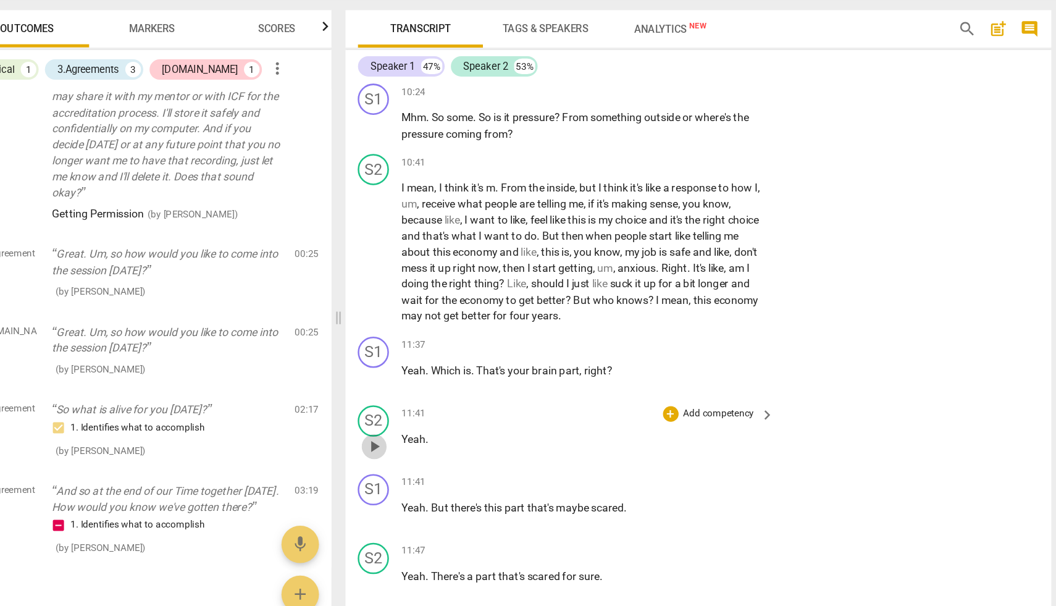
click at [426, 453] on span "play_arrow" at bounding box center [427, 454] width 15 height 15
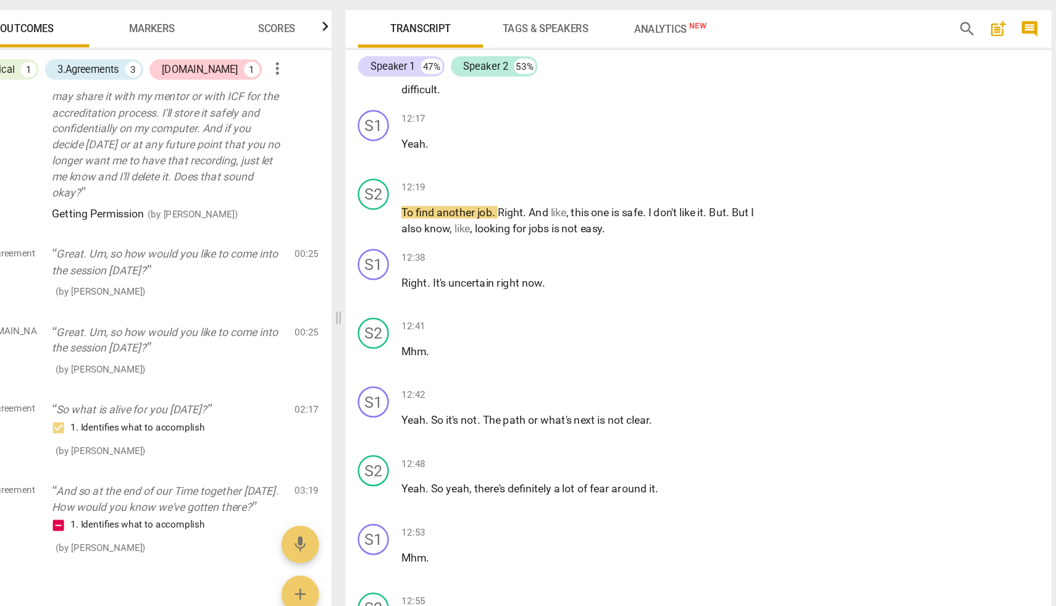
scroll to position [5617, 0]
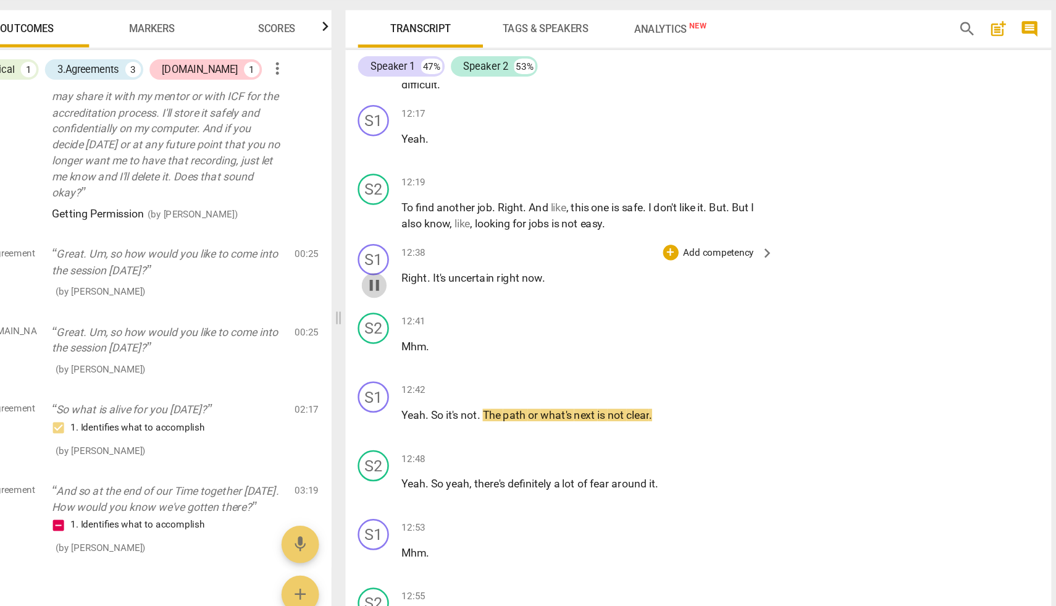
click at [429, 324] on span "pause" at bounding box center [427, 326] width 15 height 15
click at [429, 434] on span "play_arrow" at bounding box center [427, 435] width 15 height 15
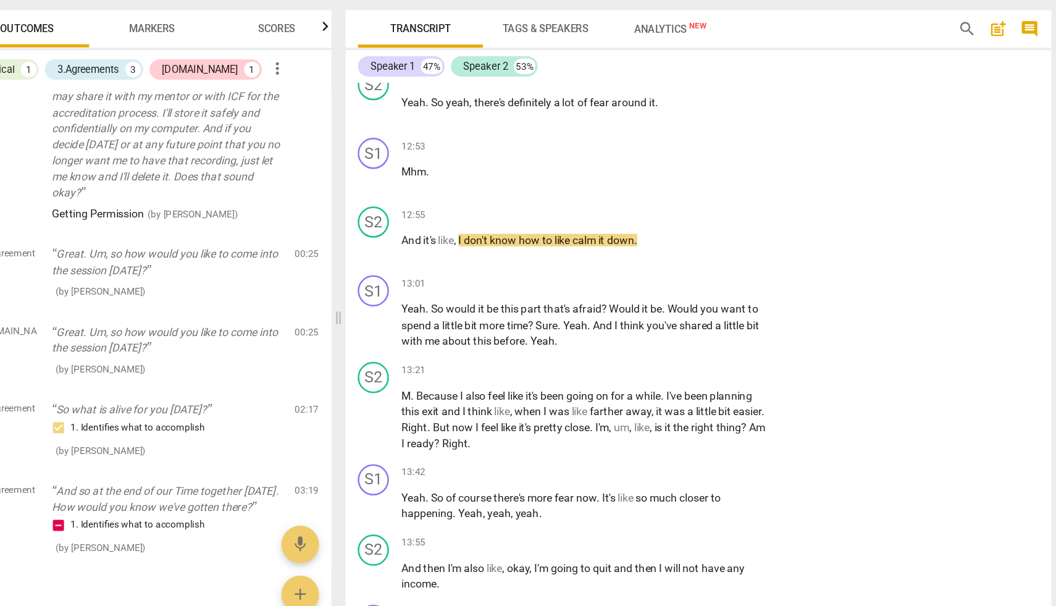
scroll to position [5927, 0]
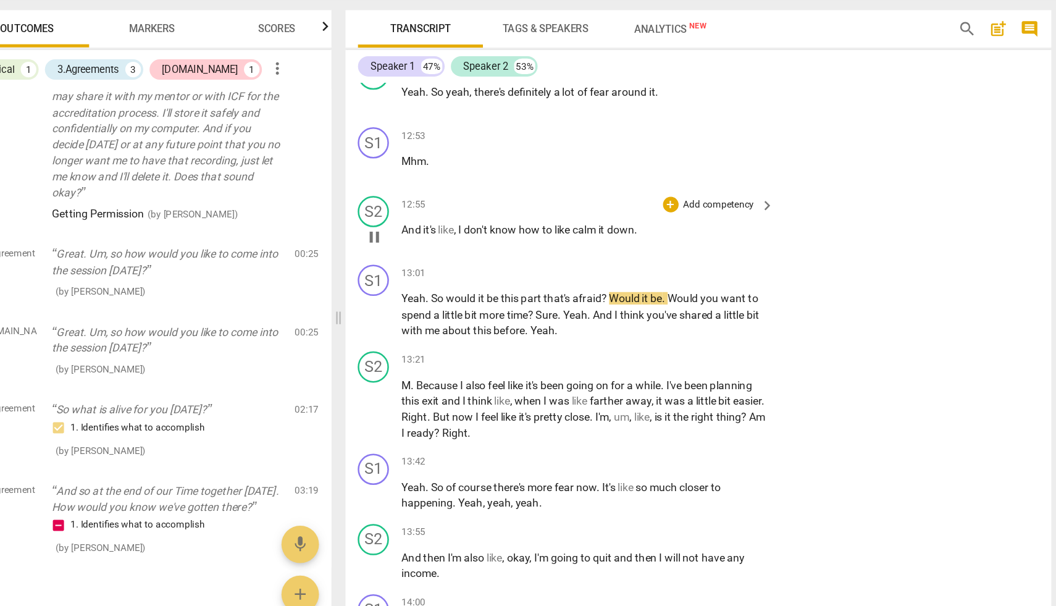
click at [427, 289] on span "pause" at bounding box center [427, 289] width 15 height 15
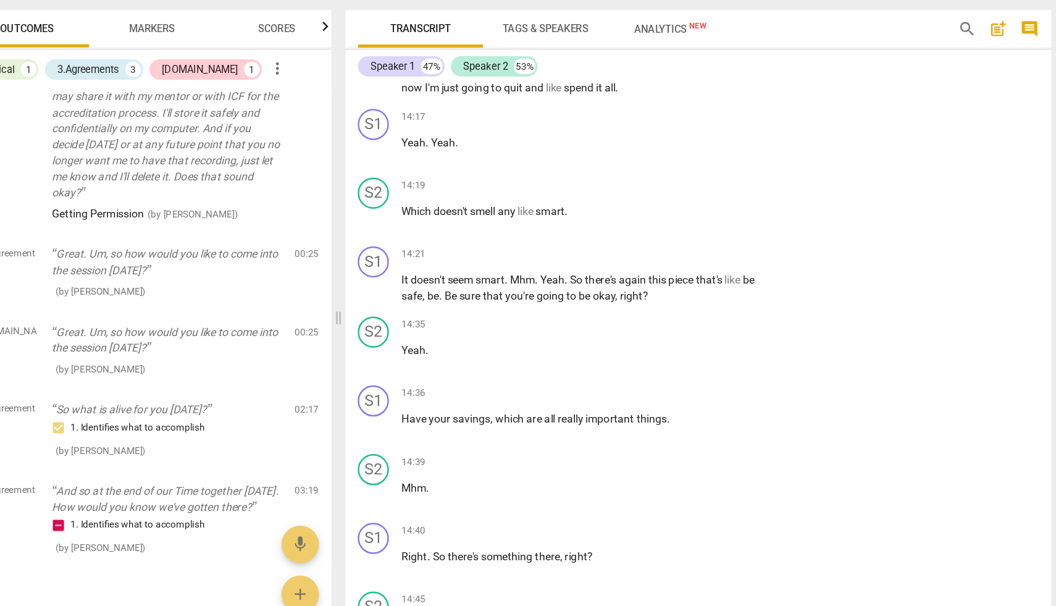
scroll to position [6528, 0]
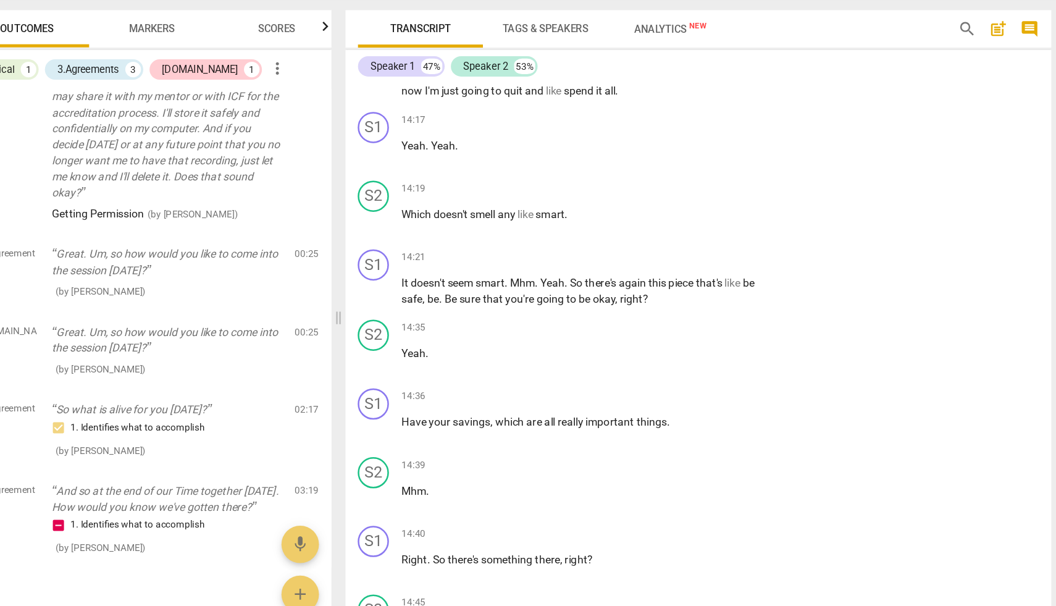
type input "786"
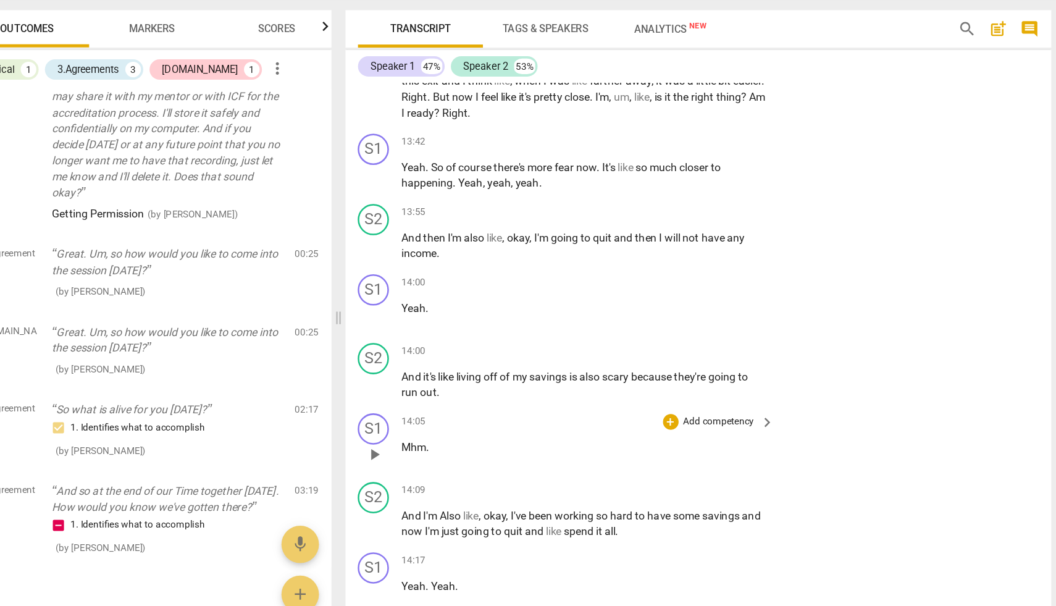
scroll to position [6175, 0]
